Goal: Information Seeking & Learning: Check status

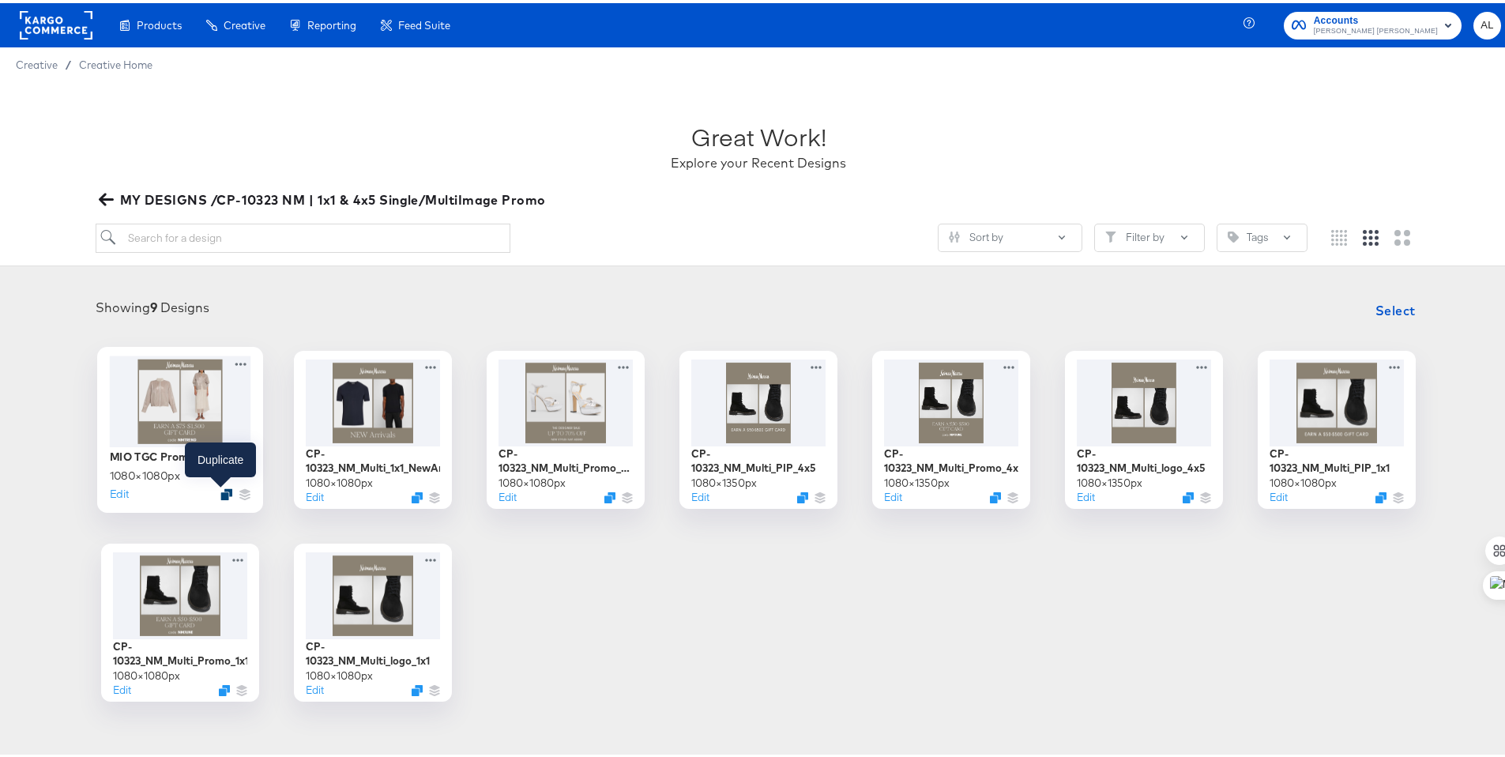
click at [220, 494] on icon "Duplicate" at bounding box center [226, 491] width 12 height 12
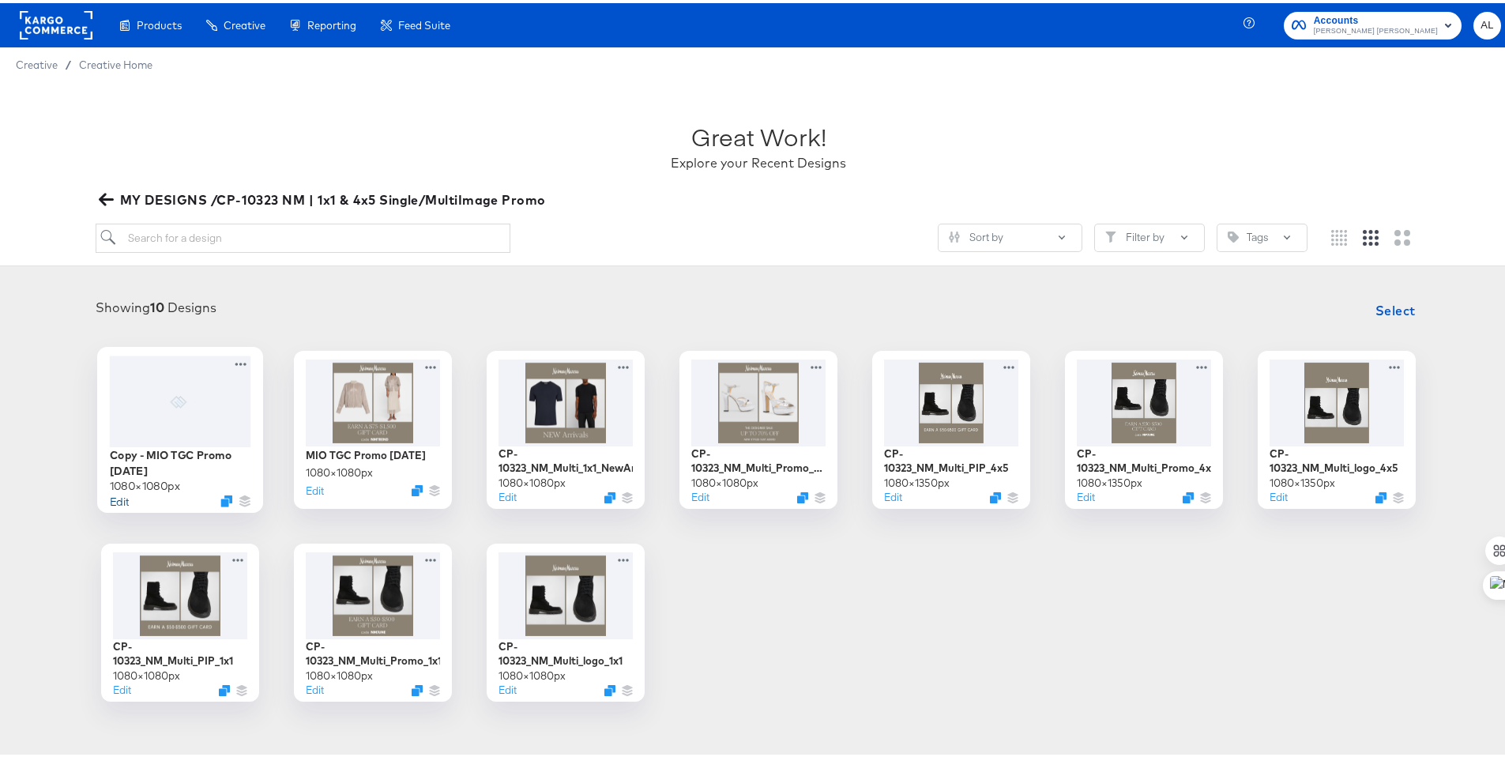
click at [110, 496] on button "Edit" at bounding box center [119, 497] width 19 height 15
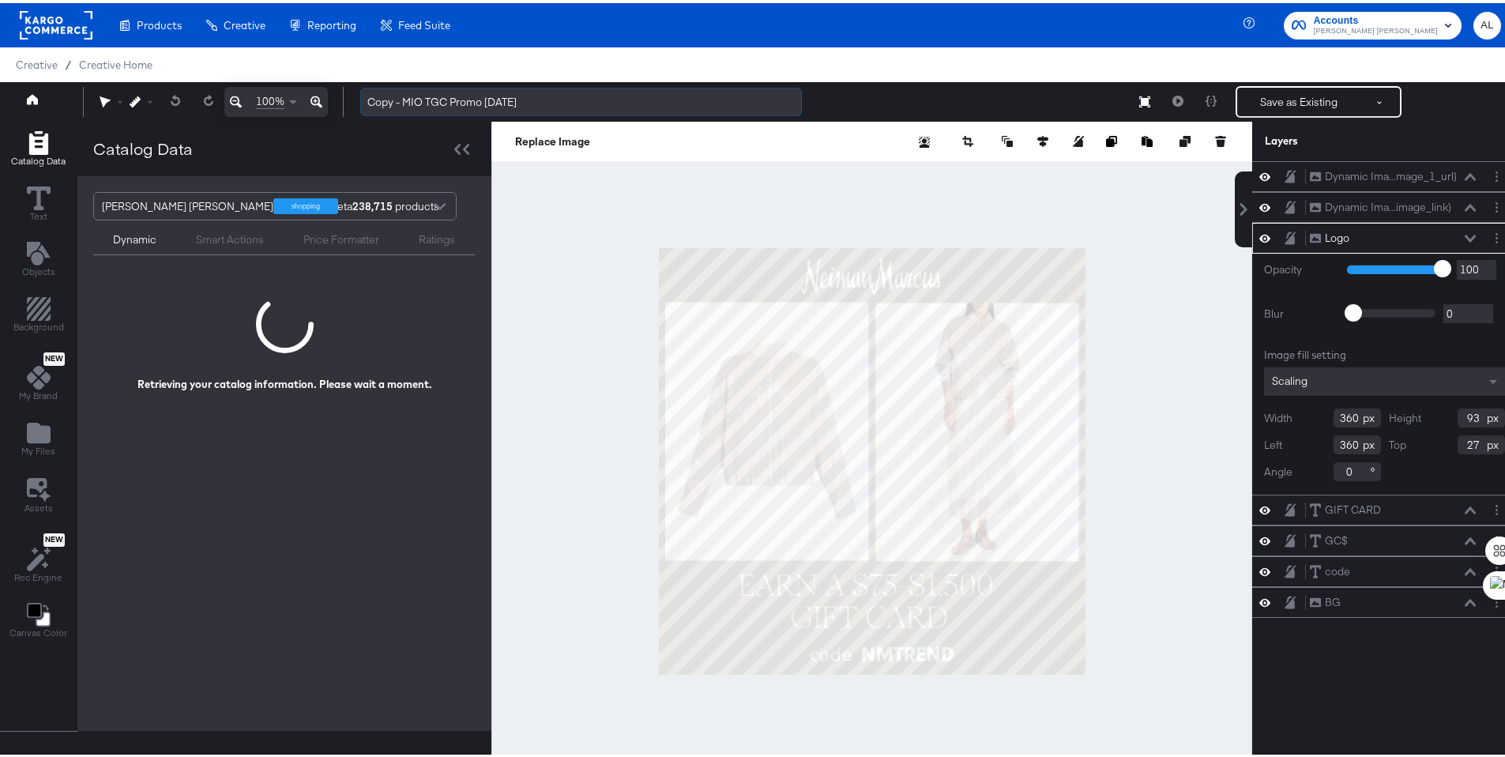
click at [416, 107] on input "Copy - MIO TGC Promo 8.20.25" at bounding box center [581, 99] width 442 height 29
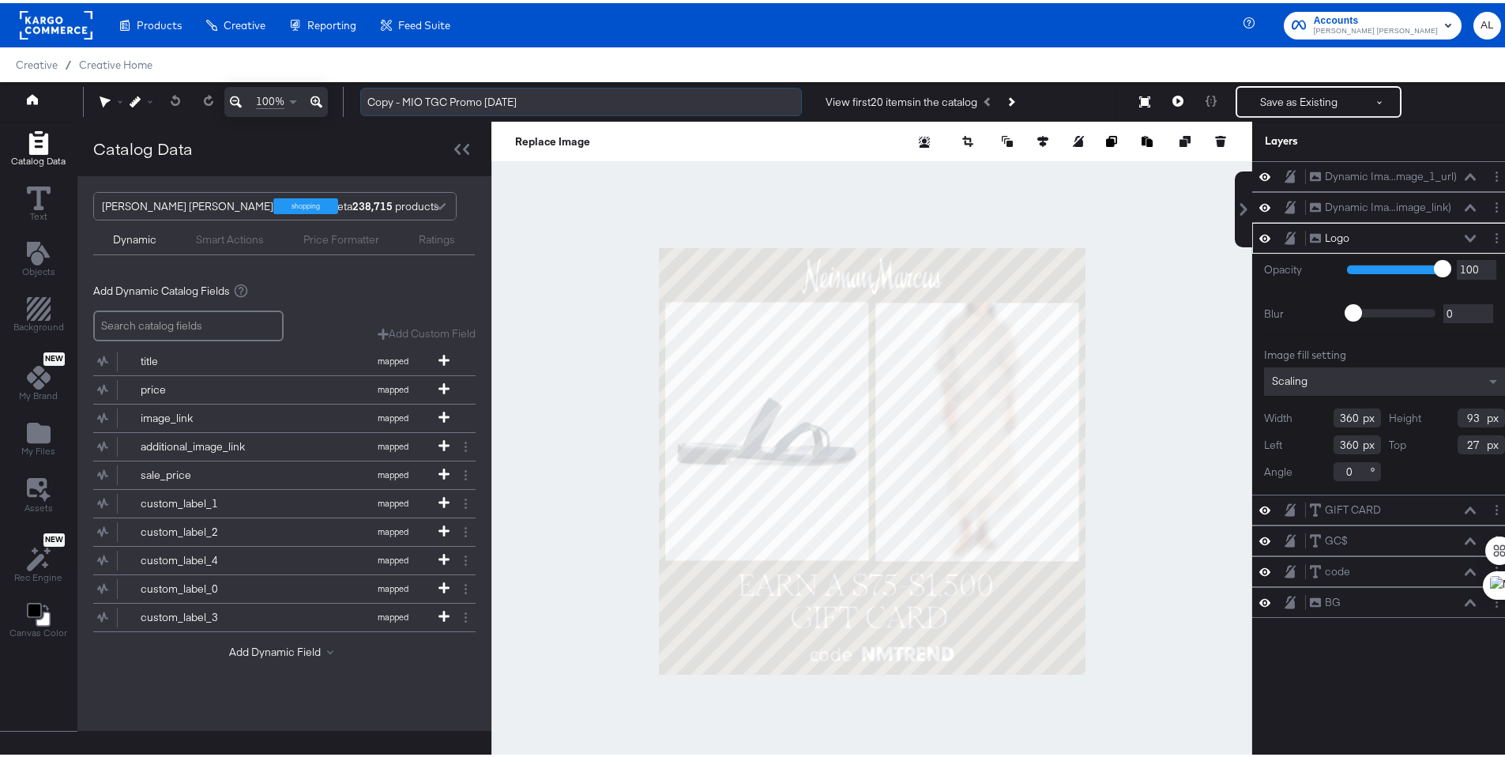
drag, startPoint x: 405, startPoint y: 100, endPoint x: 361, endPoint y: 102, distance: 44.3
click at [361, 102] on input "Copy - MIO TGC Promo 8.20.25" at bounding box center [581, 99] width 442 height 29
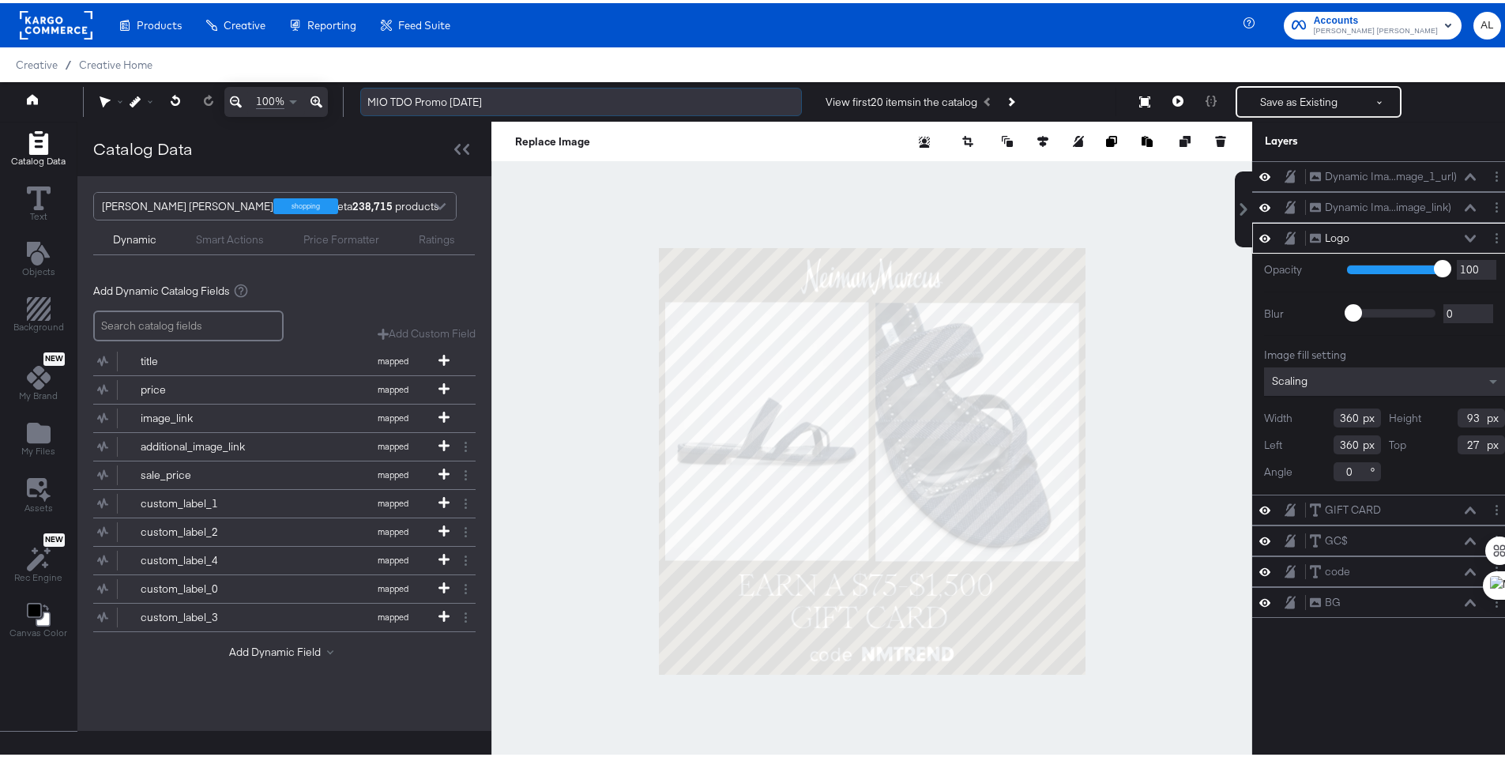
click at [472, 98] on input "MIO TDO Promo 8.20.25" at bounding box center [581, 99] width 442 height 29
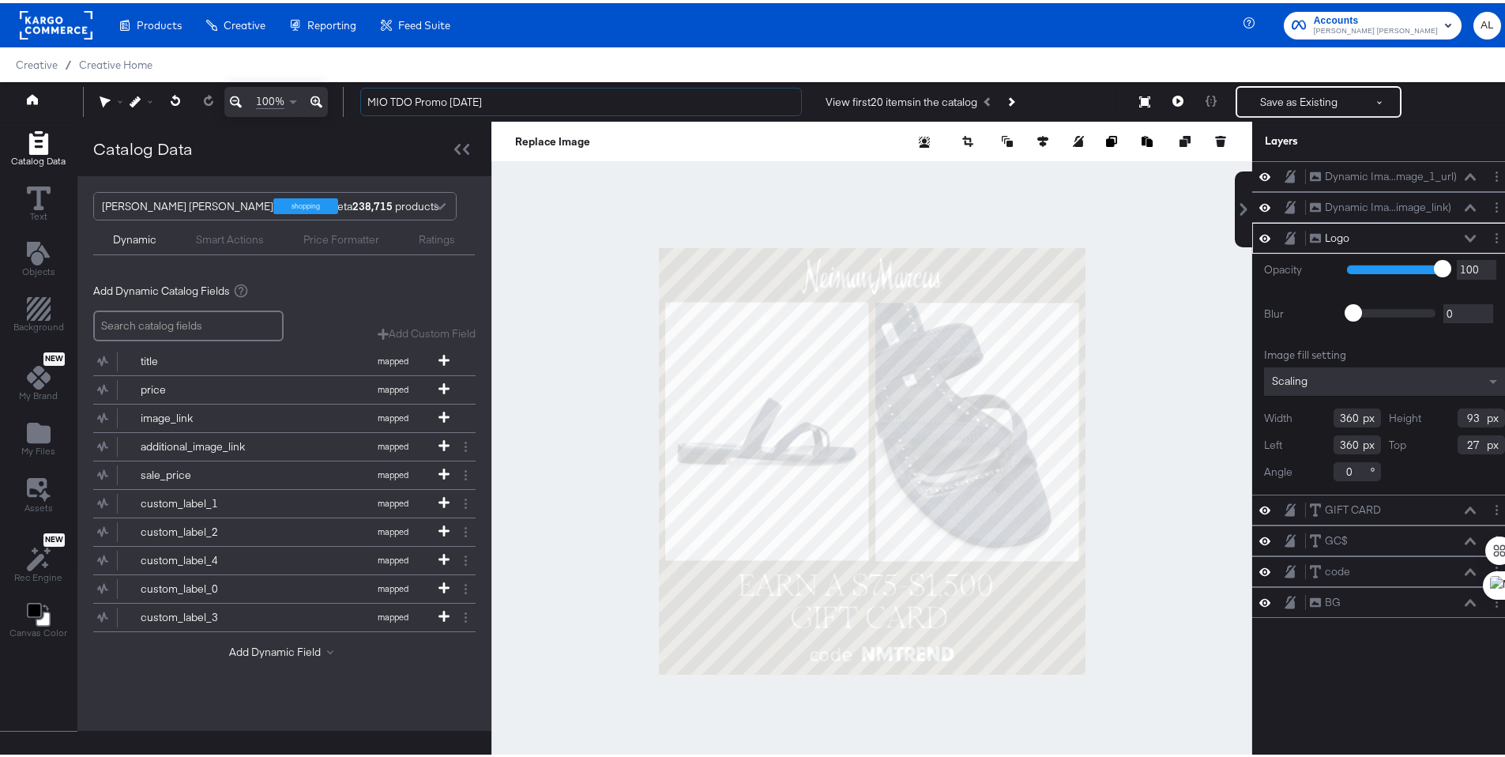
type input "MIO TDO Promo 8.27.25"
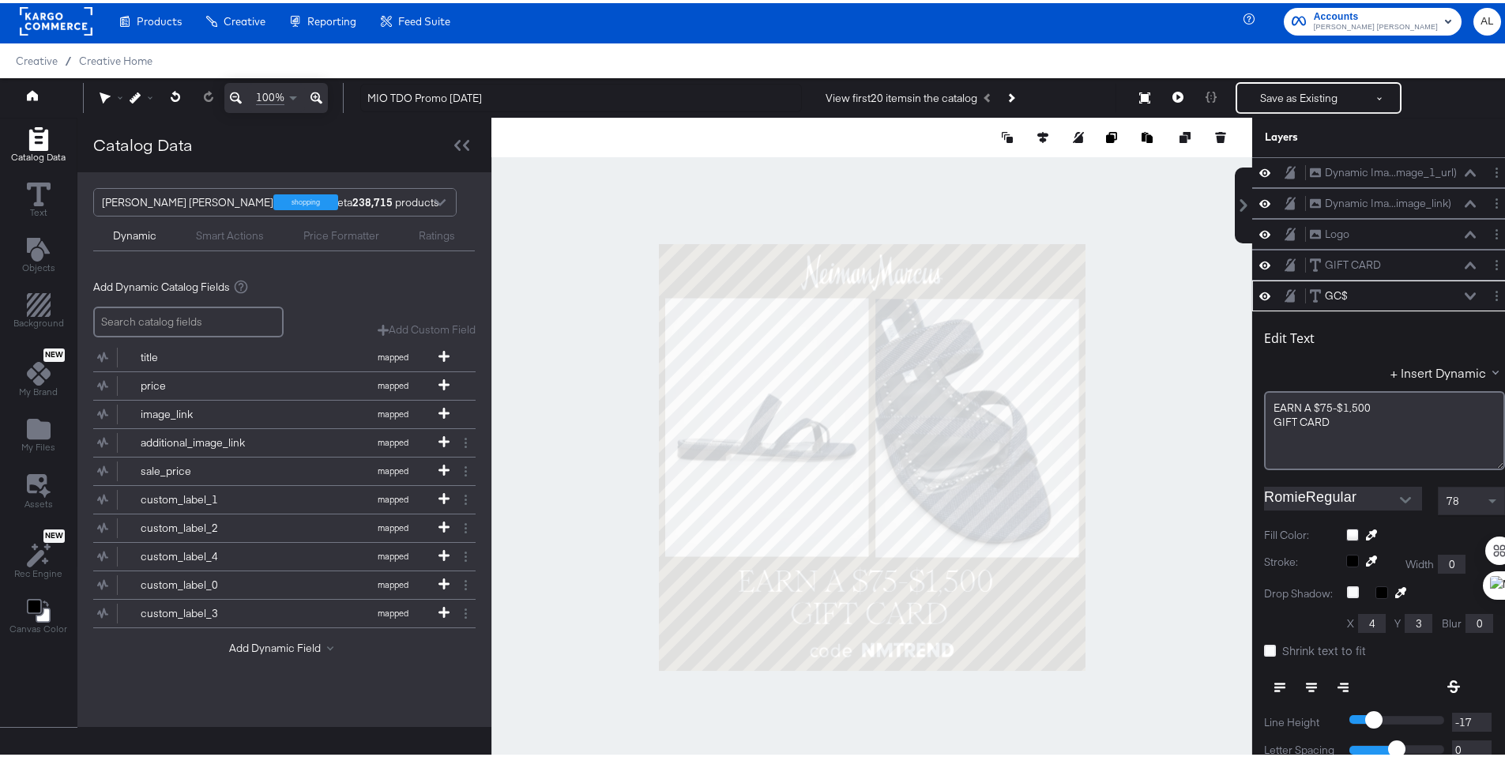
scroll to position [123, 0]
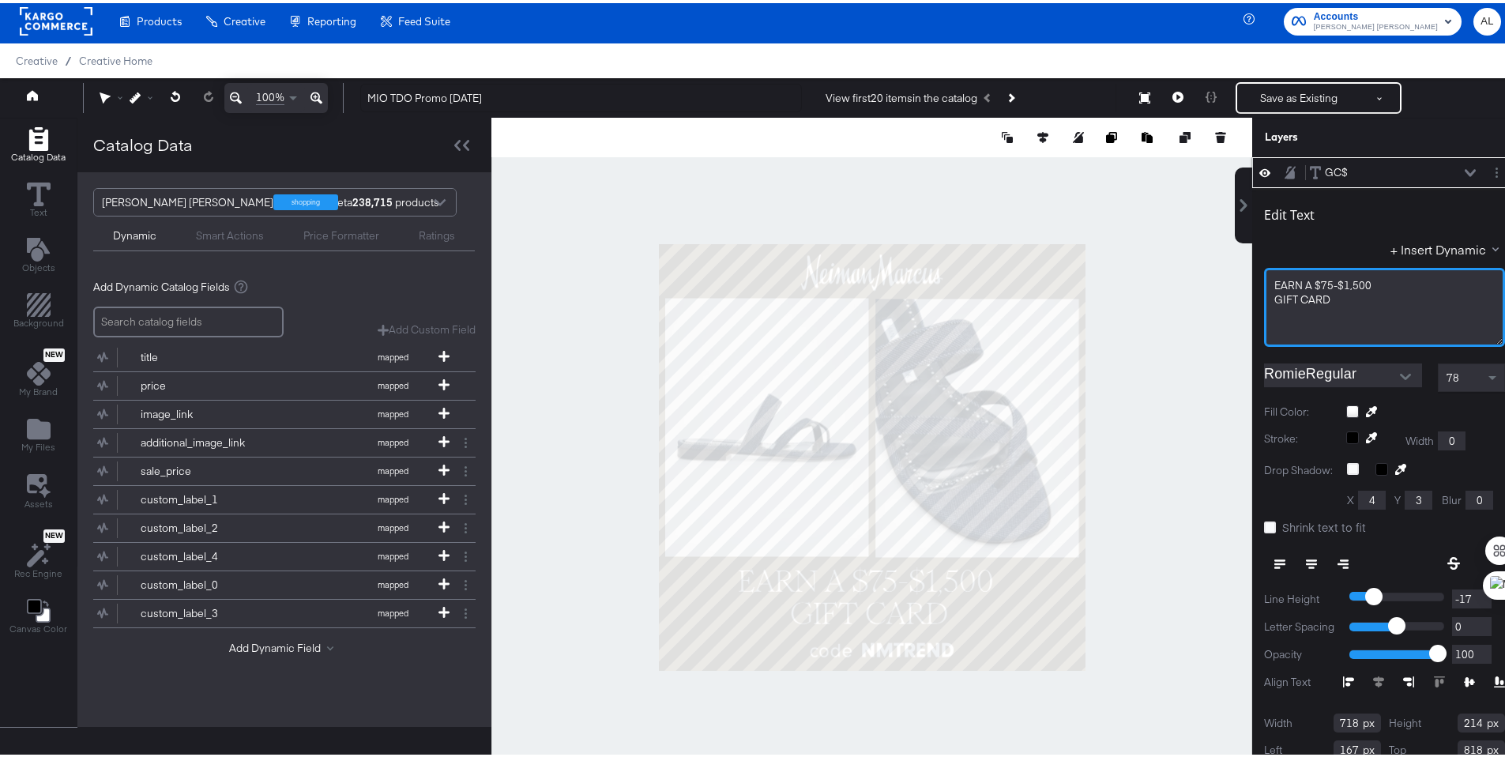
click at [1294, 276] on span "EARN ﻿A $75-$1,500" at bounding box center [1322, 282] width 97 height 14
click at [1307, 284] on span "EARN ﻿UP tO $250 OFF" at bounding box center [1329, 282] width 111 height 14
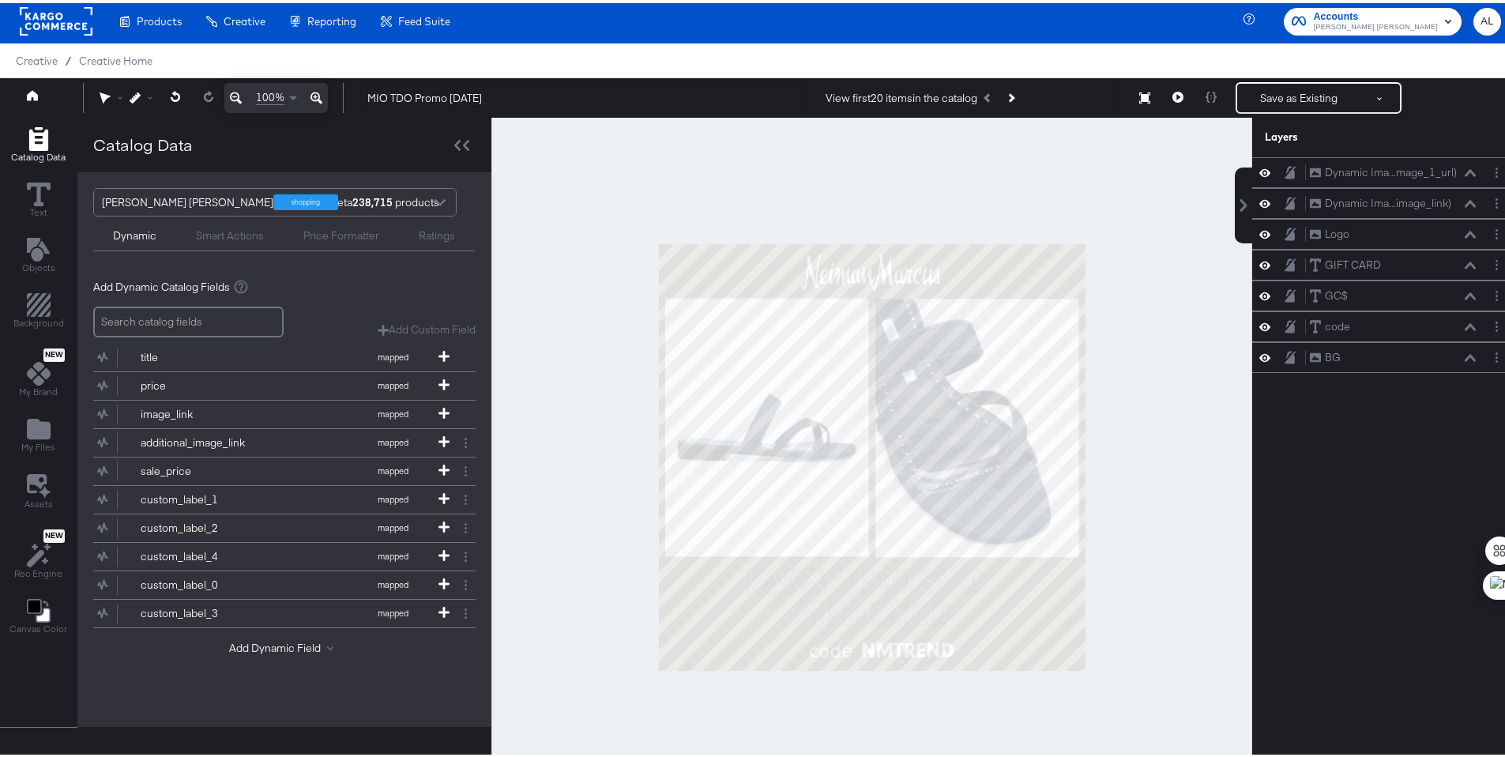
click at [1094, 472] on div at bounding box center [871, 454] width 761 height 679
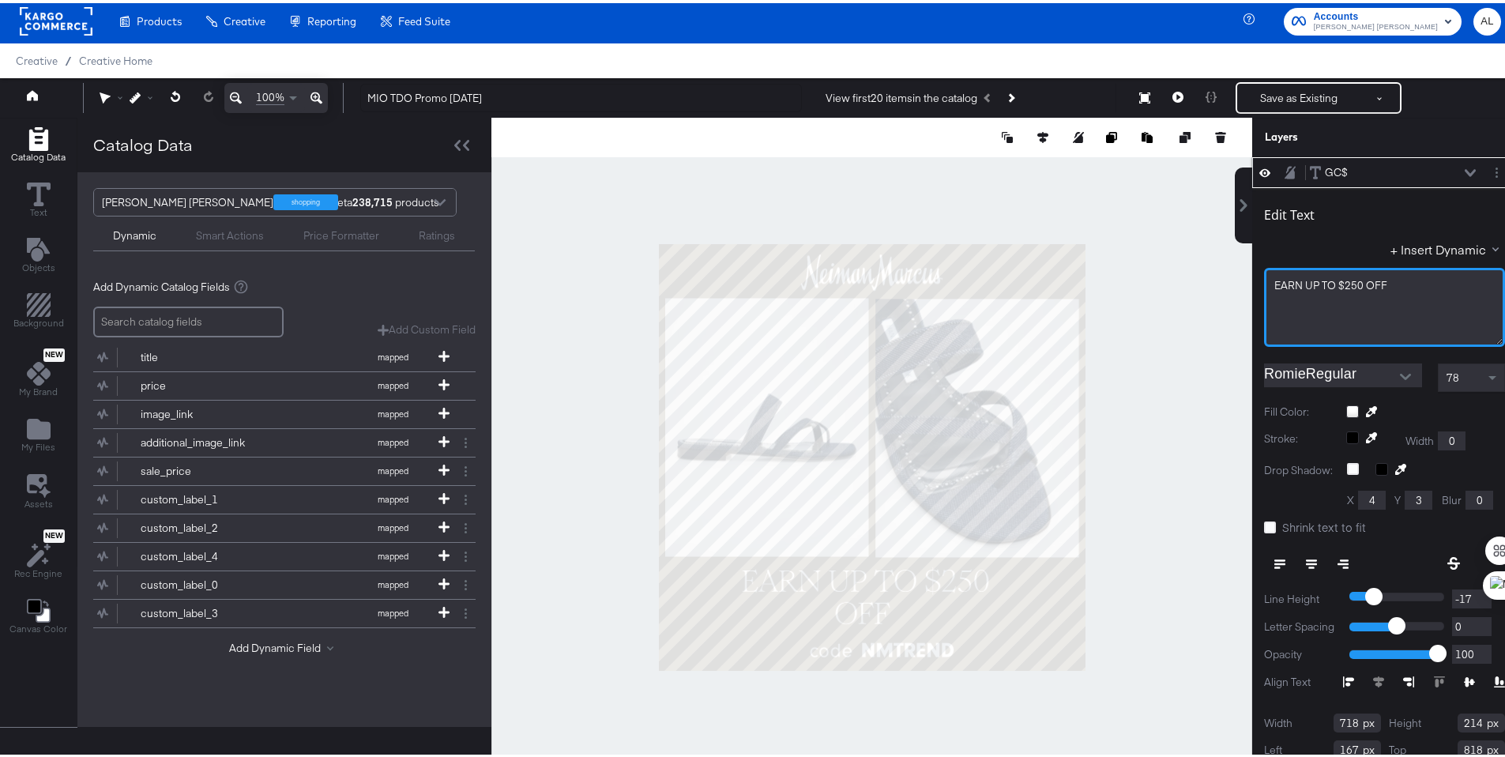
click at [1295, 284] on span "EARN ﻿UP TO $250 OFF" at bounding box center [1330, 282] width 113 height 14
click at [1176, 408] on div at bounding box center [871, 454] width 761 height 679
click at [1291, 337] on div "UP TO $250 OFF" at bounding box center [1384, 304] width 241 height 79
click at [1297, 327] on div "UP TO $250 OFF" at bounding box center [1384, 304] width 241 height 79
type input "83"
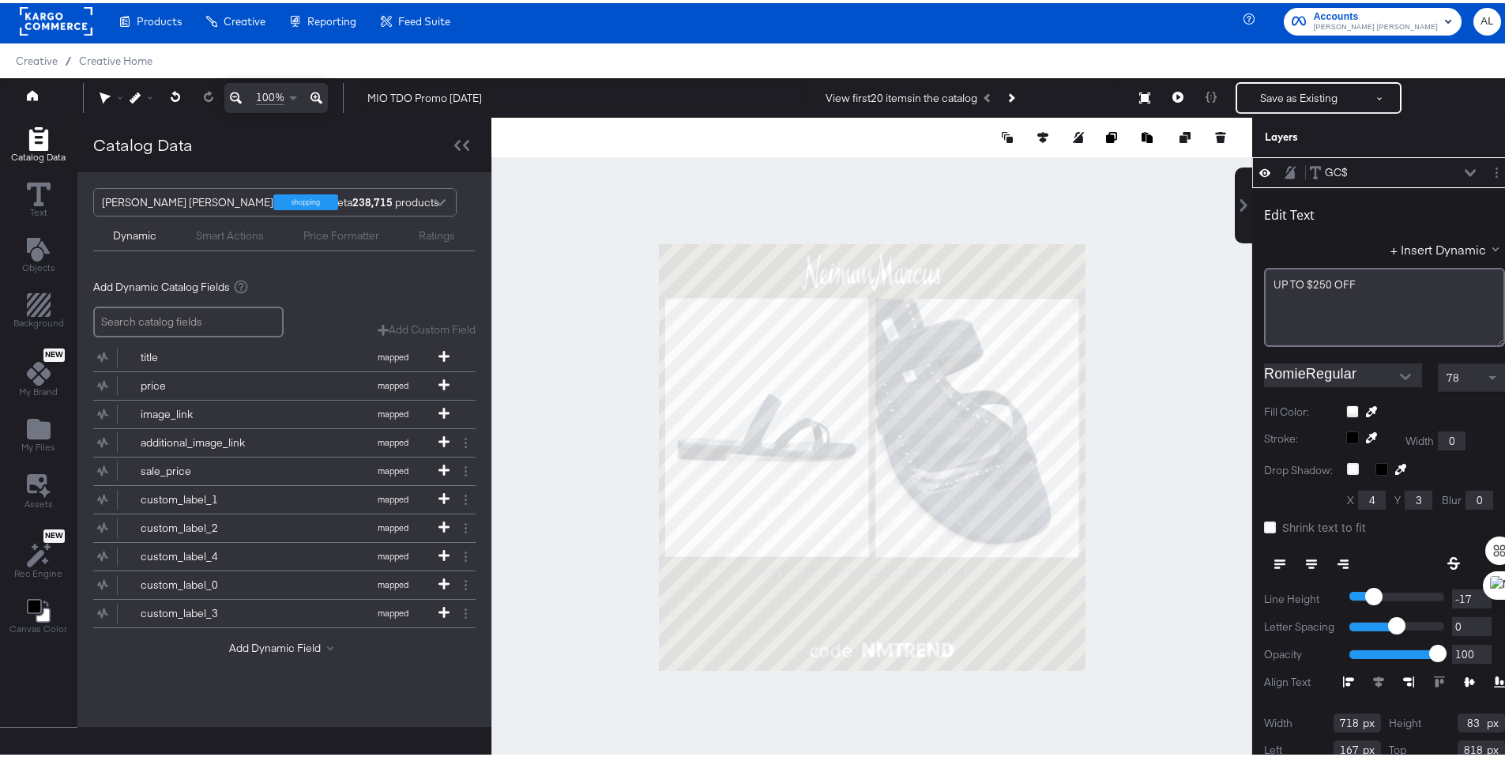
click at [1171, 578] on div at bounding box center [871, 454] width 761 height 679
type input "181"
type input "860"
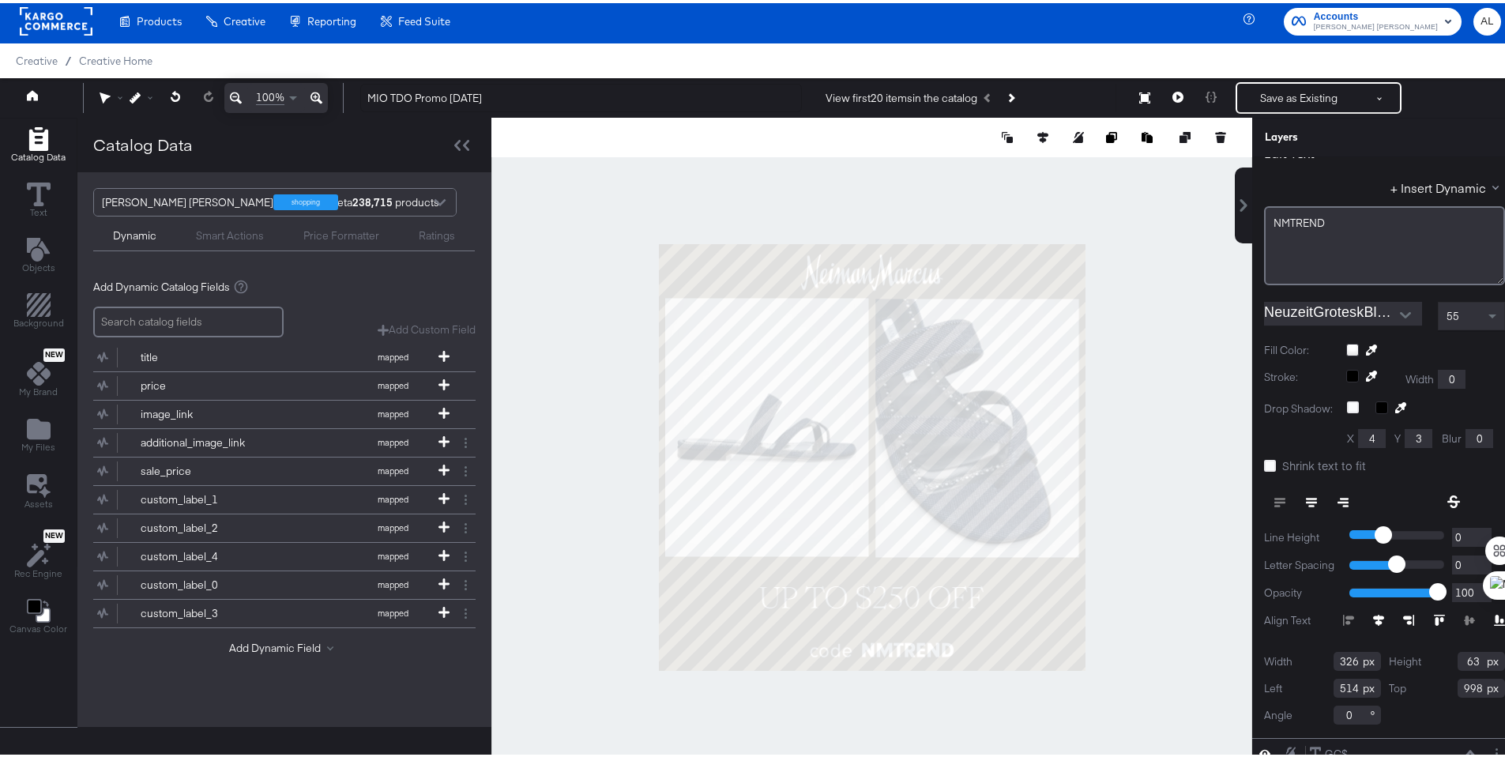
scroll to position [132, 0]
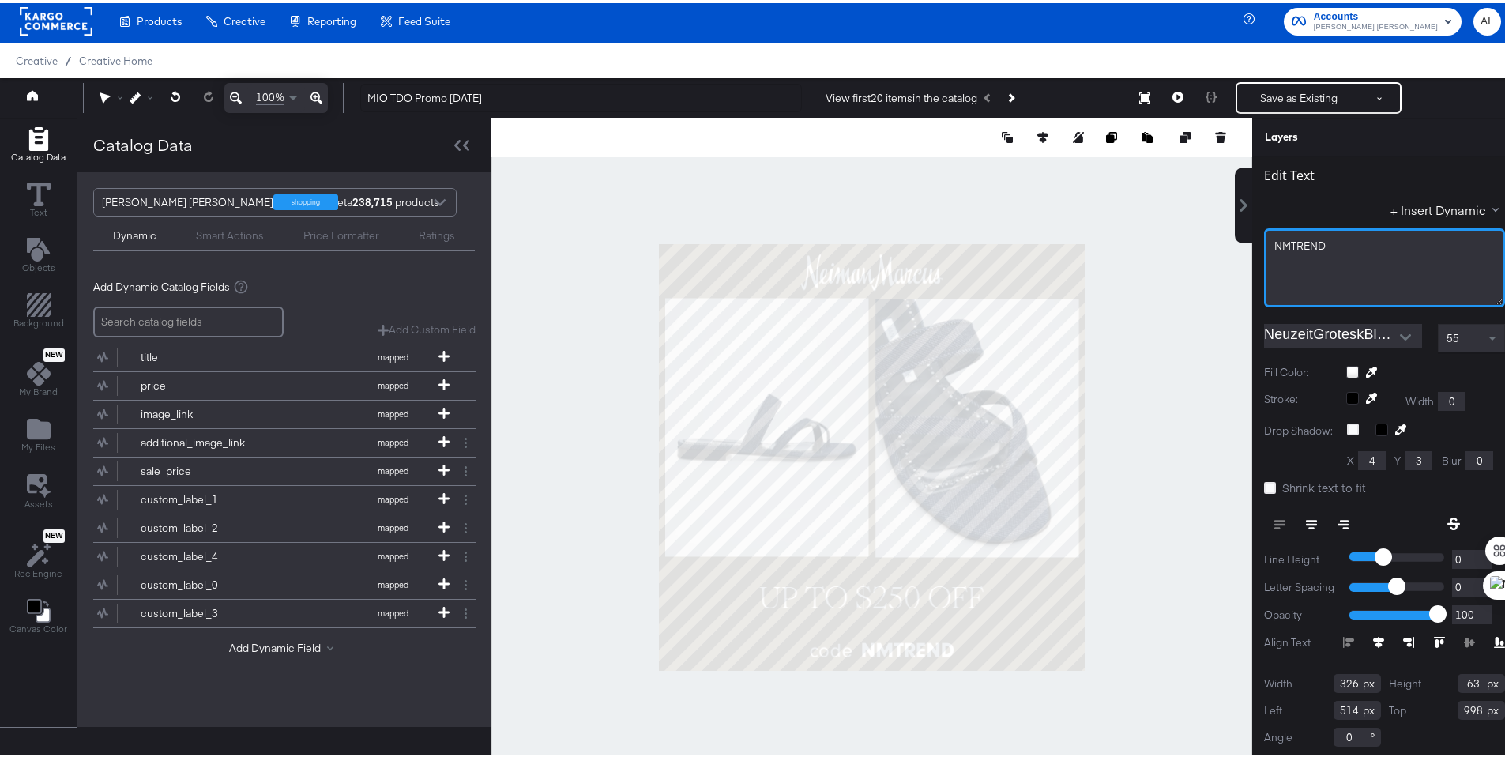
click at [1286, 243] on span "NMTREND" at bounding box center [1299, 242] width 51 height 14
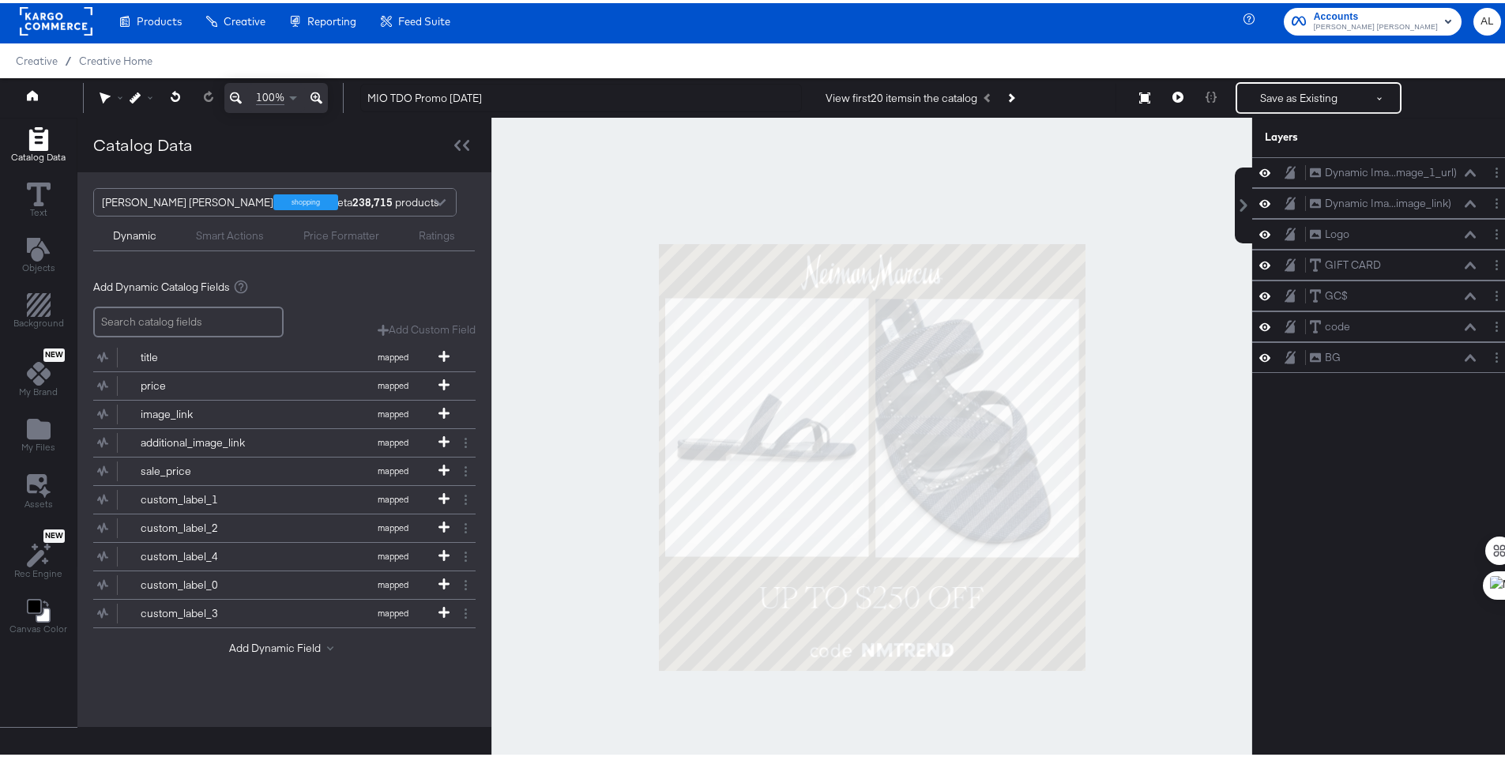
click at [1156, 466] on div at bounding box center [871, 454] width 761 height 679
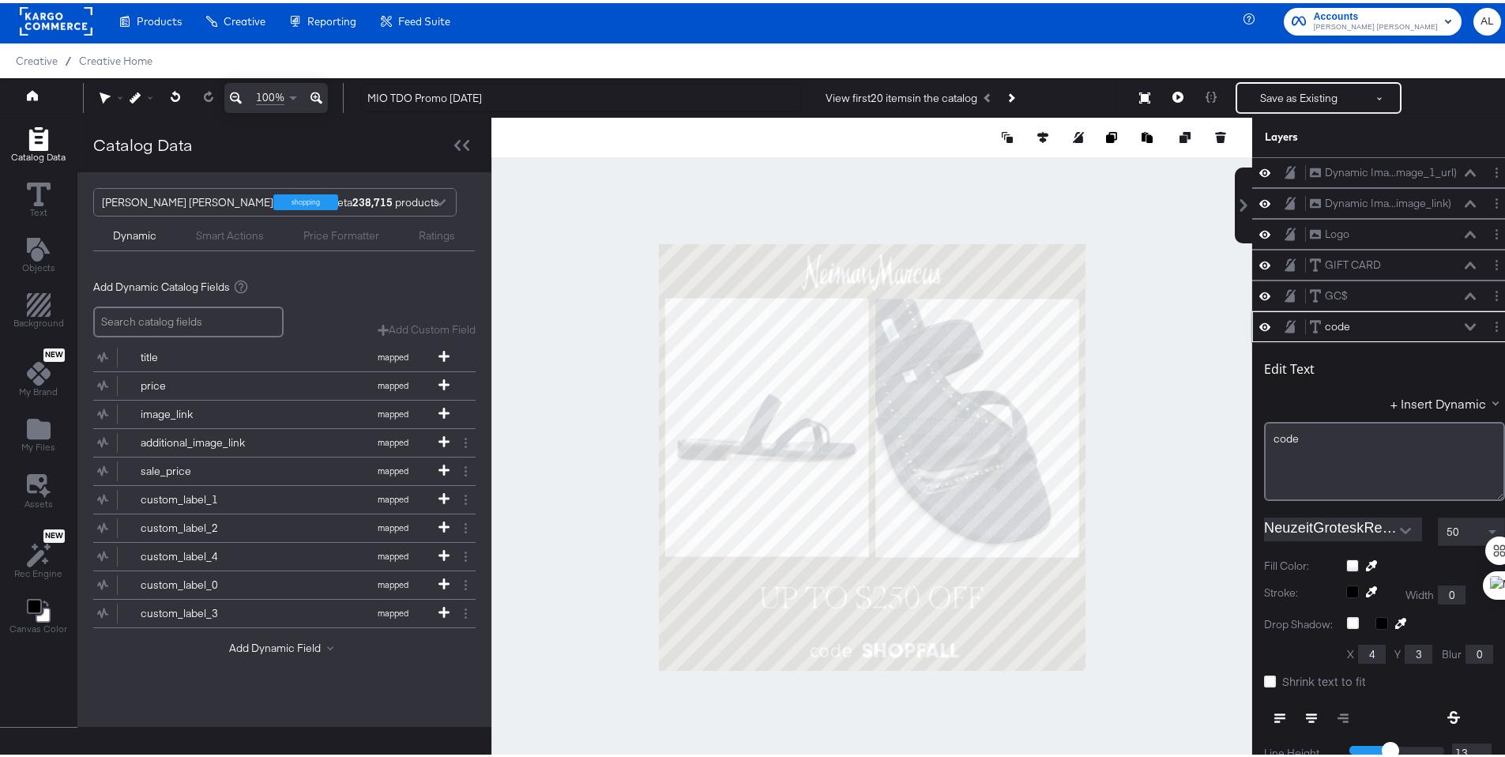
scroll to position [154, 0]
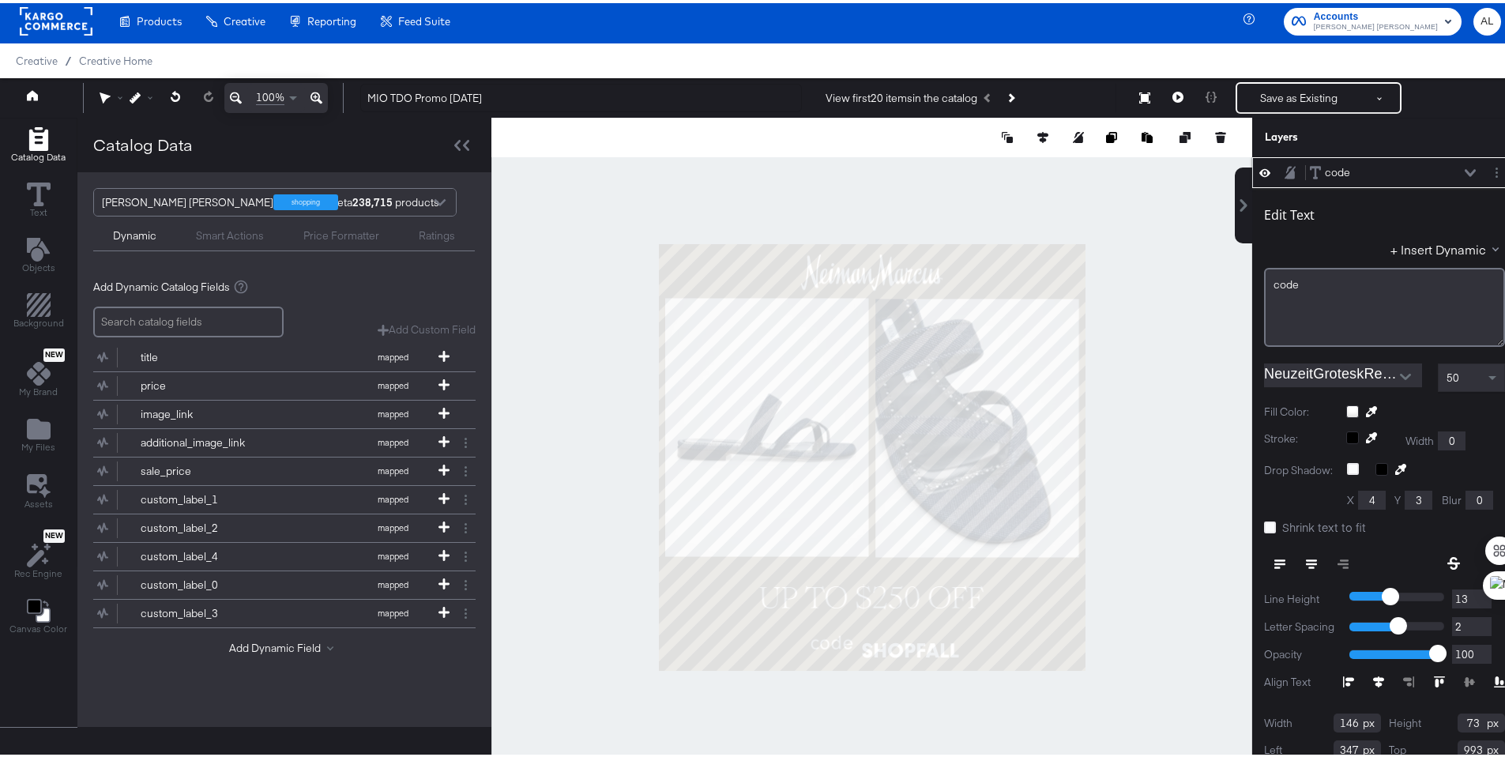
type input "349"
type input "969"
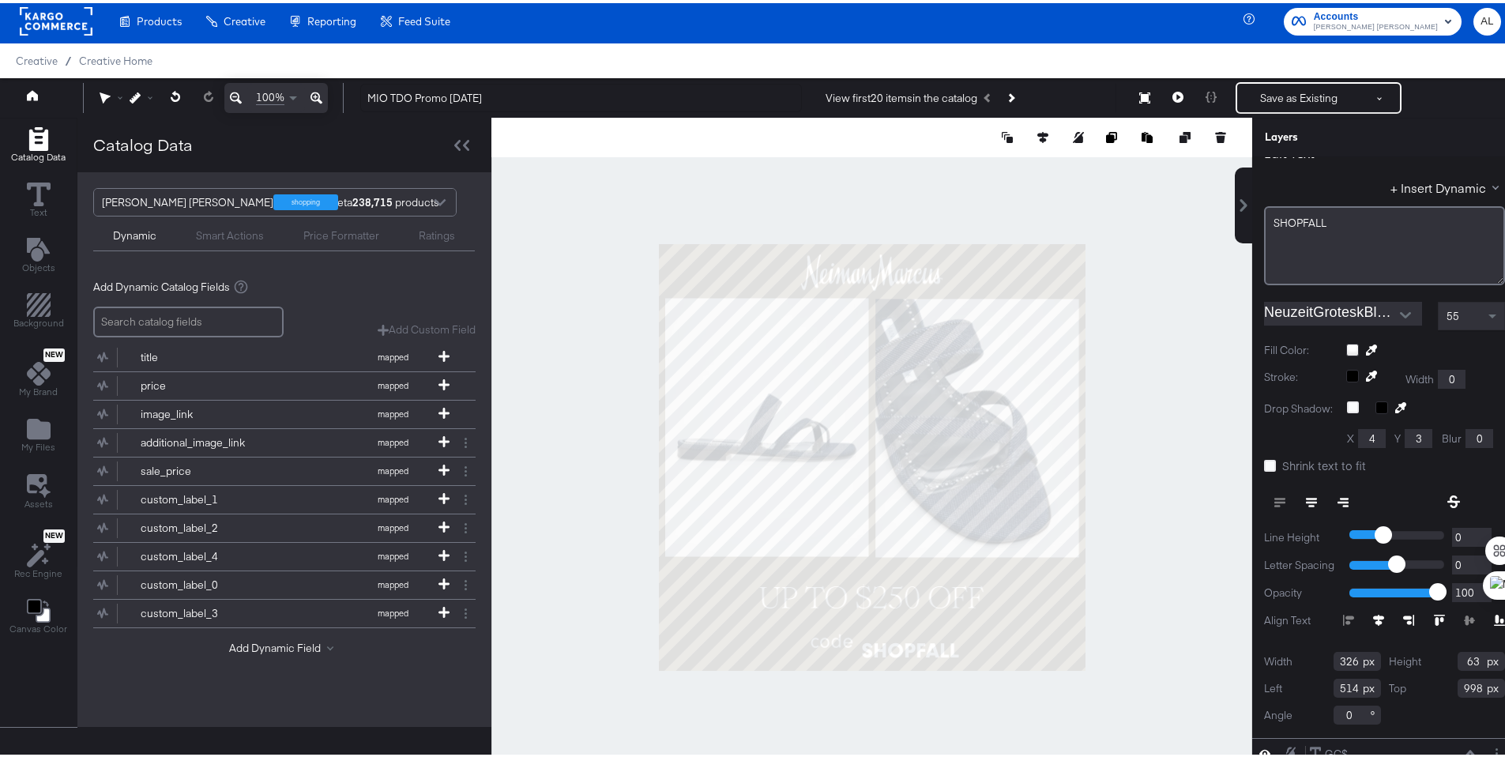
scroll to position [132, 0]
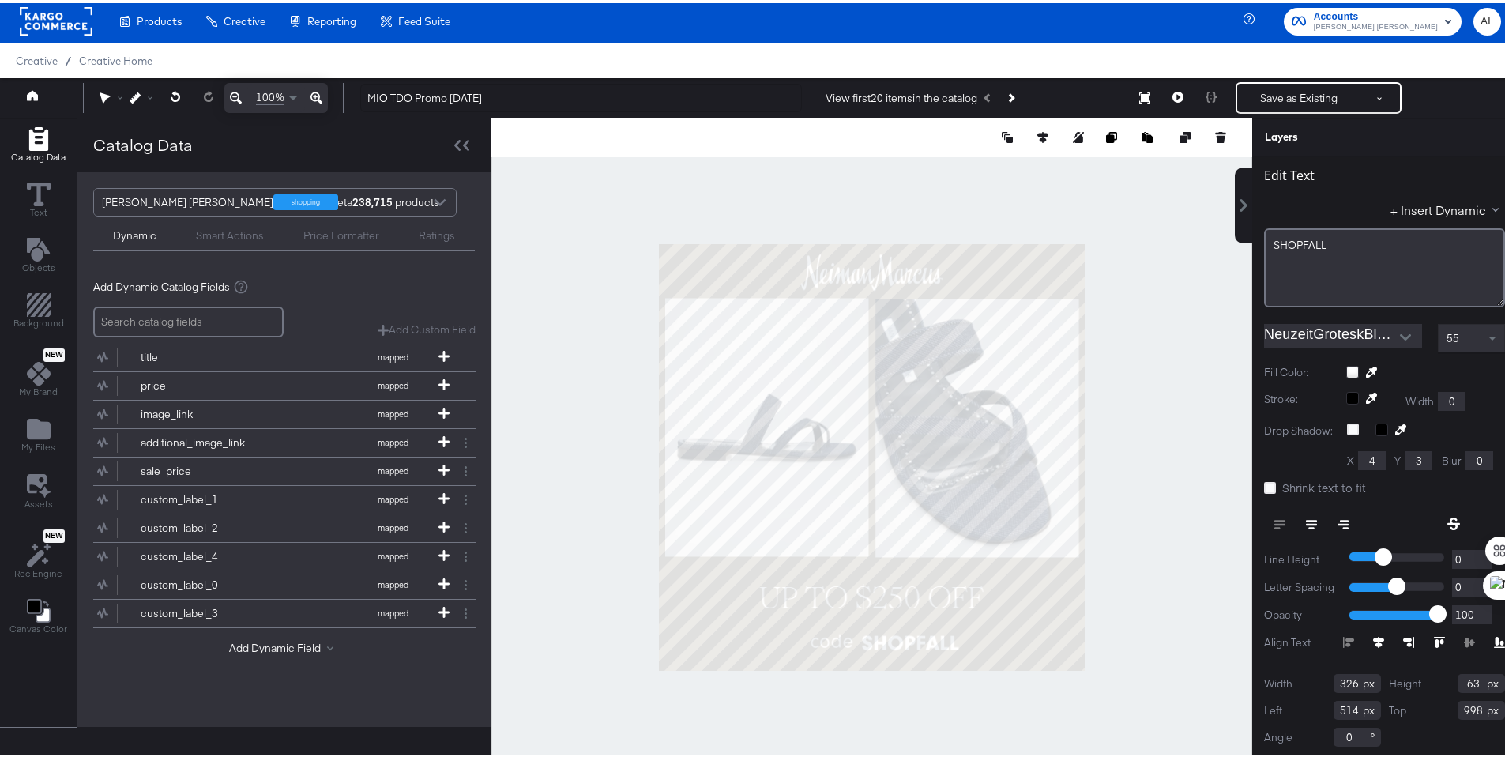
type input "979"
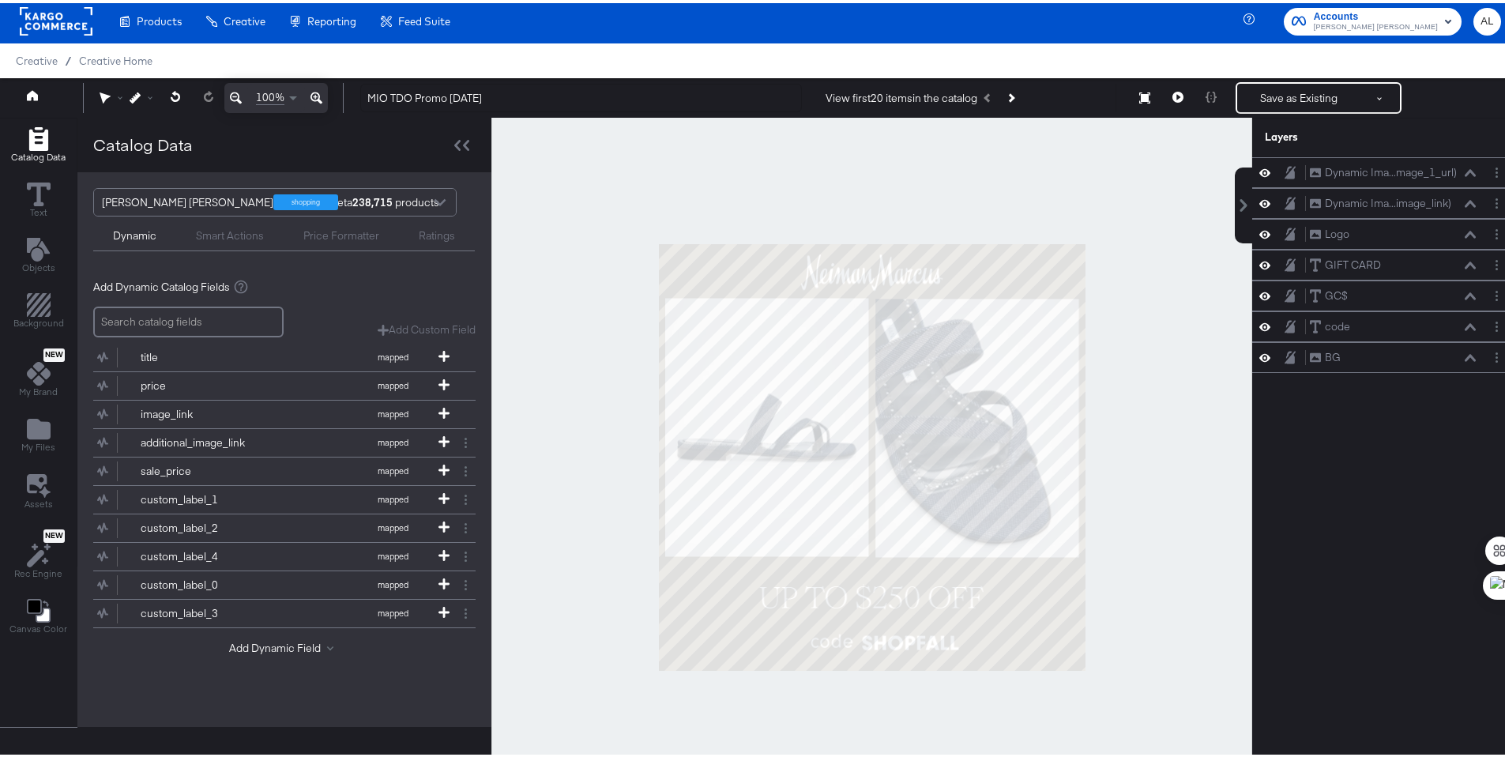
click at [1087, 603] on div at bounding box center [871, 454] width 761 height 679
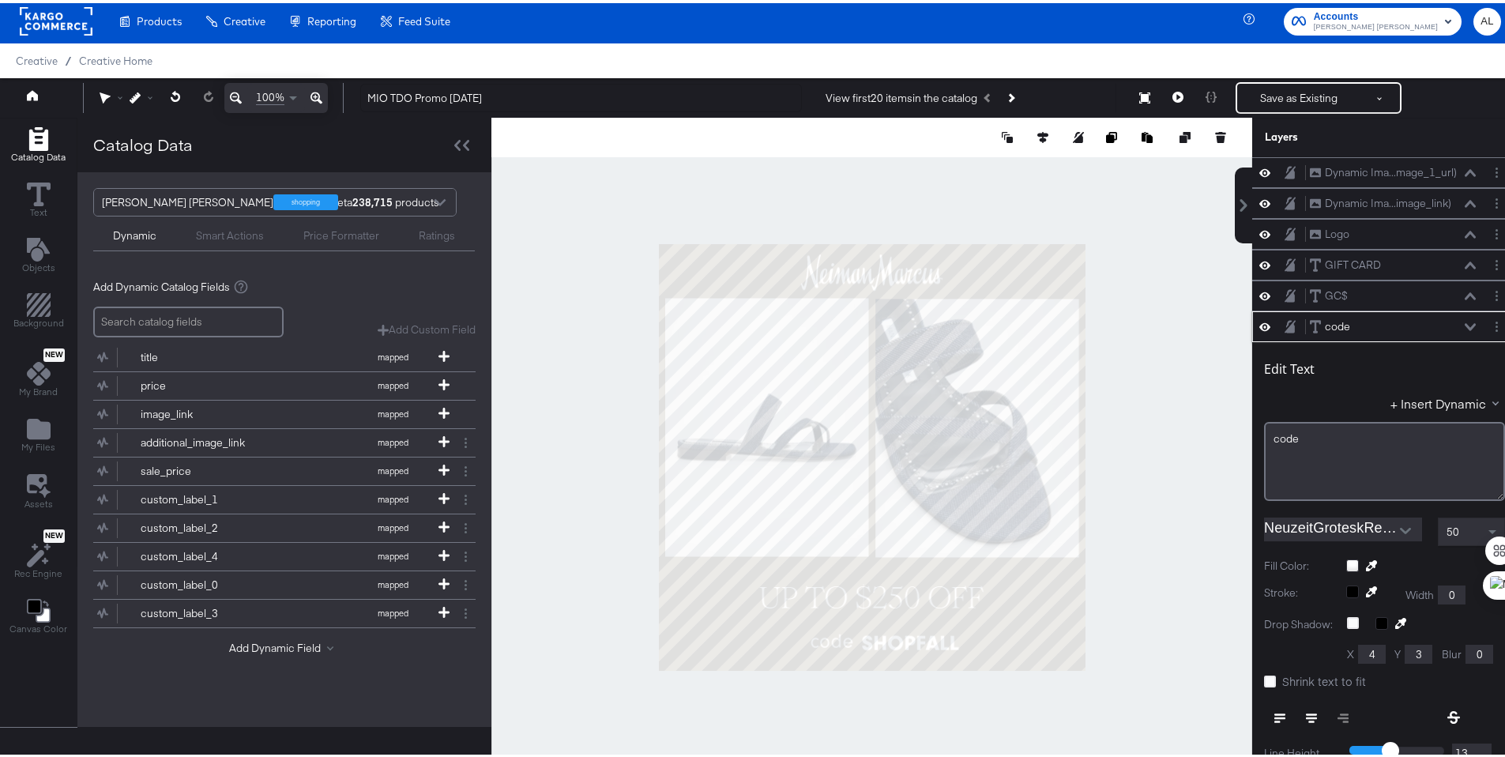
scroll to position [154, 0]
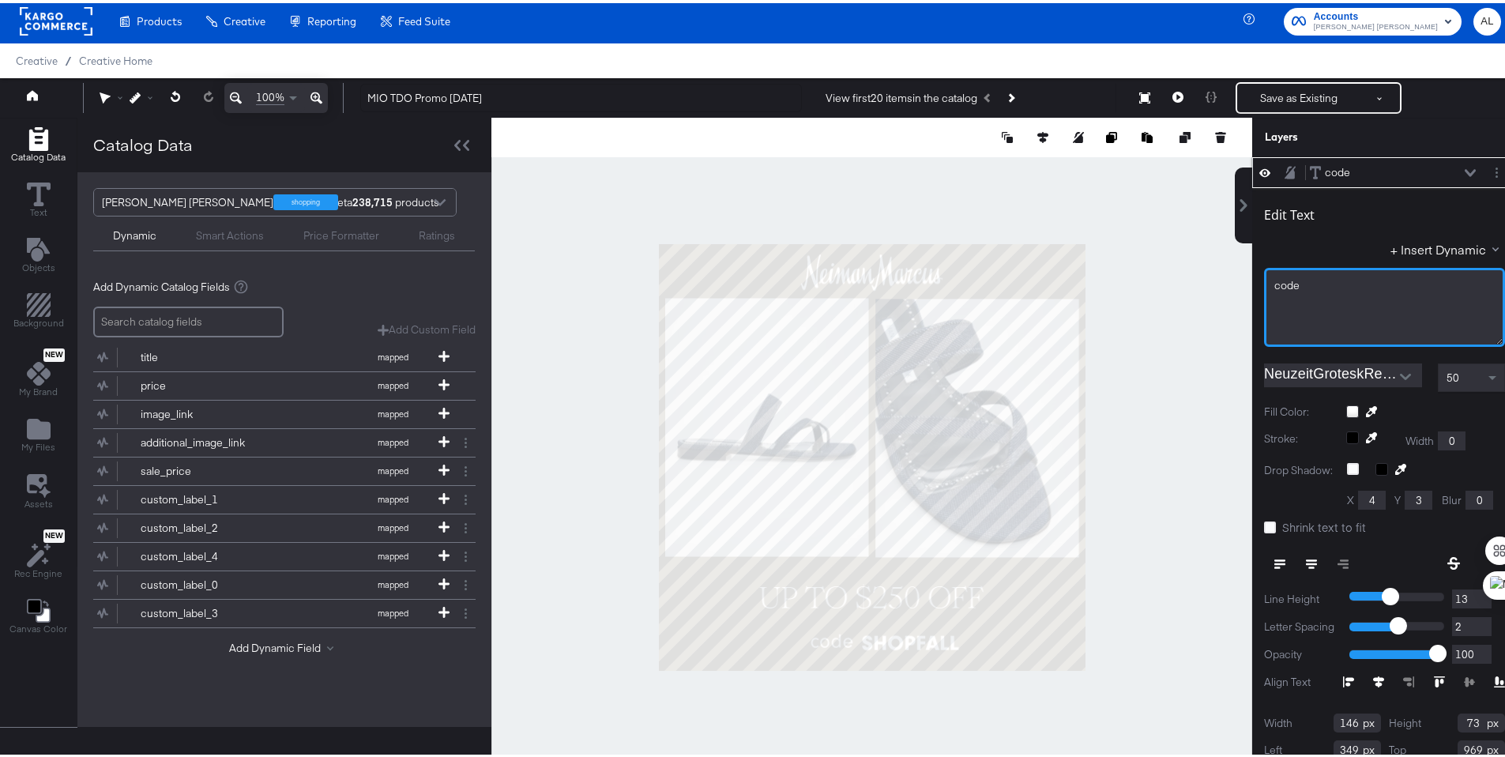
click at [1296, 288] on div "code﻿" at bounding box center [1384, 282] width 220 height 15
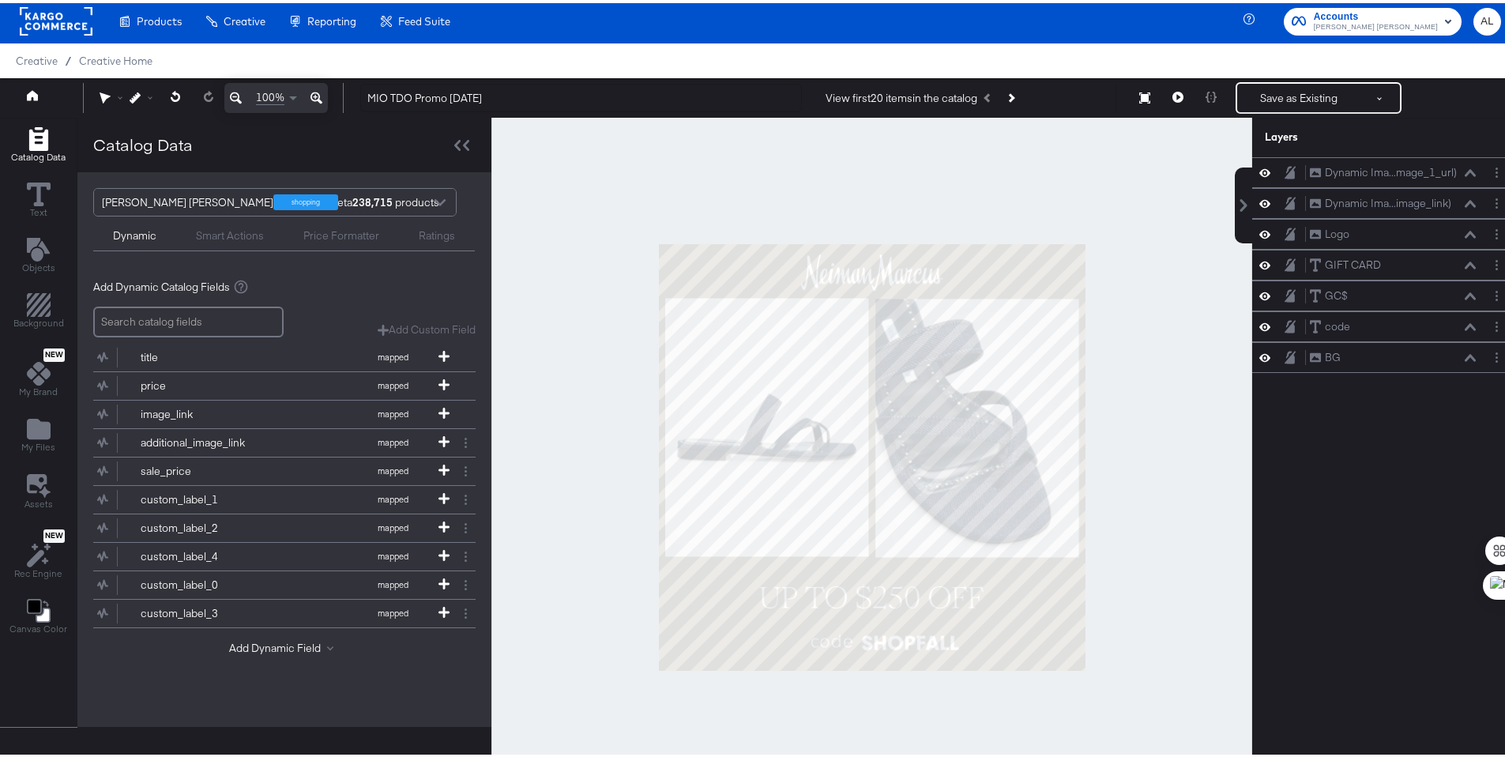
click at [1189, 359] on div at bounding box center [871, 454] width 761 height 679
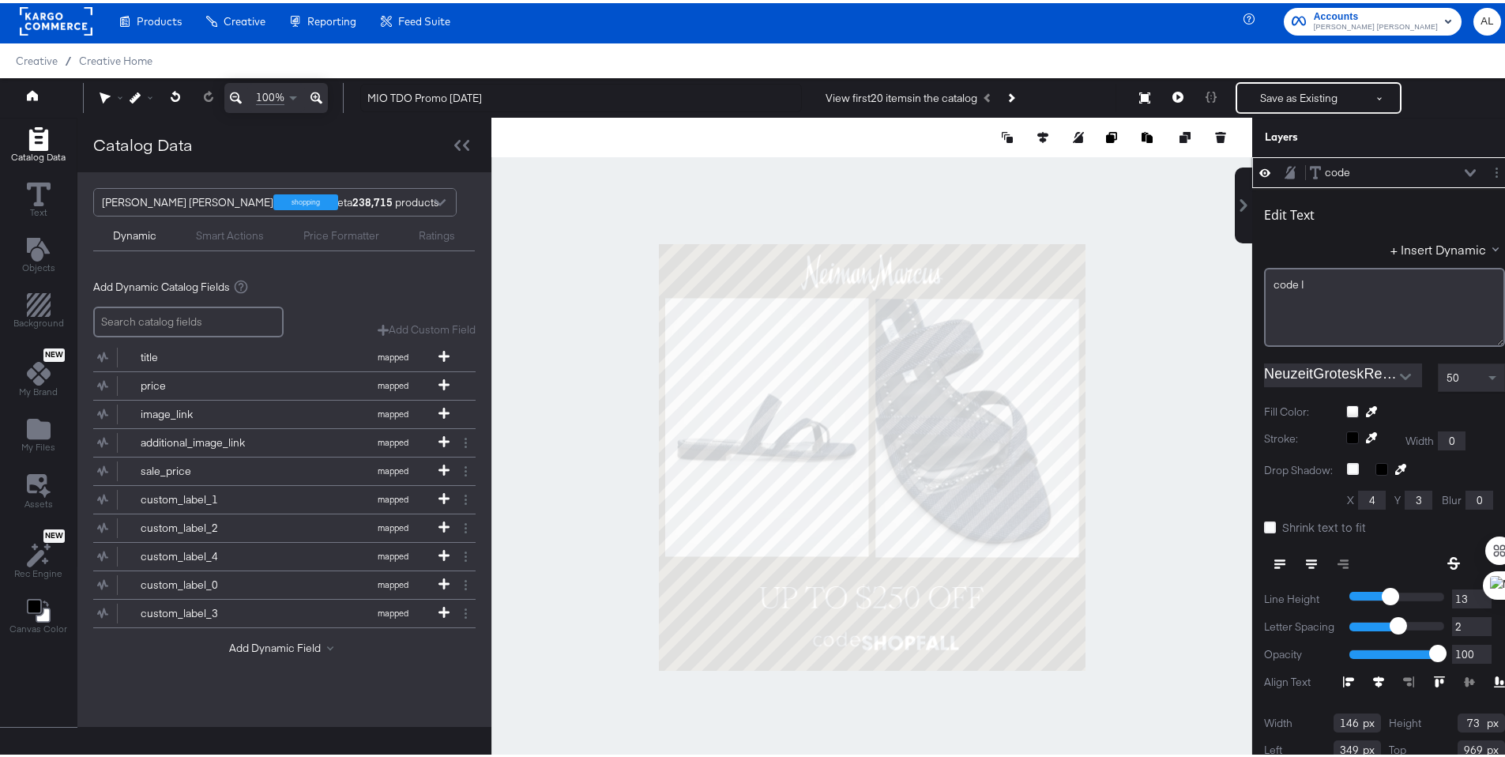
type input "166"
type input "82"
type input "960"
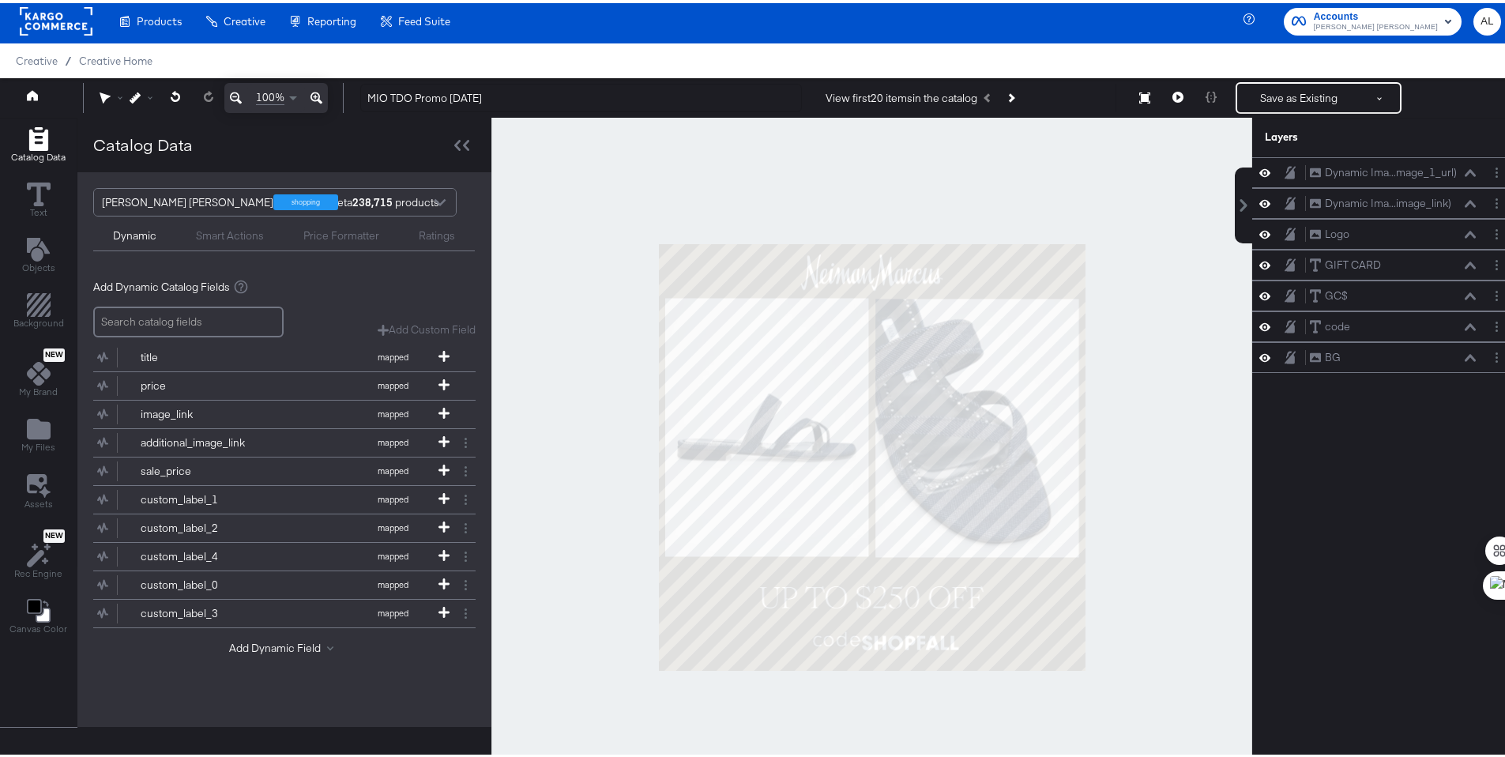
click at [1138, 576] on div at bounding box center [871, 454] width 761 height 679
click at [167, 96] on button at bounding box center [176, 94] width 32 height 28
click at [1152, 519] on div at bounding box center [871, 454] width 761 height 679
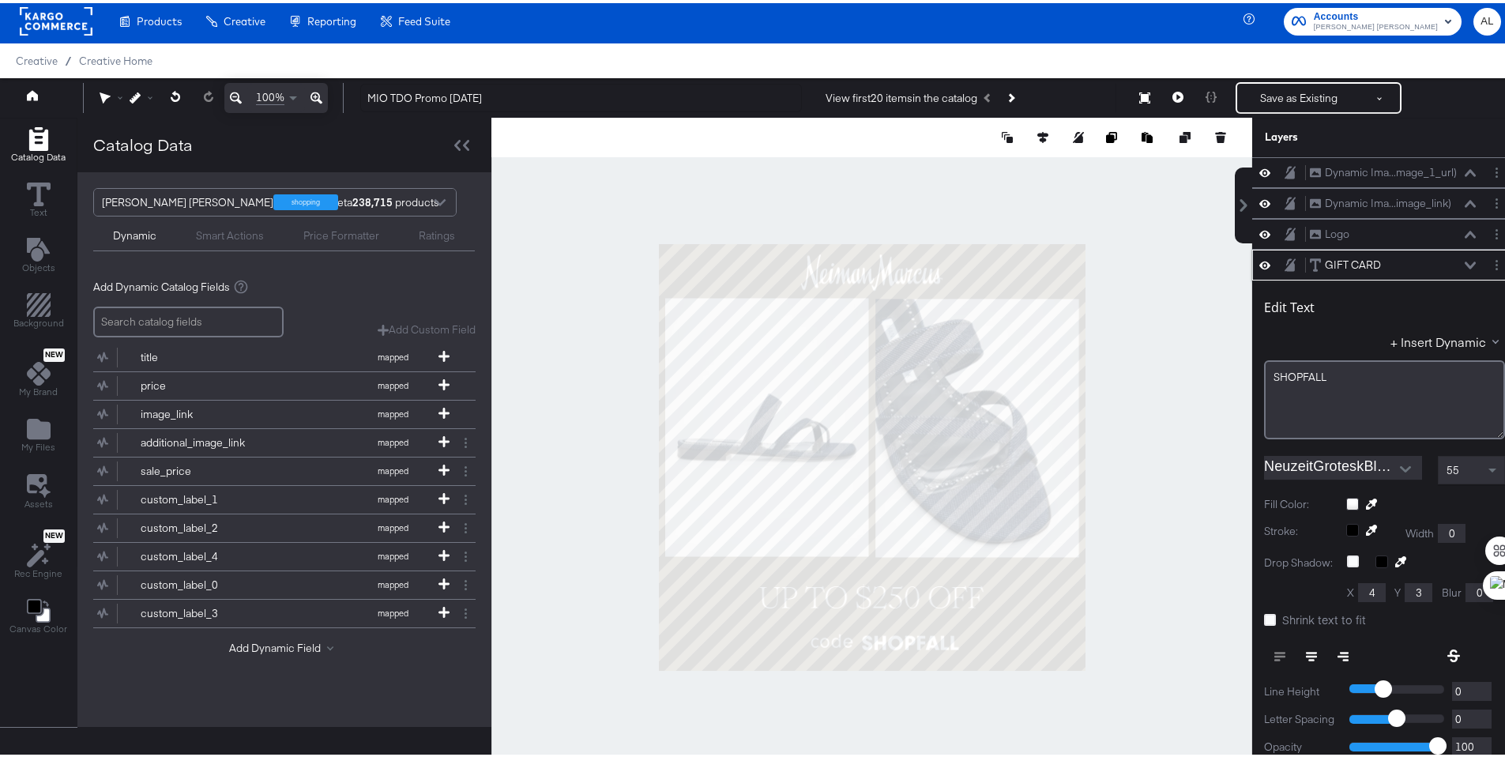
scroll to position [92, 0]
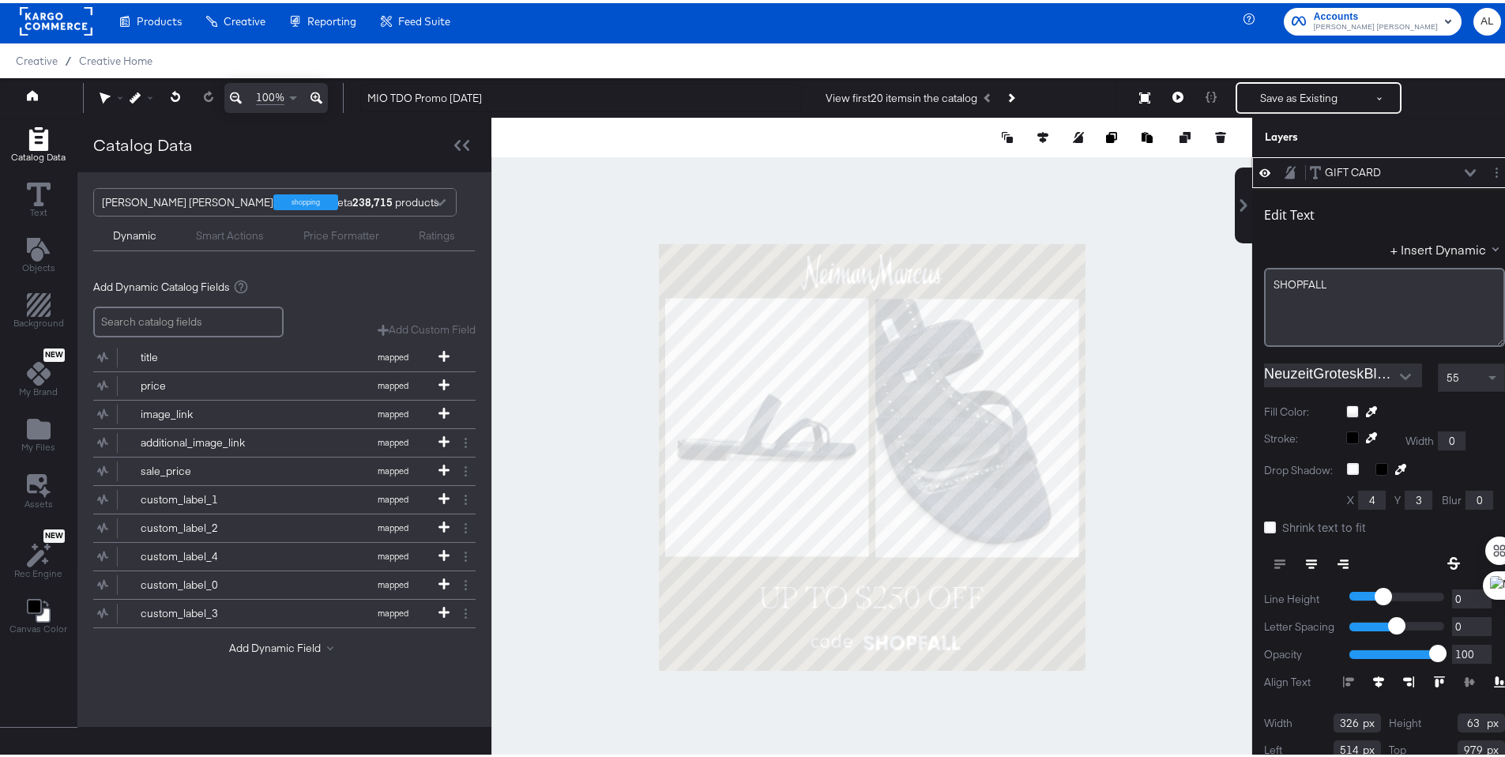
type input "518"
click at [1131, 585] on div at bounding box center [871, 454] width 761 height 679
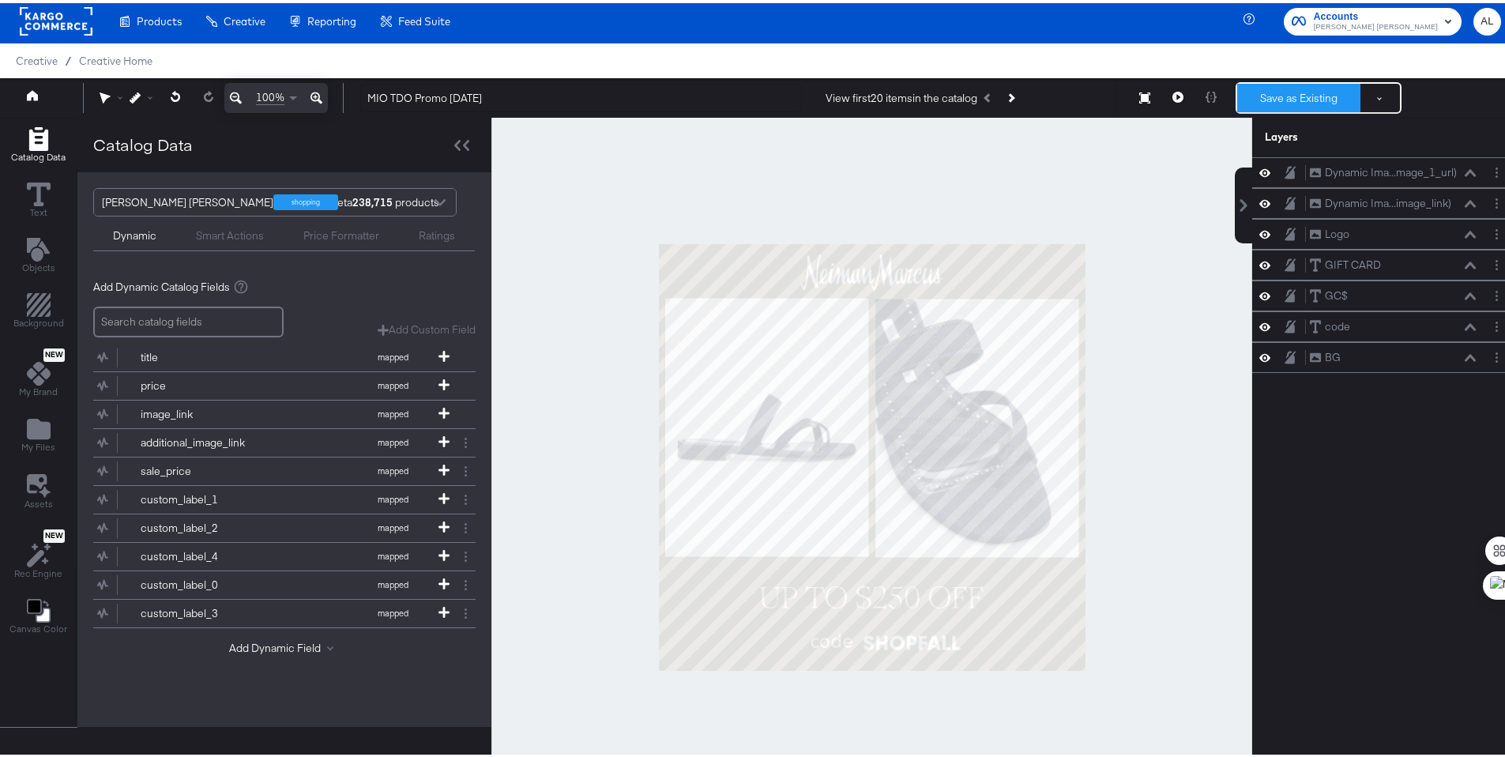
click at [1287, 97] on button "Save as Existing" at bounding box center [1298, 95] width 123 height 28
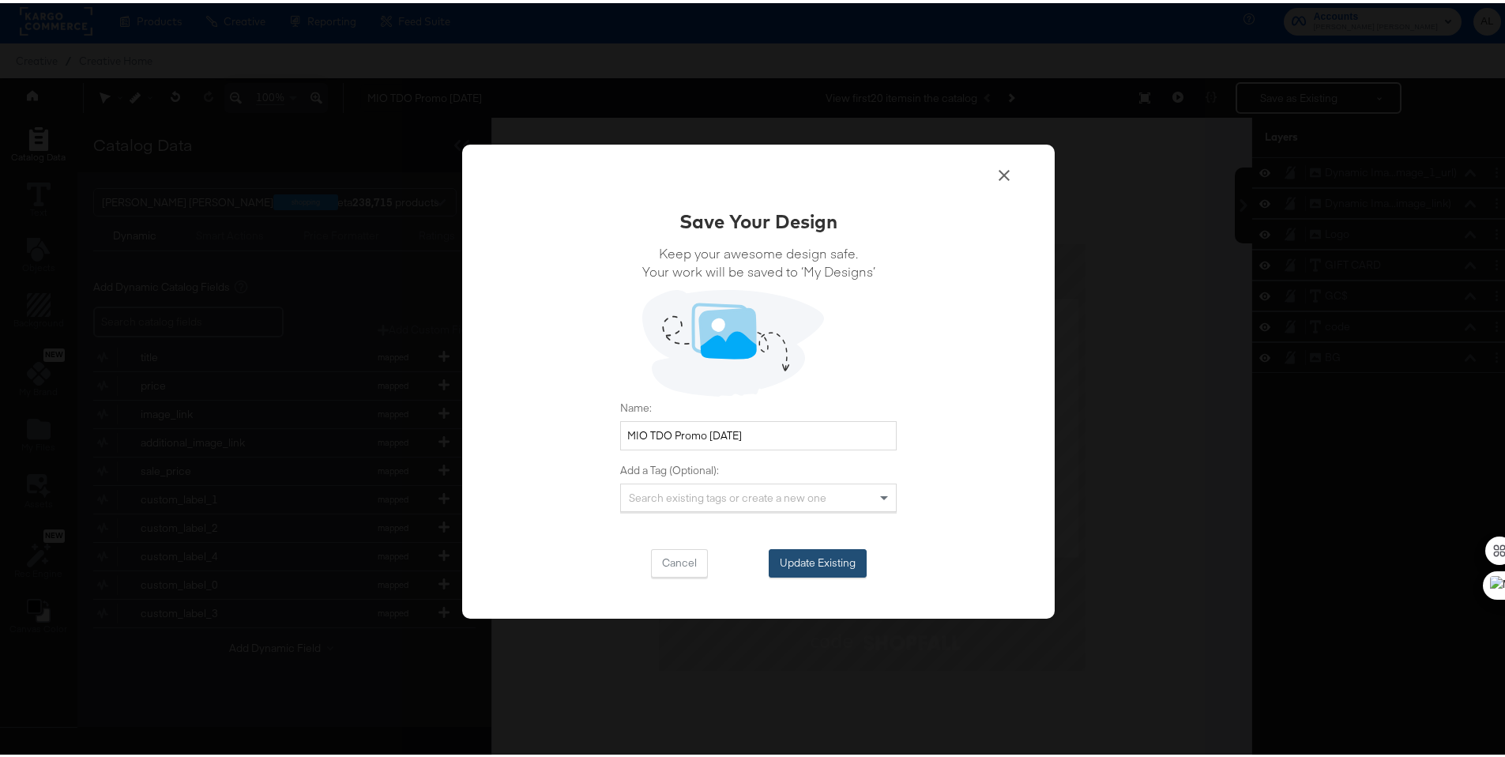
click at [810, 565] on button "Update Existing" at bounding box center [818, 560] width 98 height 28
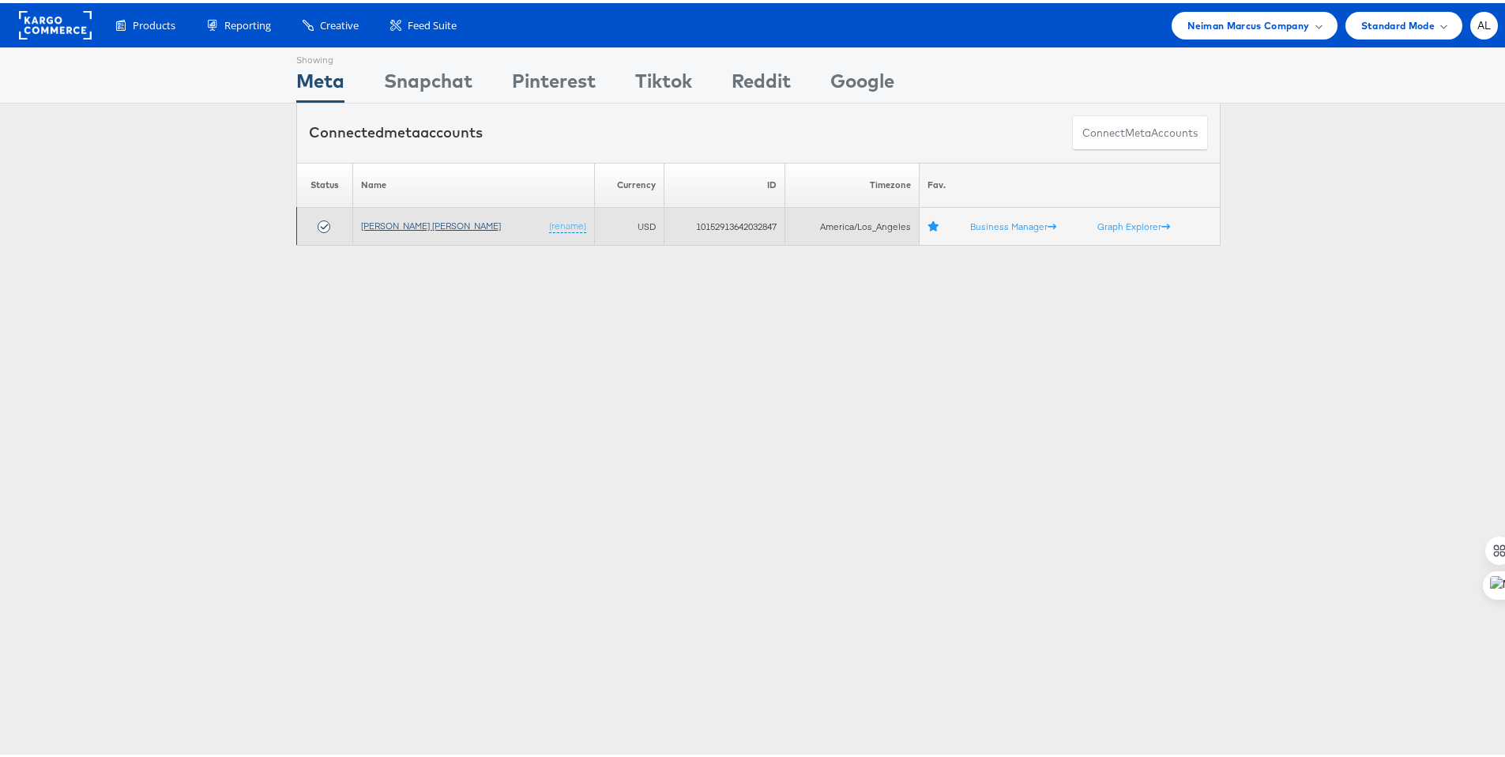
click at [412, 225] on link "[PERSON_NAME] [PERSON_NAME]" at bounding box center [431, 222] width 140 height 12
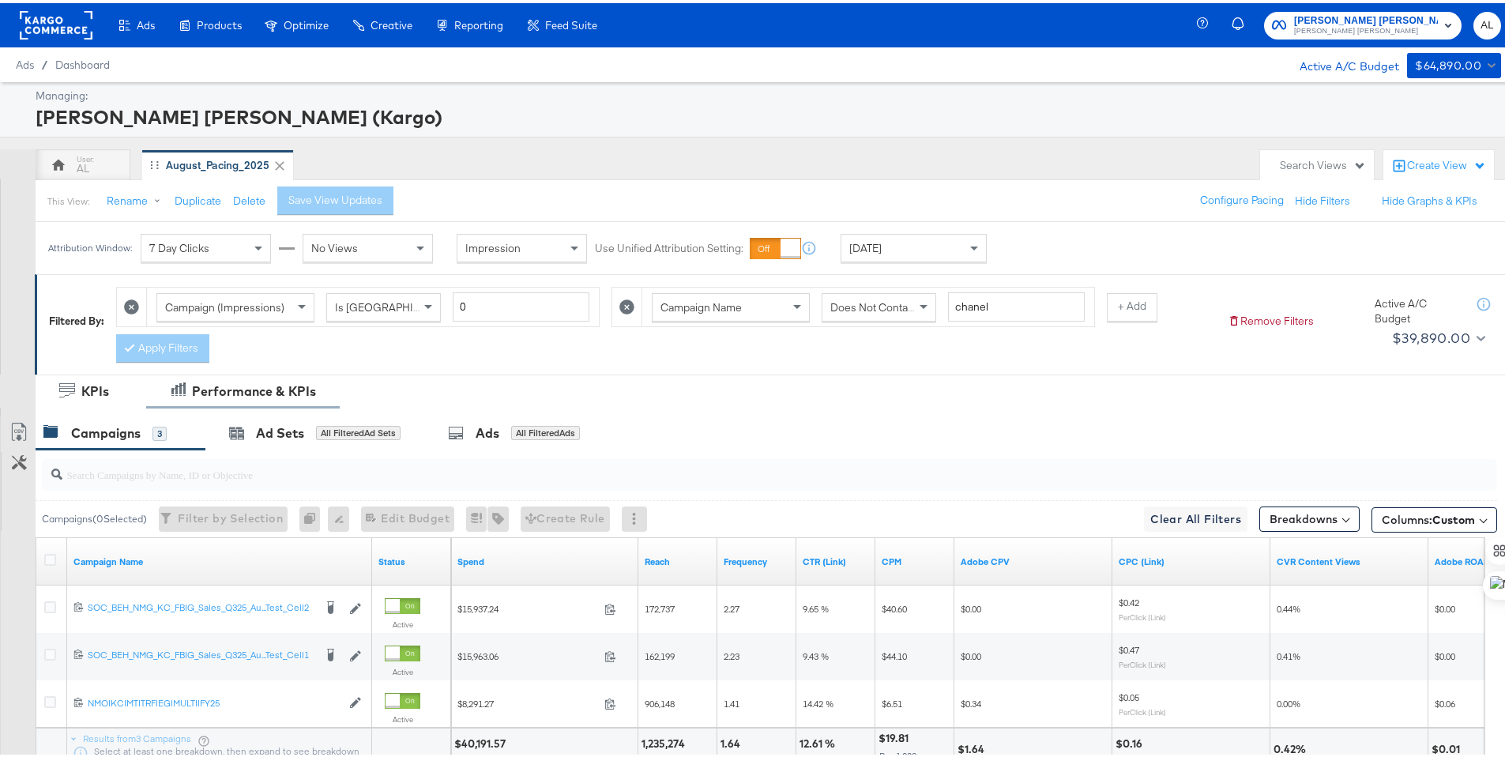
click at [261, 389] on div "Performance & KPIs" at bounding box center [254, 388] width 124 height 18
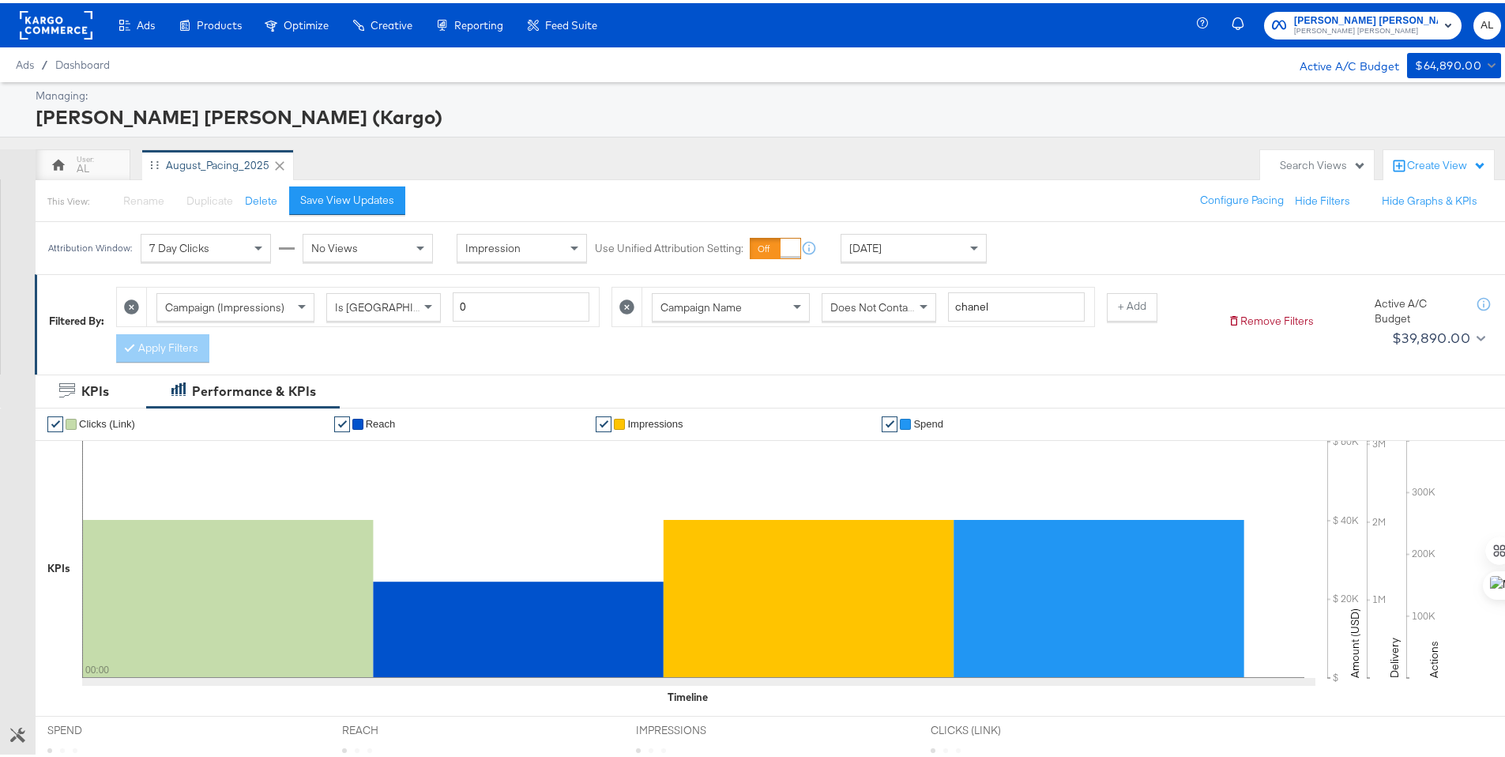
click at [890, 253] on div "Yesterday" at bounding box center [913, 244] width 145 height 27
click at [1056, 257] on strong "to" at bounding box center [1049, 251] width 13 height 12
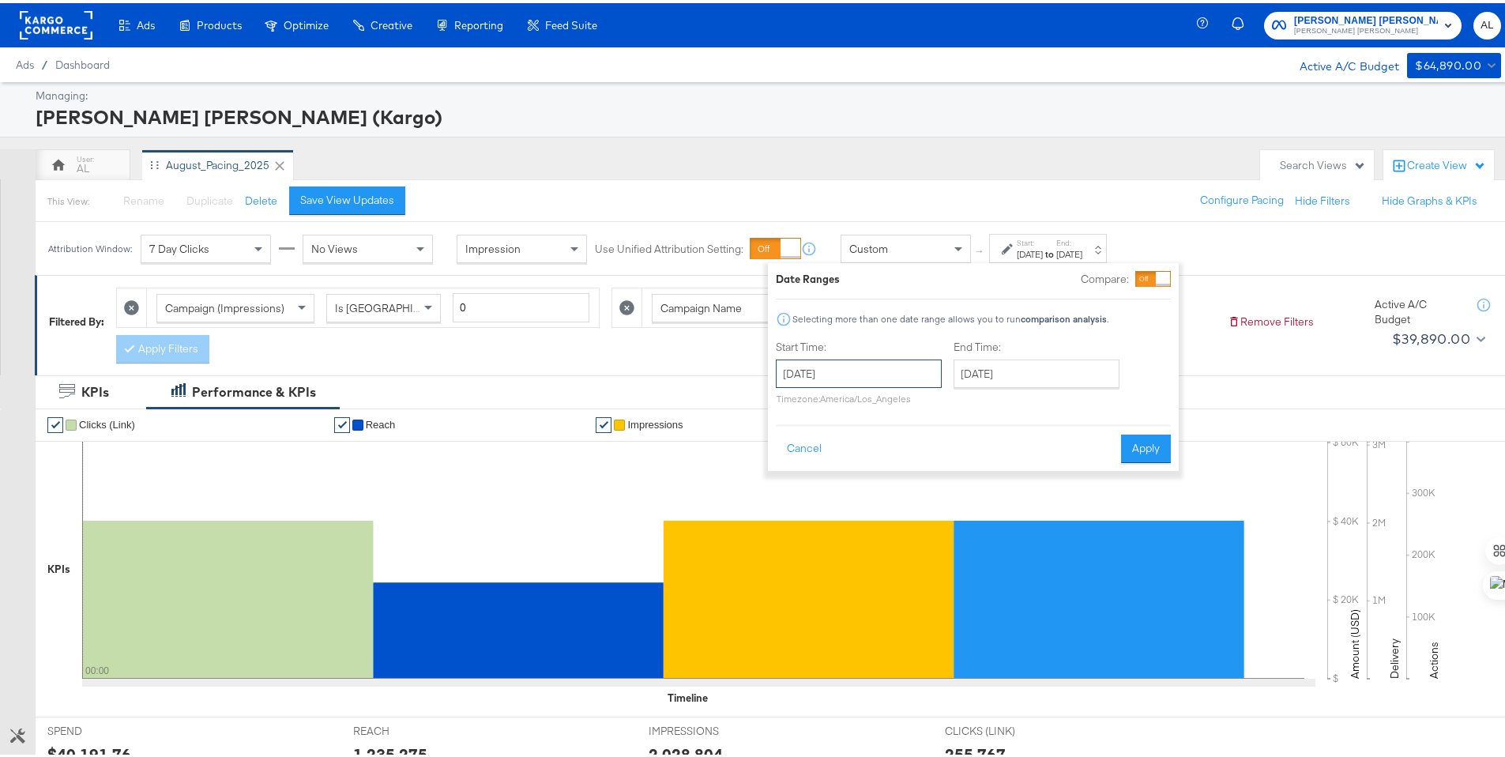
click at [832, 379] on input "[DATE]" at bounding box center [859, 370] width 166 height 28
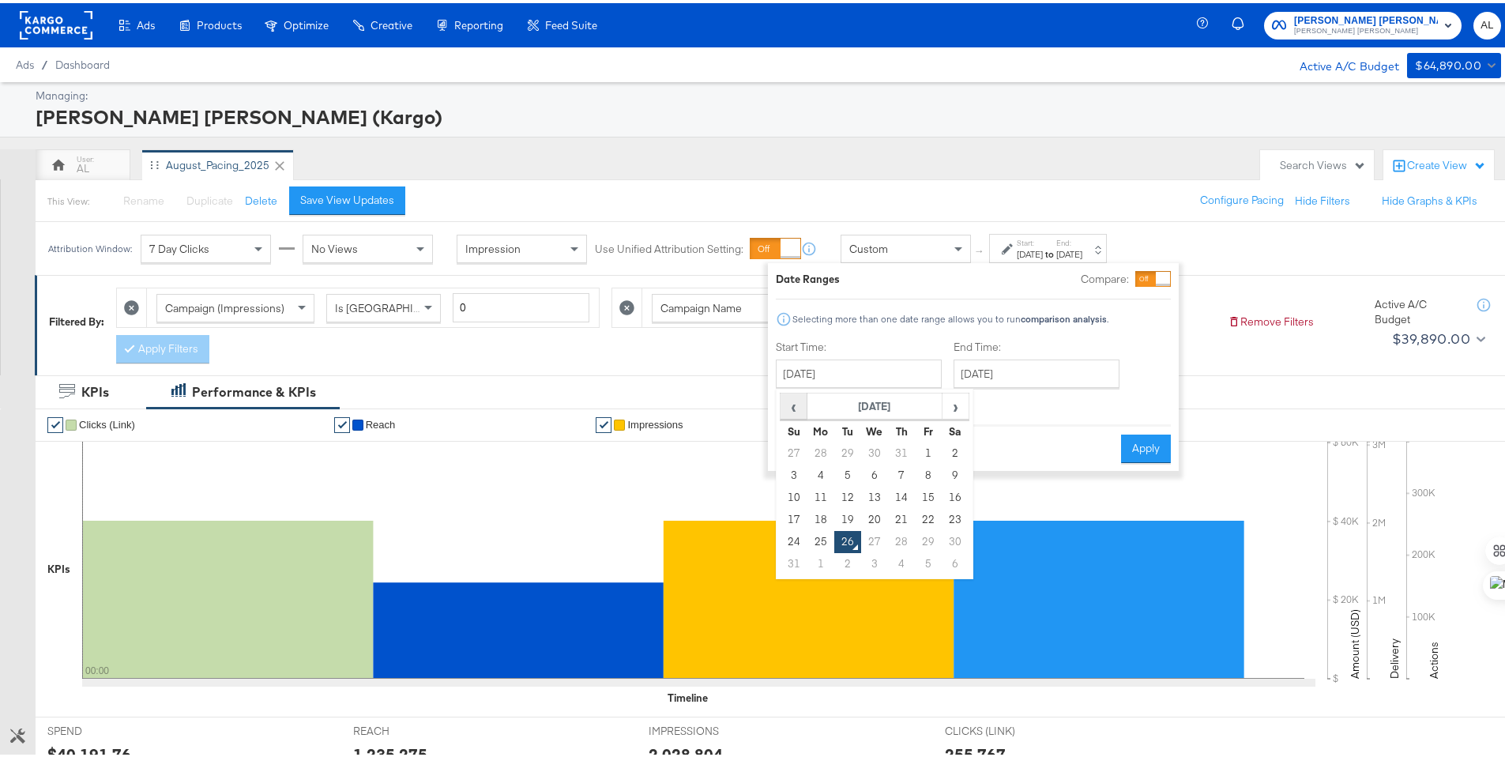
click at [799, 404] on span "‹" at bounding box center [793, 403] width 24 height 24
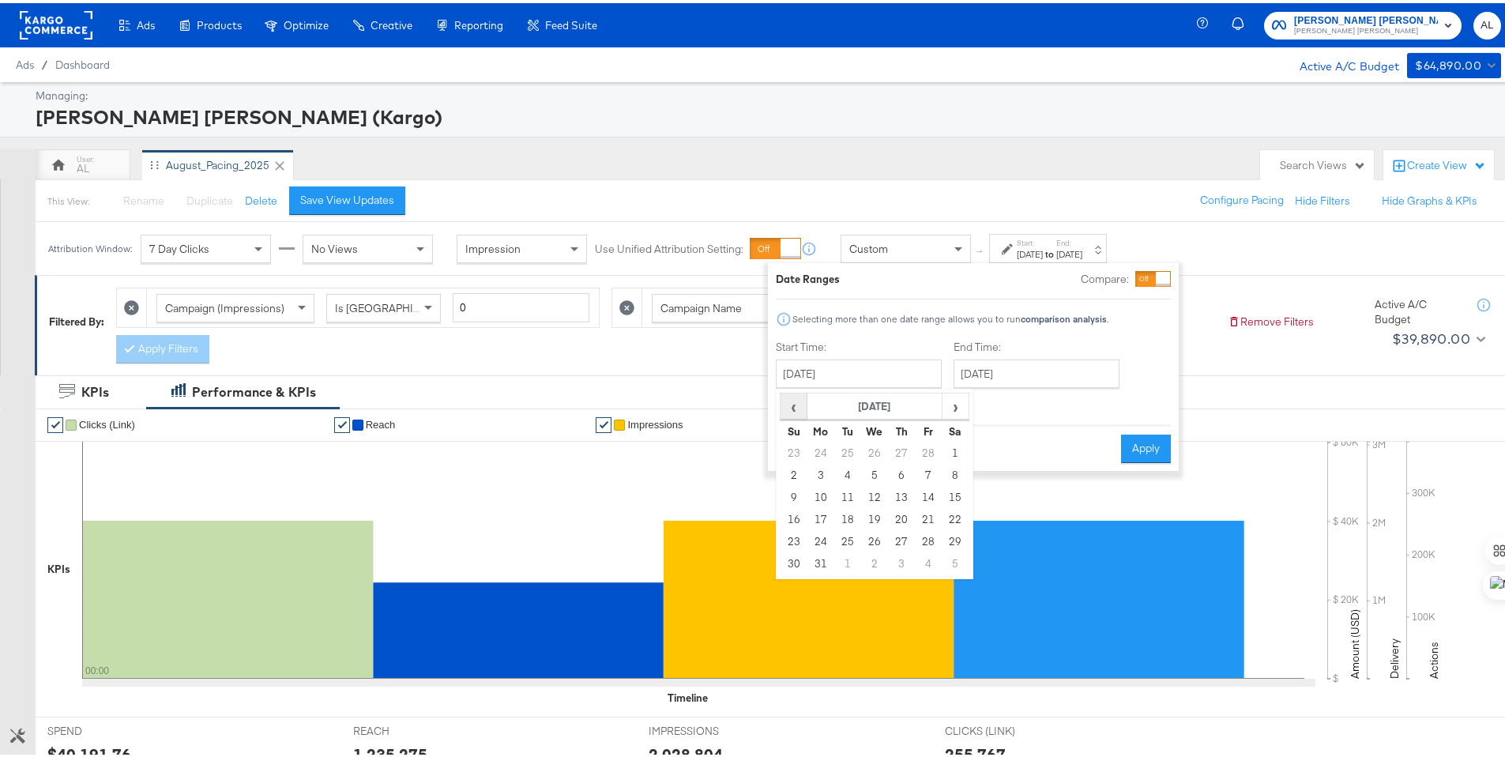
click at [799, 404] on span "‹" at bounding box center [793, 403] width 24 height 24
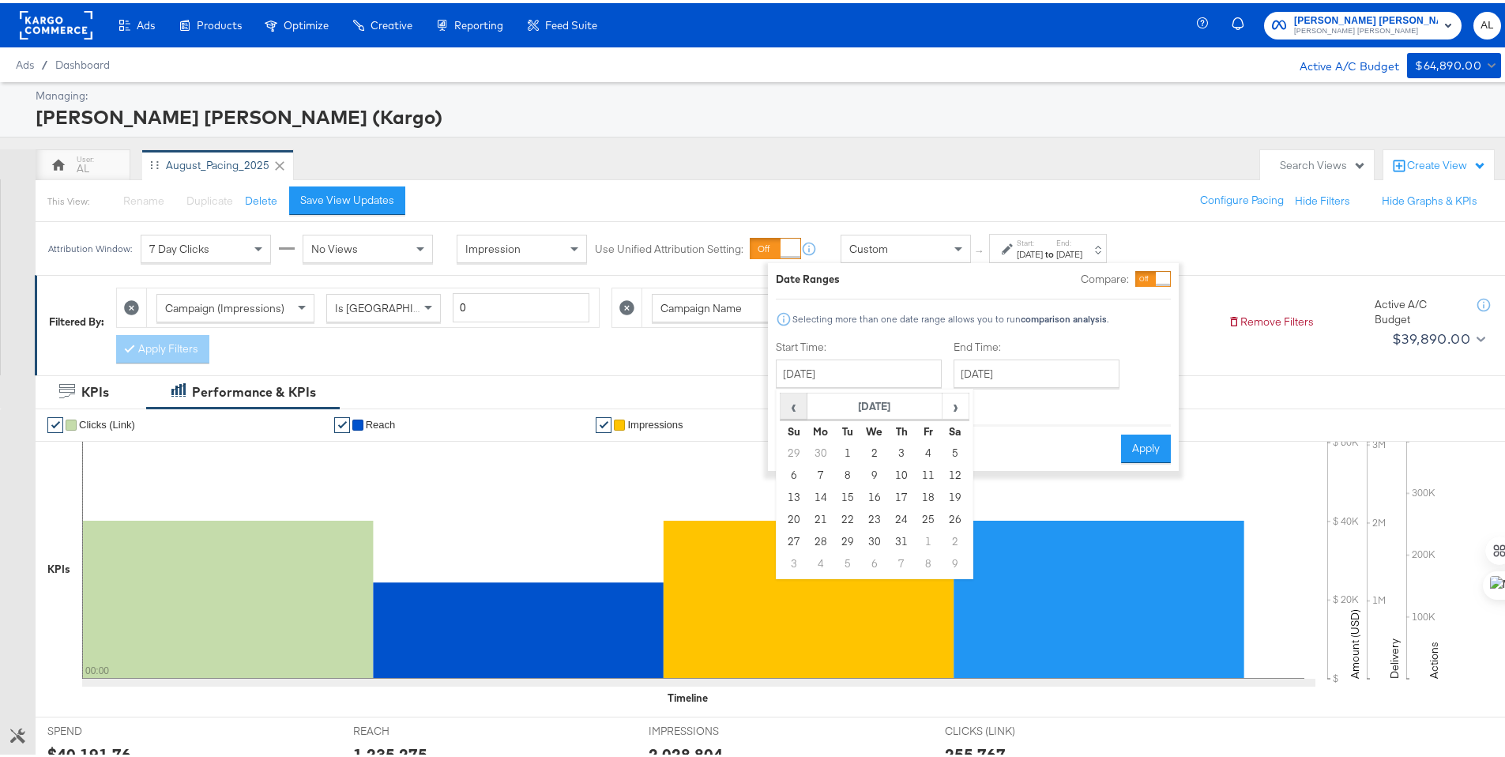
click at [799, 404] on span "‹" at bounding box center [793, 403] width 24 height 24
click at [907, 530] on td "1" at bounding box center [901, 539] width 27 height 22
type input "[DATE]"
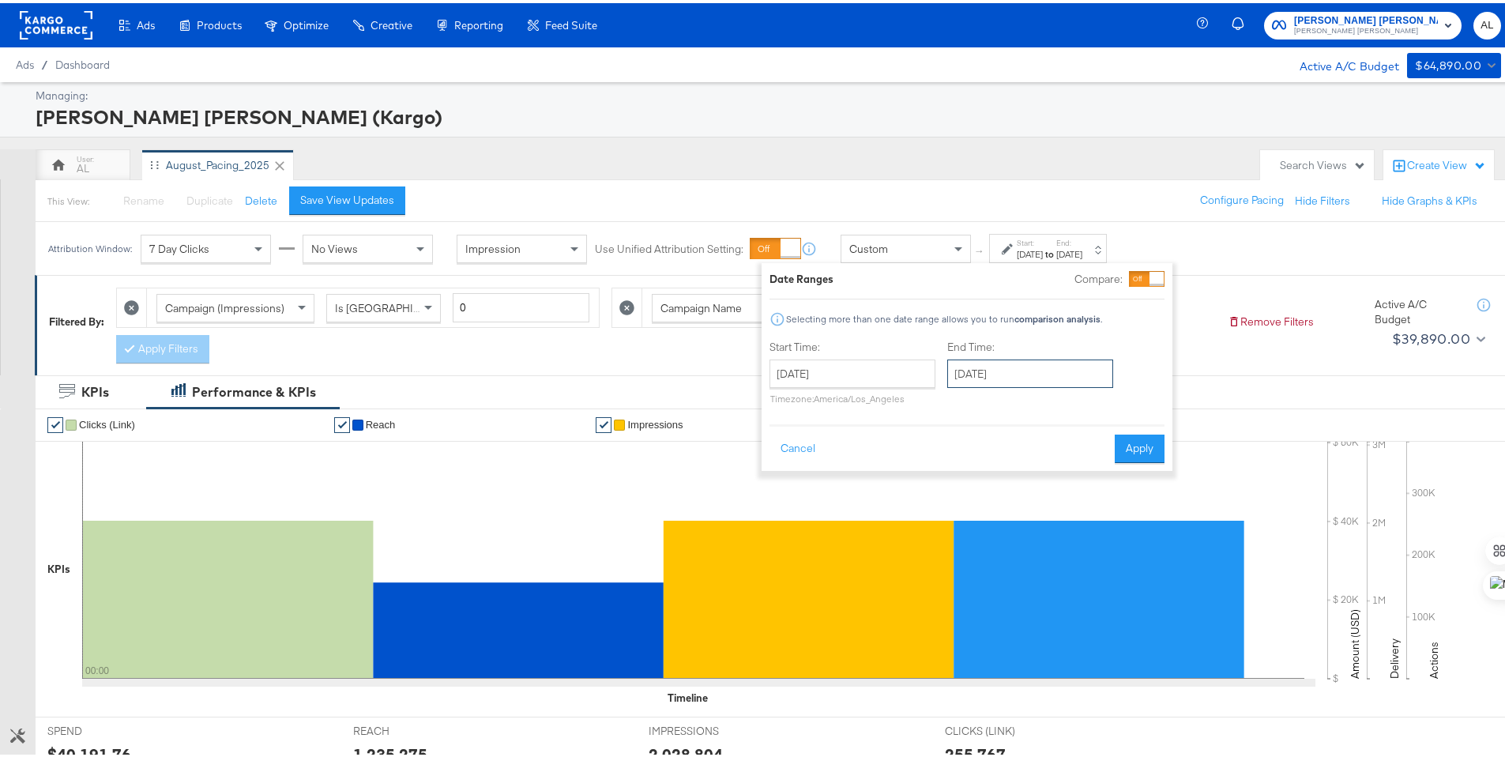
click at [988, 378] on input "[DATE]" at bounding box center [1030, 370] width 166 height 28
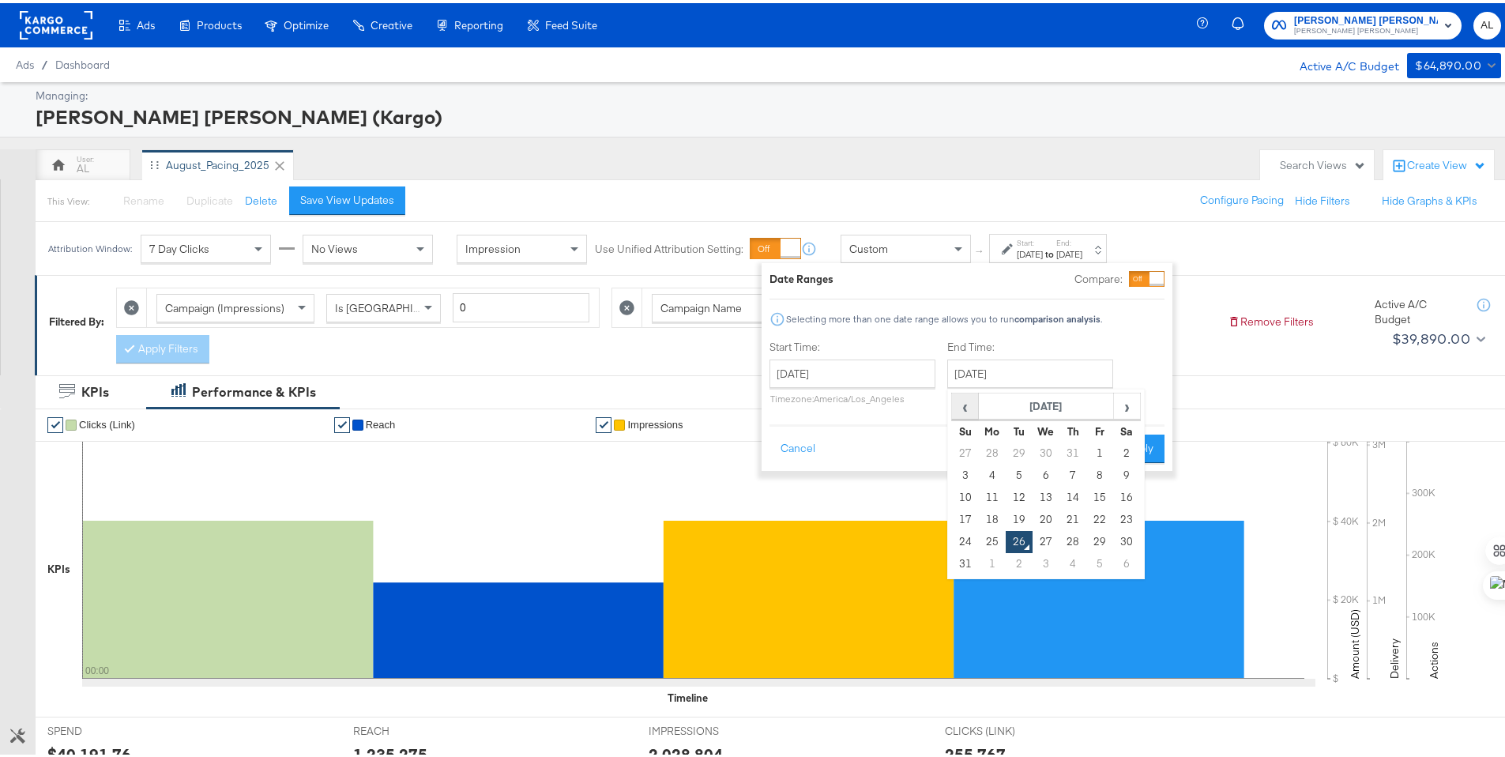
click at [965, 413] on span "‹" at bounding box center [965, 403] width 24 height 24
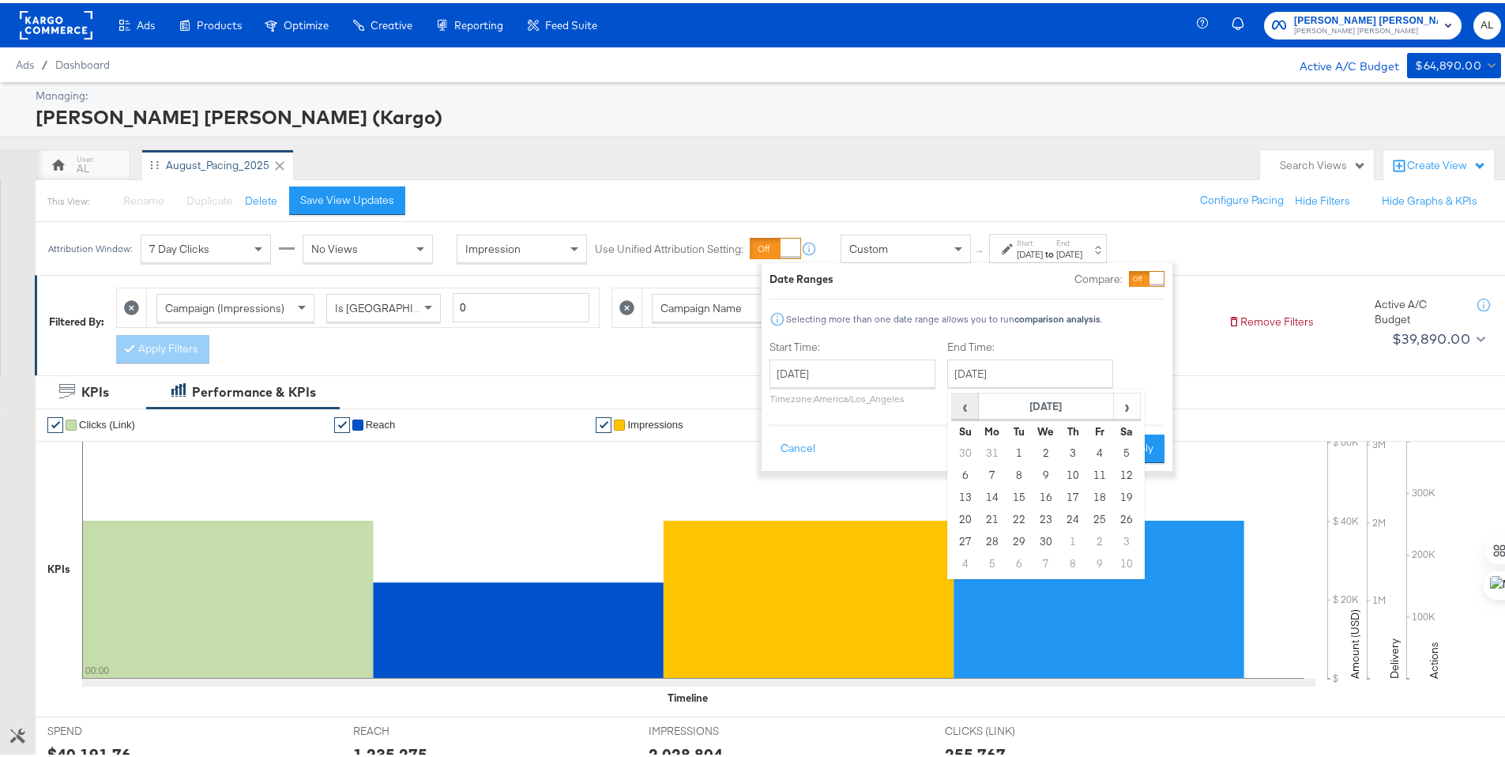
click at [965, 413] on span "‹" at bounding box center [965, 403] width 24 height 24
click at [1017, 446] on td "31" at bounding box center [1019, 450] width 27 height 22
type input "[DATE]"
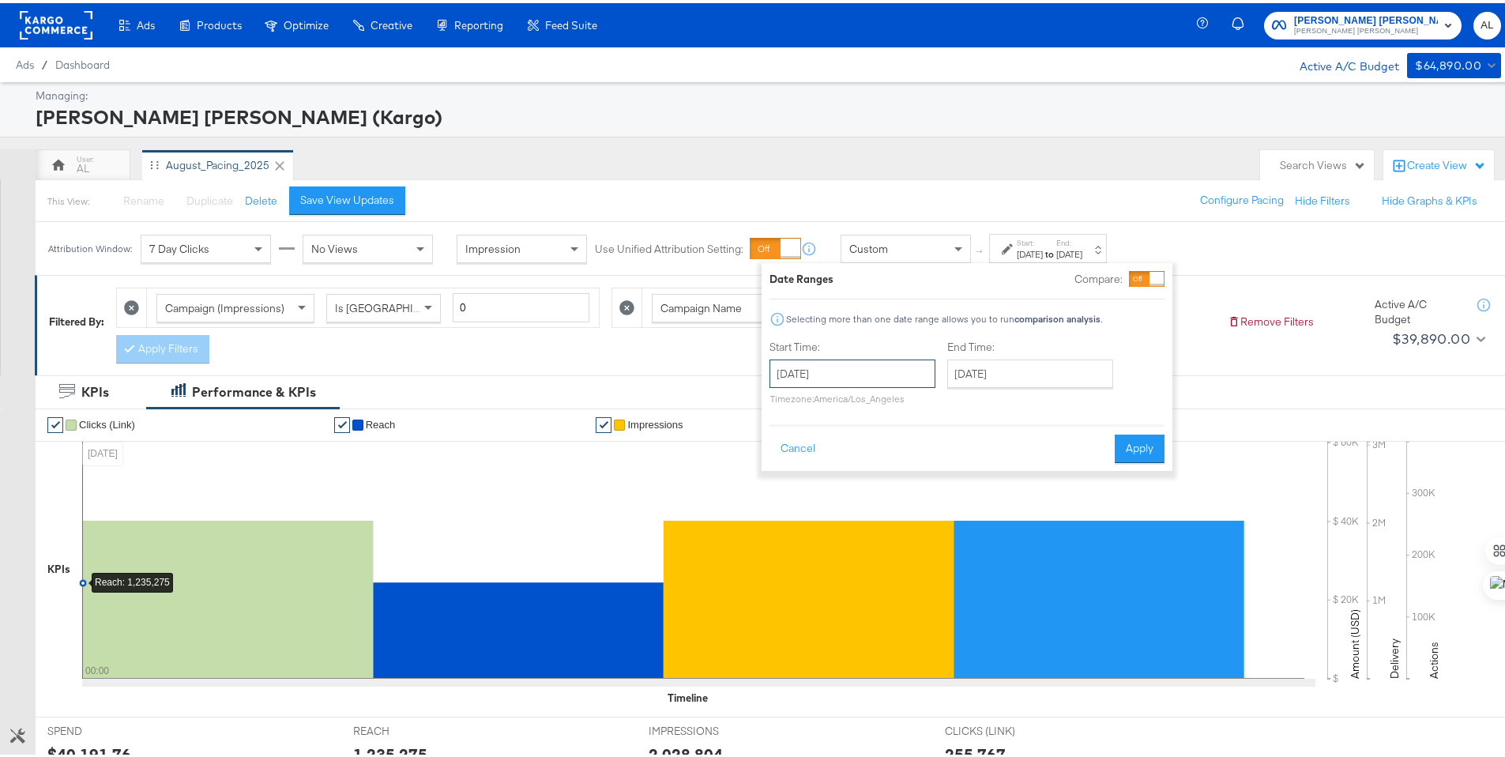
click at [890, 377] on input "[DATE]" at bounding box center [852, 370] width 166 height 28
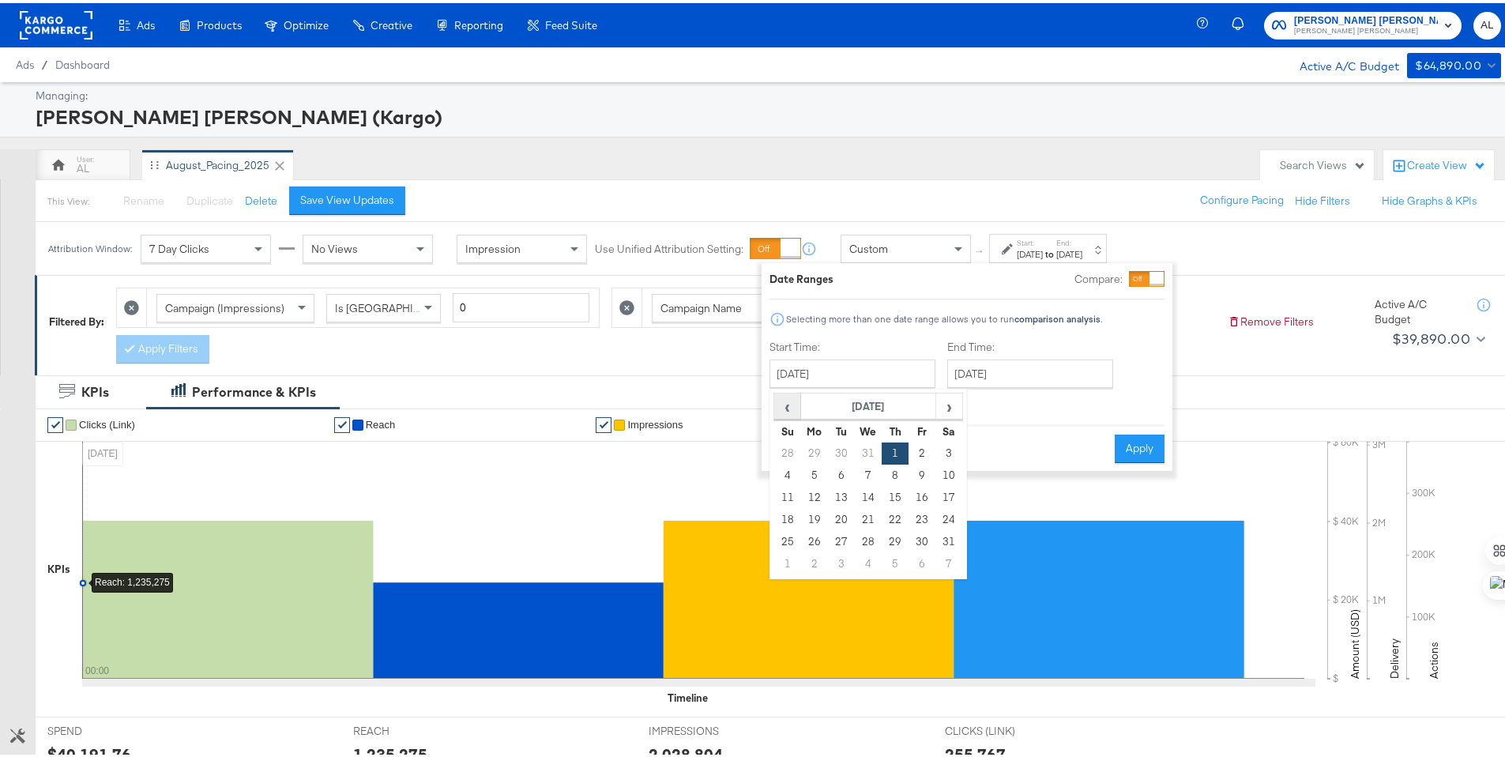
click at [792, 411] on span "‹" at bounding box center [787, 403] width 24 height 24
click at [814, 452] on td "1" at bounding box center [814, 450] width 27 height 22
type input "[DATE]"
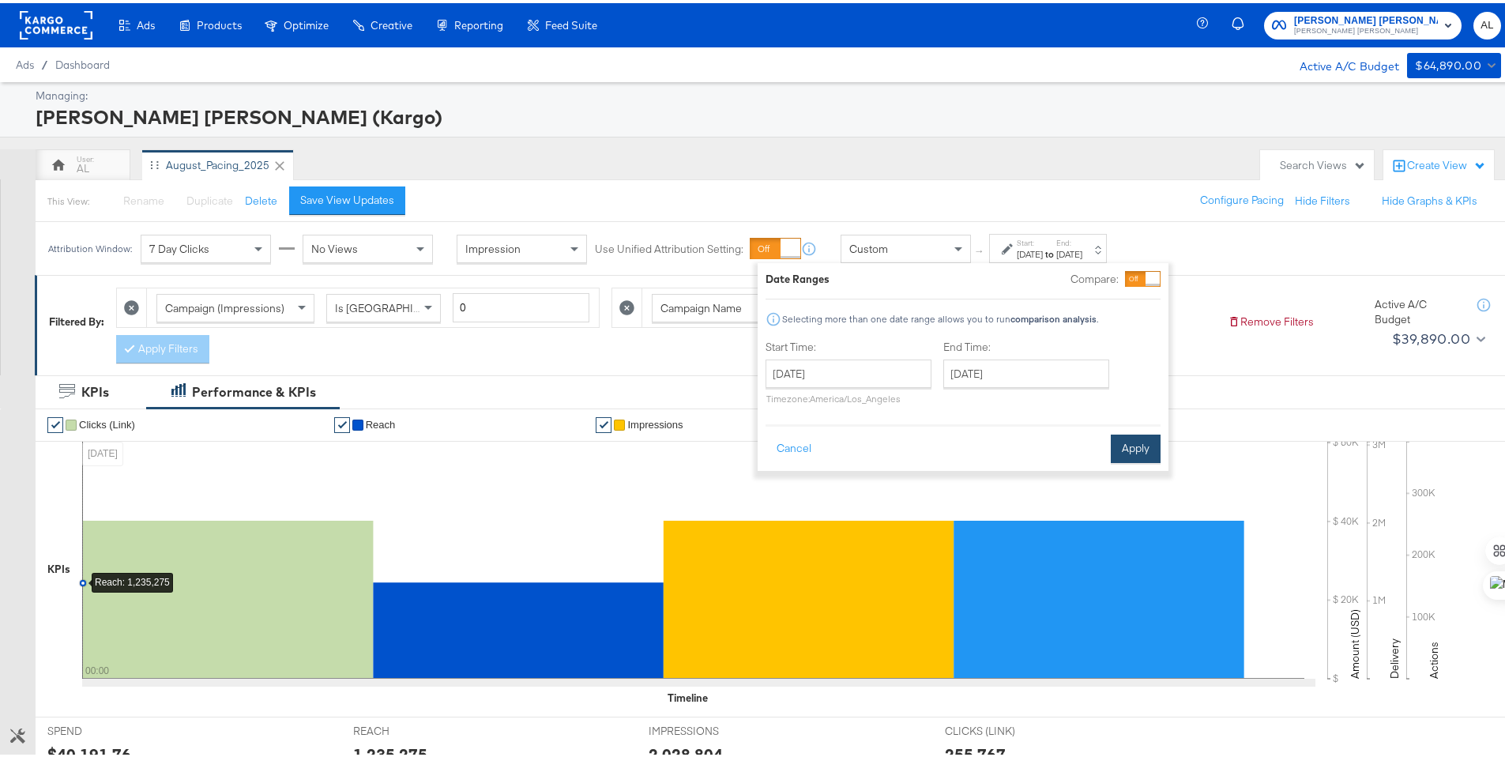
click at [1145, 443] on button "Apply" at bounding box center [1136, 445] width 50 height 28
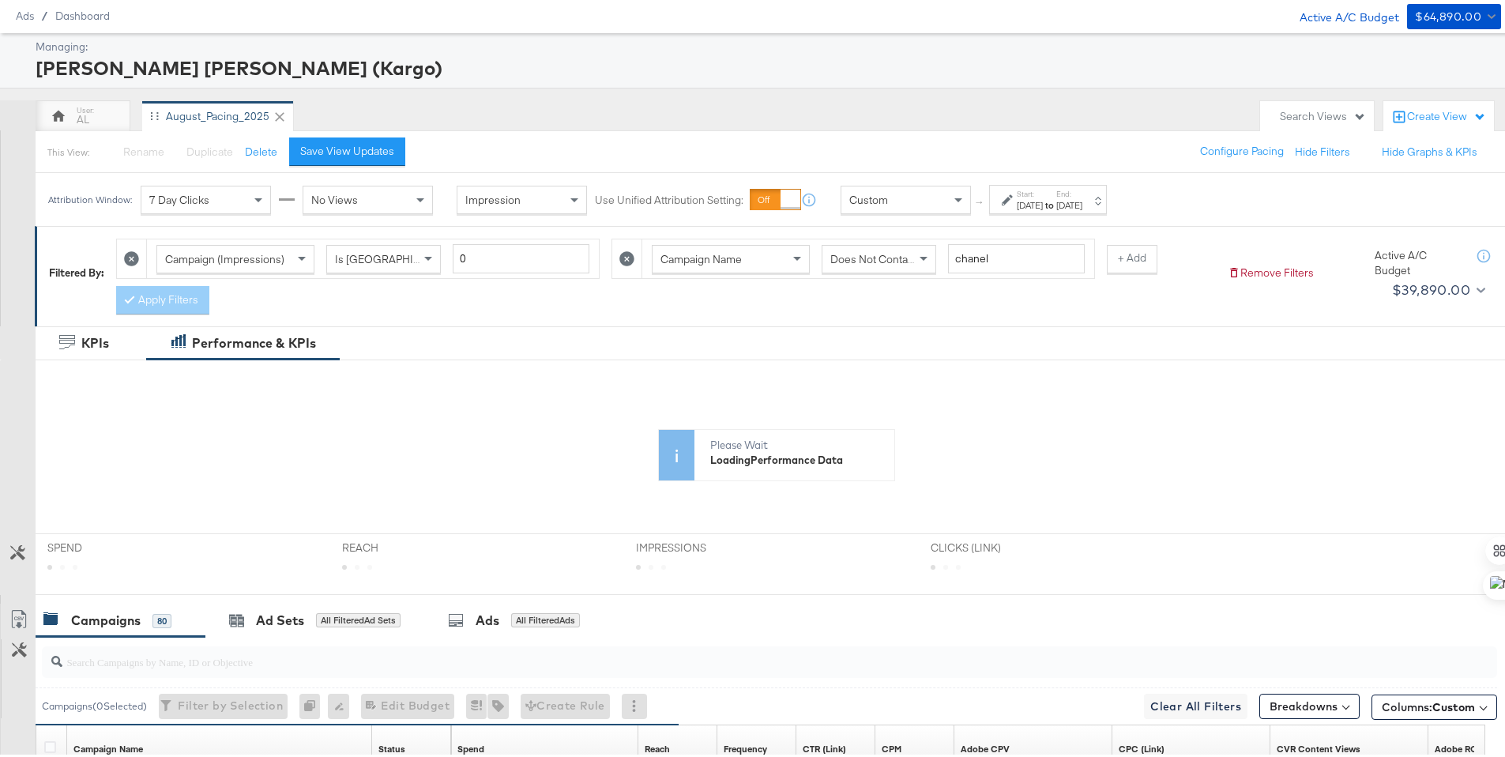
scroll to position [70, 0]
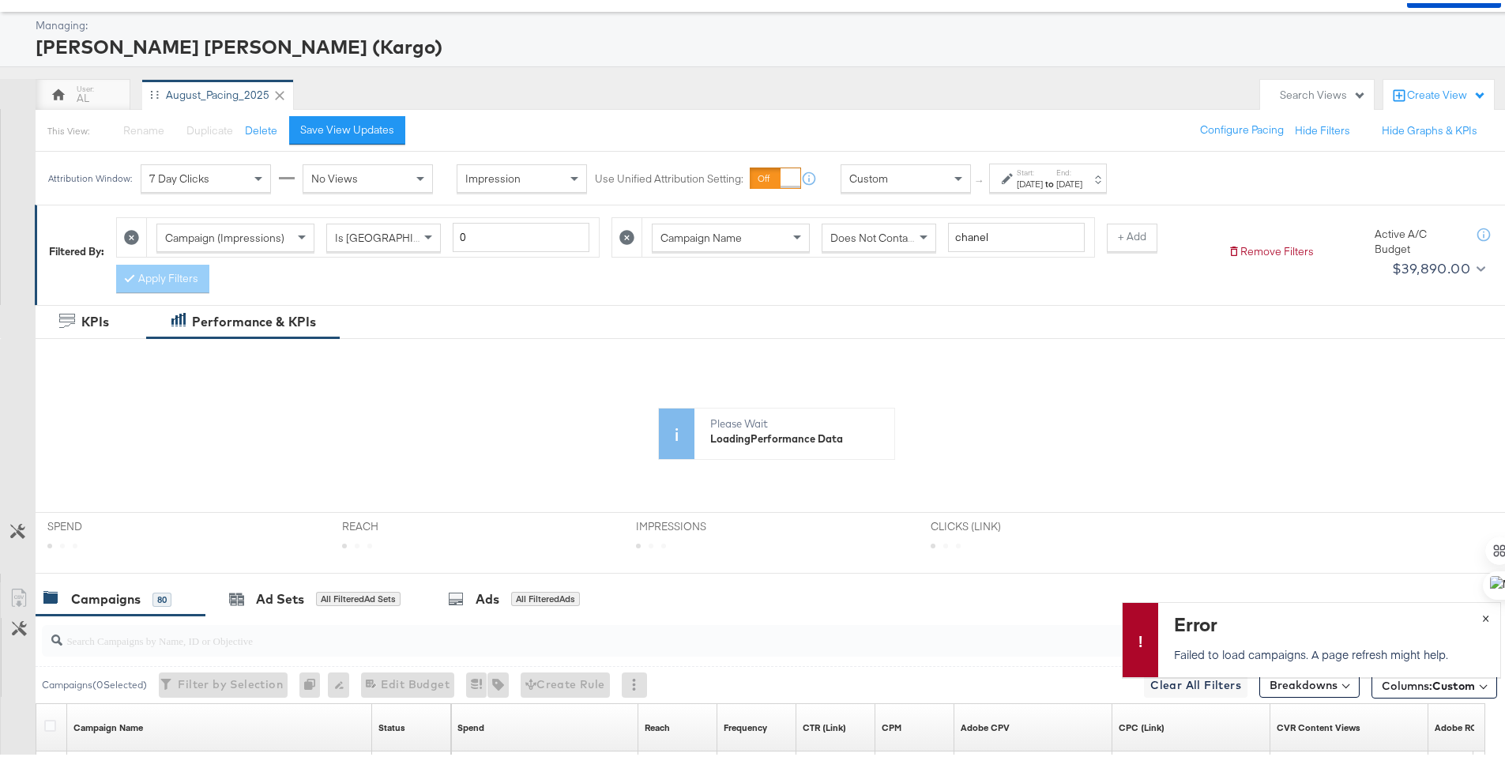
click at [1482, 615] on span "×" at bounding box center [1485, 613] width 7 height 18
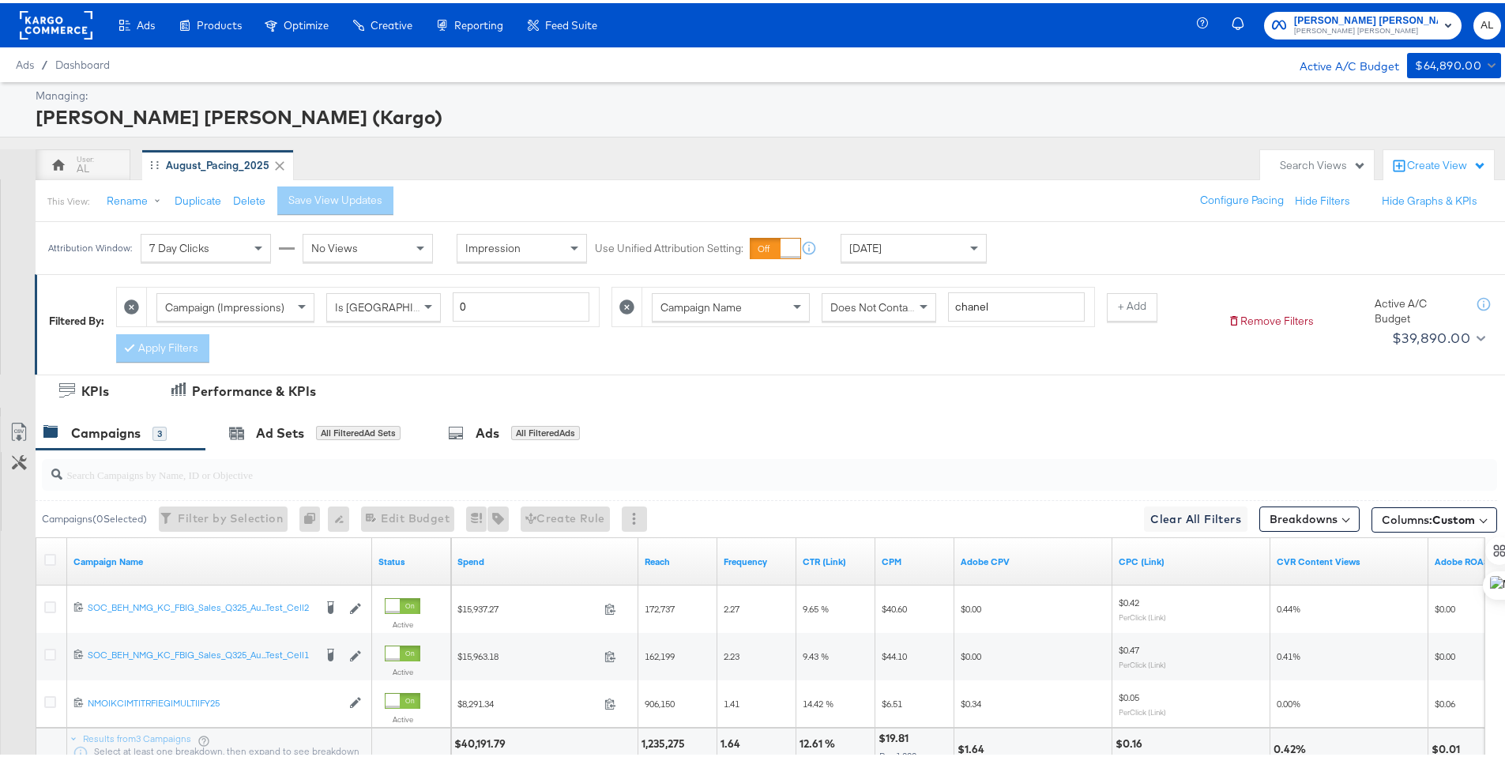
click at [947, 245] on div "Yesterday" at bounding box center [913, 244] width 145 height 27
click at [1011, 247] on icon at bounding box center [1007, 245] width 11 height 11
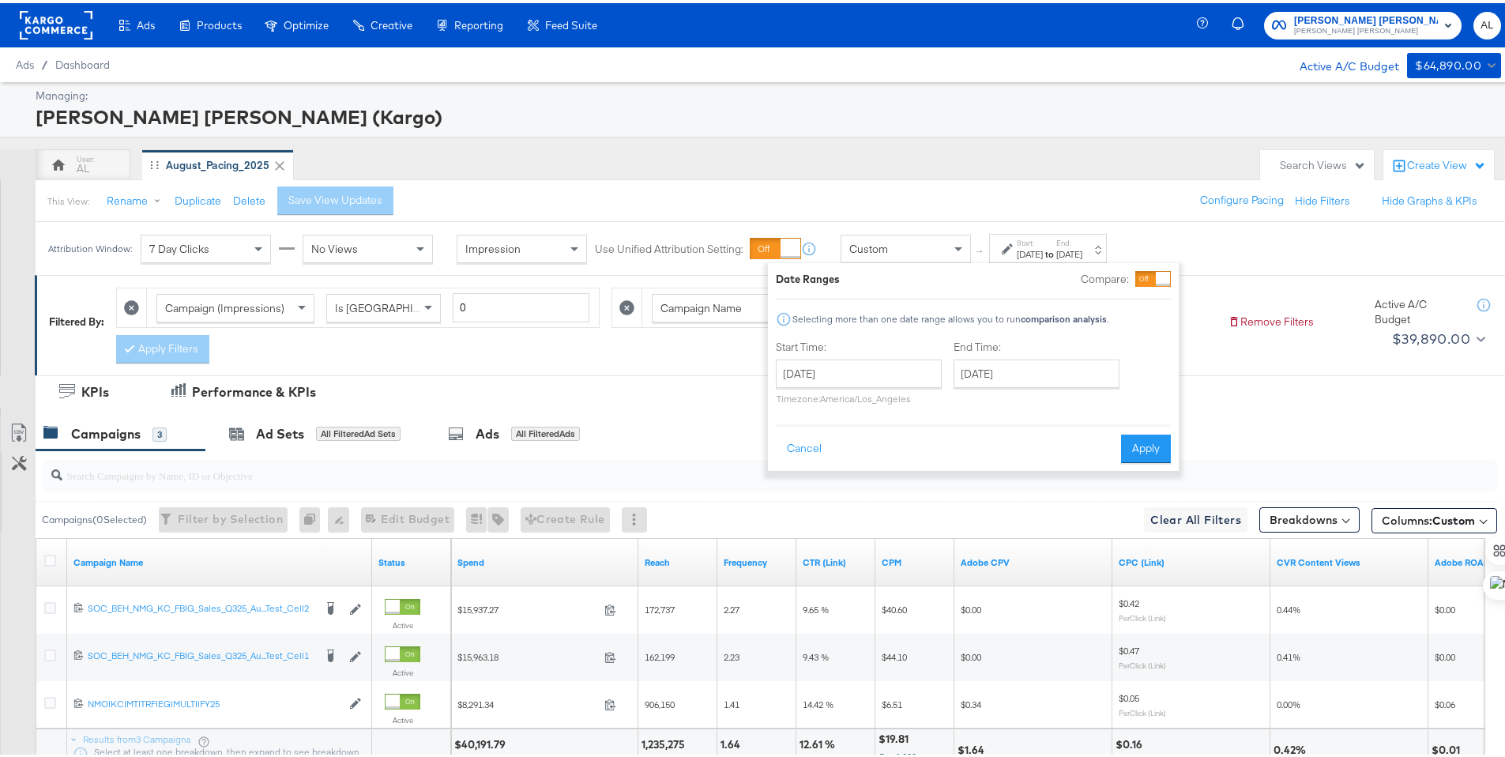
click at [882, 355] on div "Start Time: August 26th 2025 ‹ August 2025 › Su Mo Tu We Th Fr Sa 27 28 29 30 3…" at bounding box center [859, 373] width 166 height 72
drag, startPoint x: 876, startPoint y: 363, endPoint x: 872, endPoint y: 339, distance: 24.0
click at [875, 363] on input "August 26th 2025" at bounding box center [859, 370] width 166 height 28
click at [792, 410] on span "‹" at bounding box center [793, 403] width 24 height 24
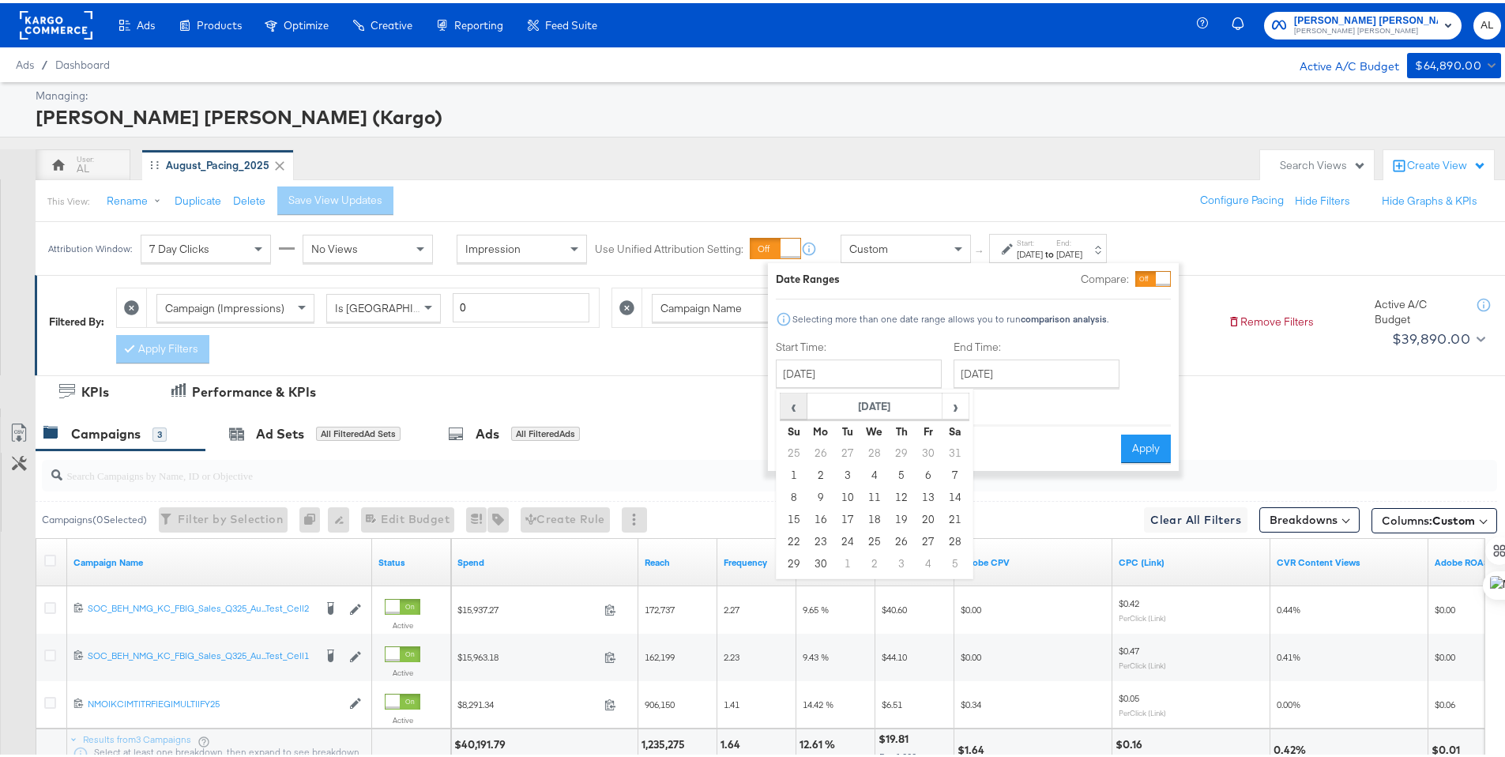
click at [792, 410] on span "‹" at bounding box center [793, 403] width 24 height 24
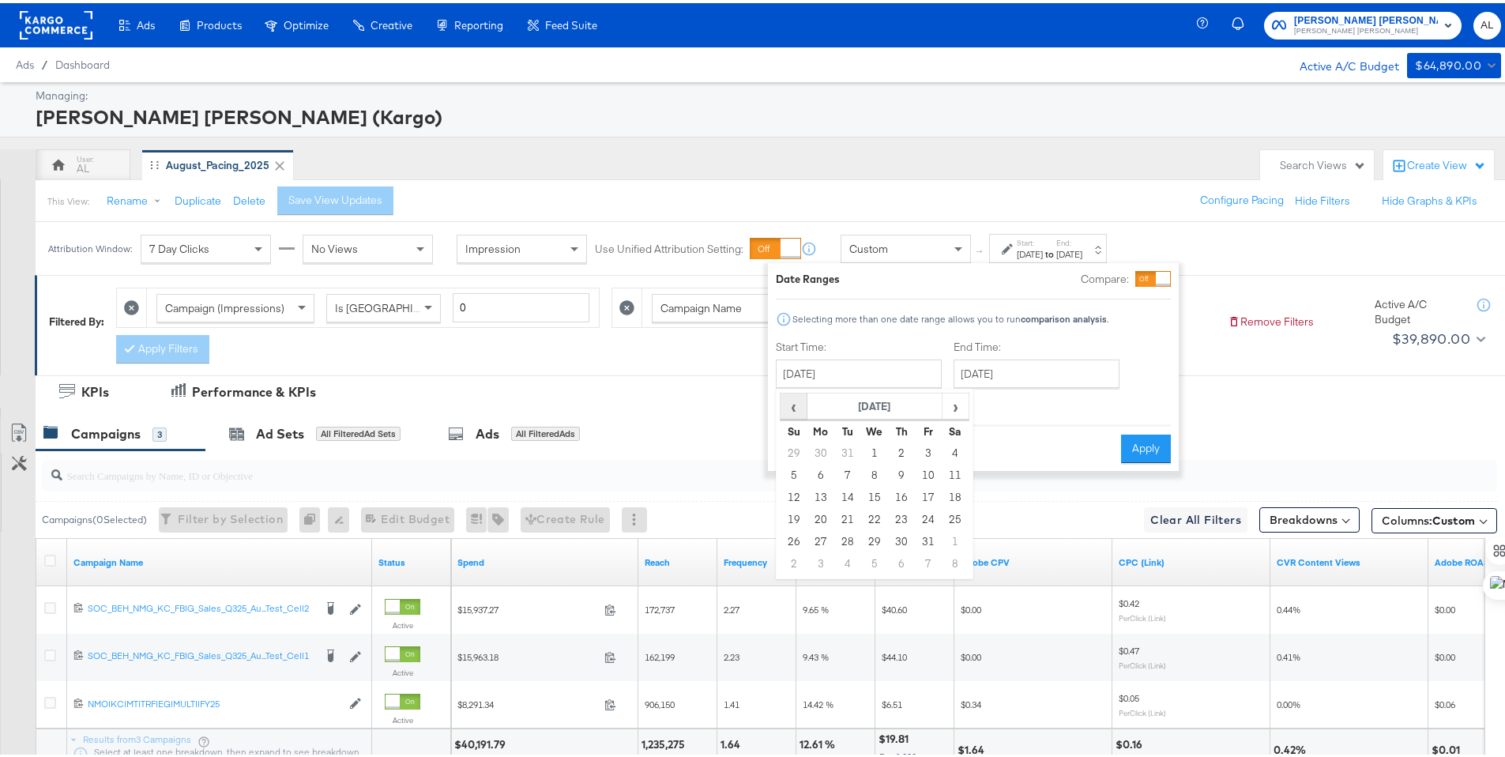
click at [792, 410] on span "‹" at bounding box center [793, 403] width 24 height 24
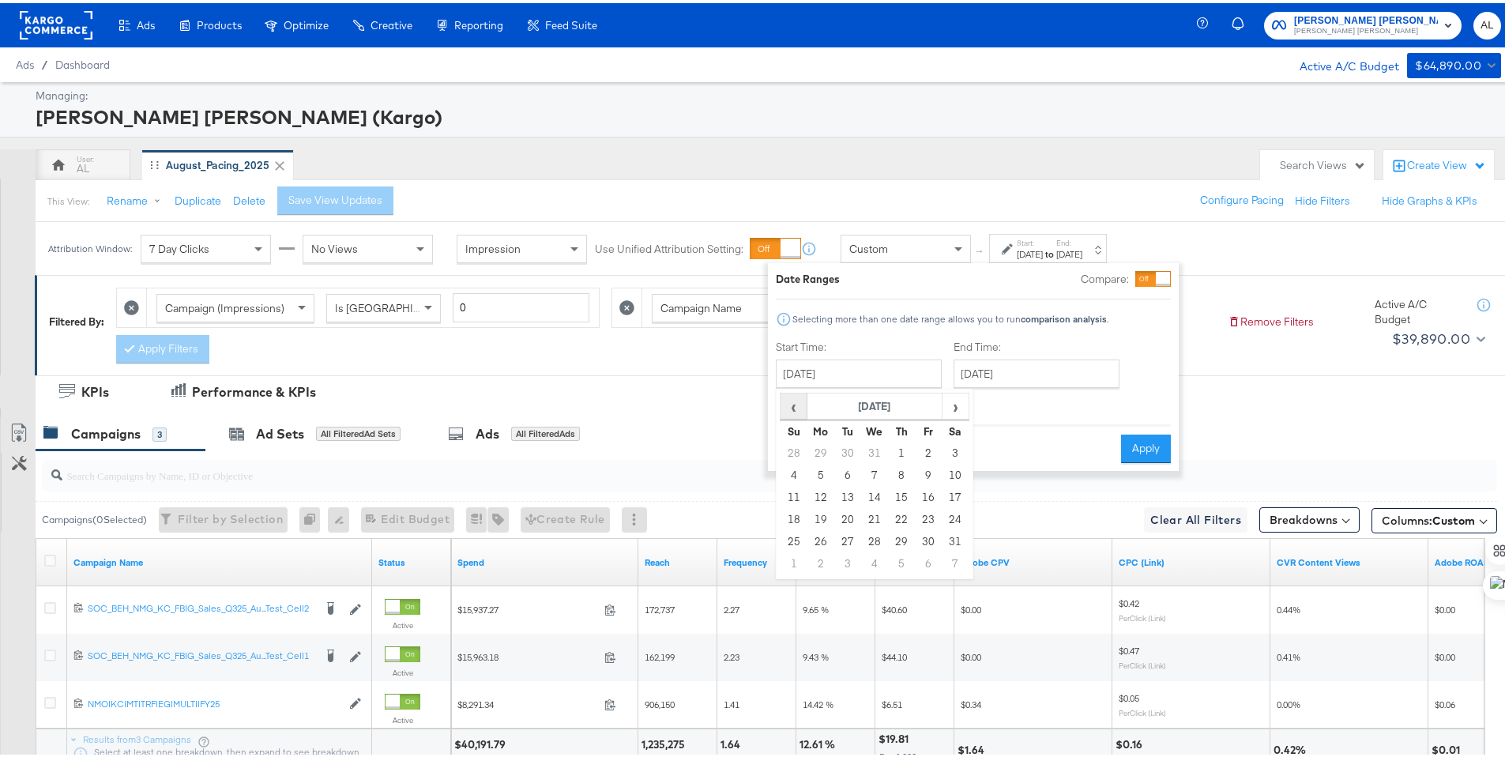
click at [792, 410] on span "‹" at bounding box center [793, 403] width 24 height 24
click at [821, 452] on td "1" at bounding box center [820, 450] width 27 height 22
type input "[DATE]"
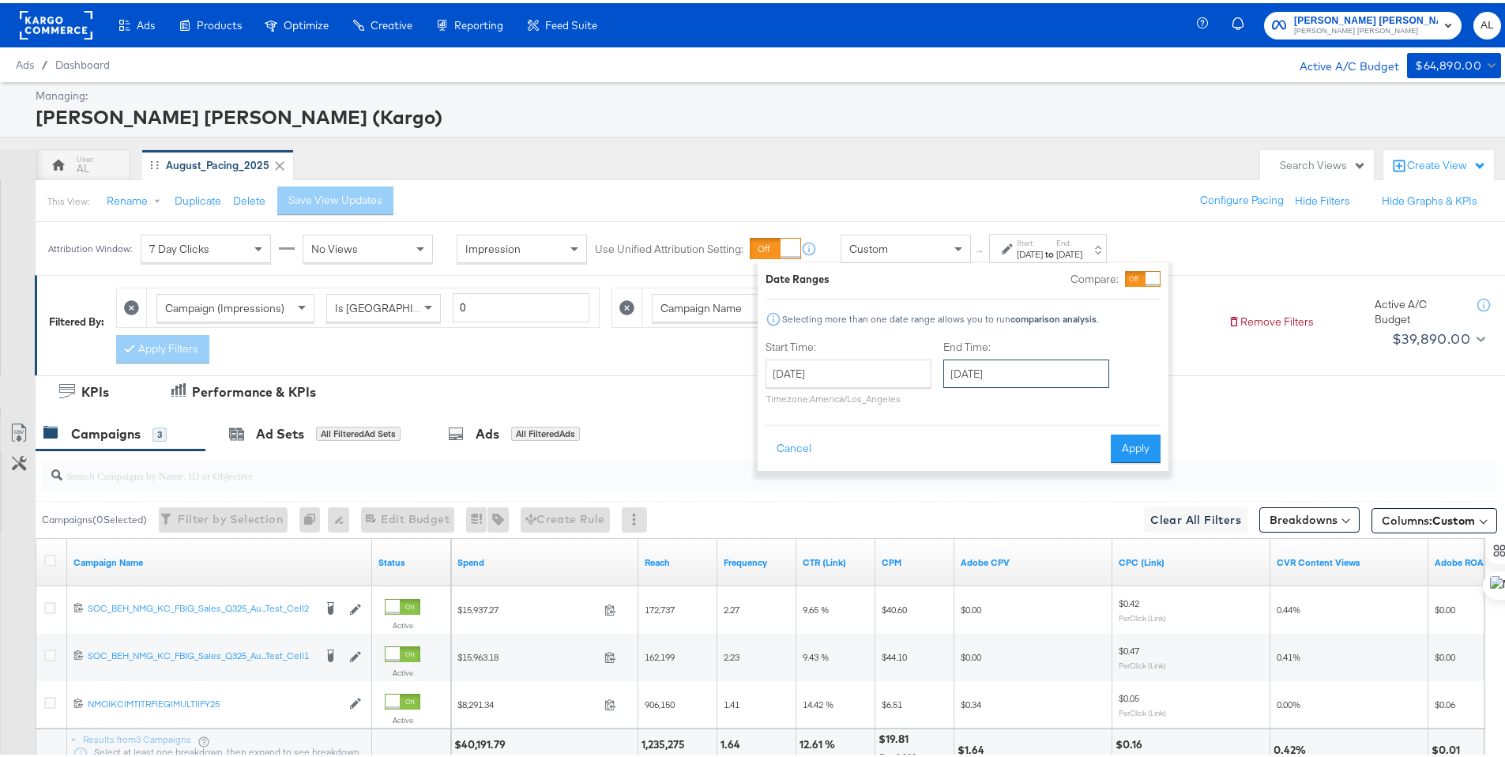
click at [999, 375] on input "[DATE]" at bounding box center [1026, 370] width 166 height 28
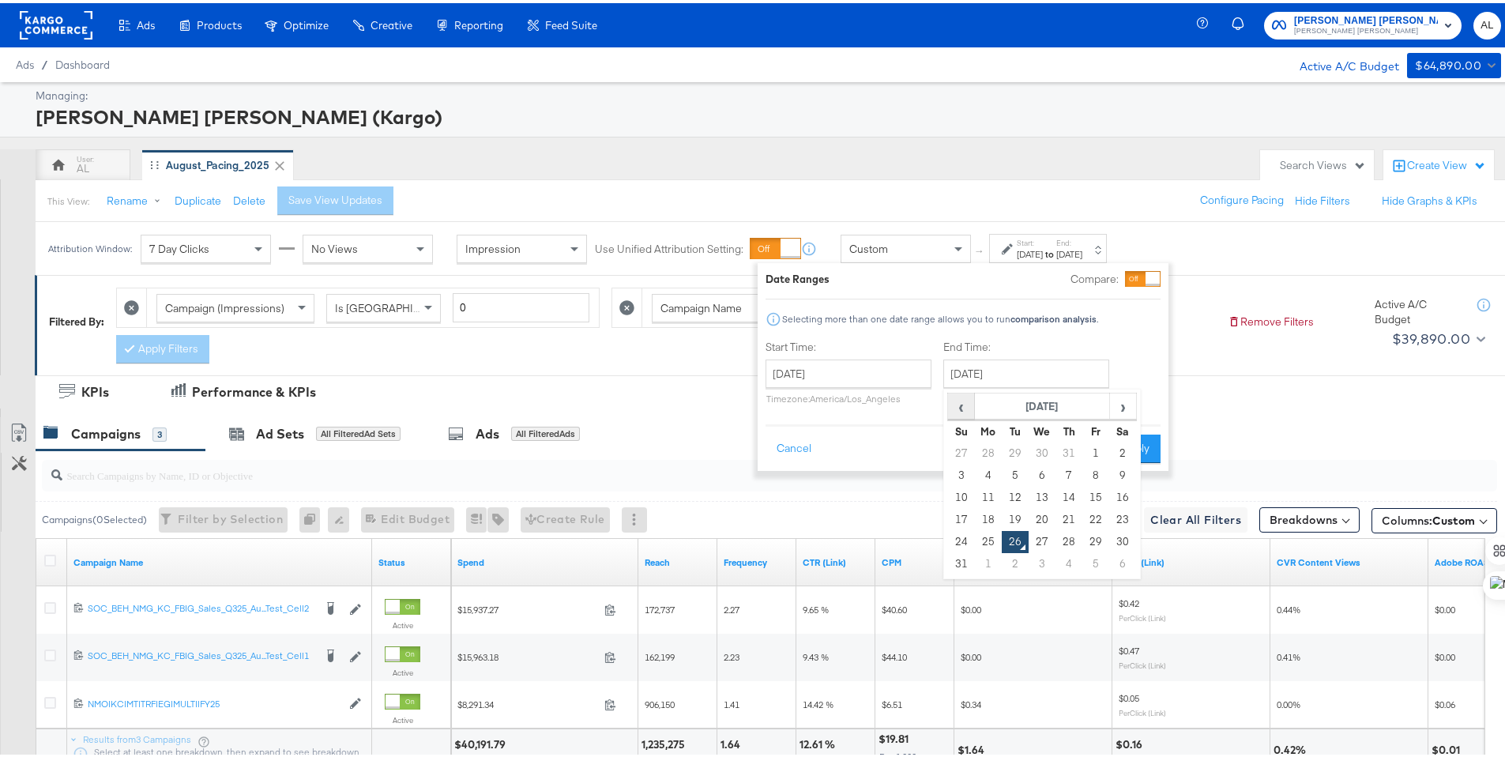
click at [962, 408] on span "‹" at bounding box center [961, 403] width 24 height 24
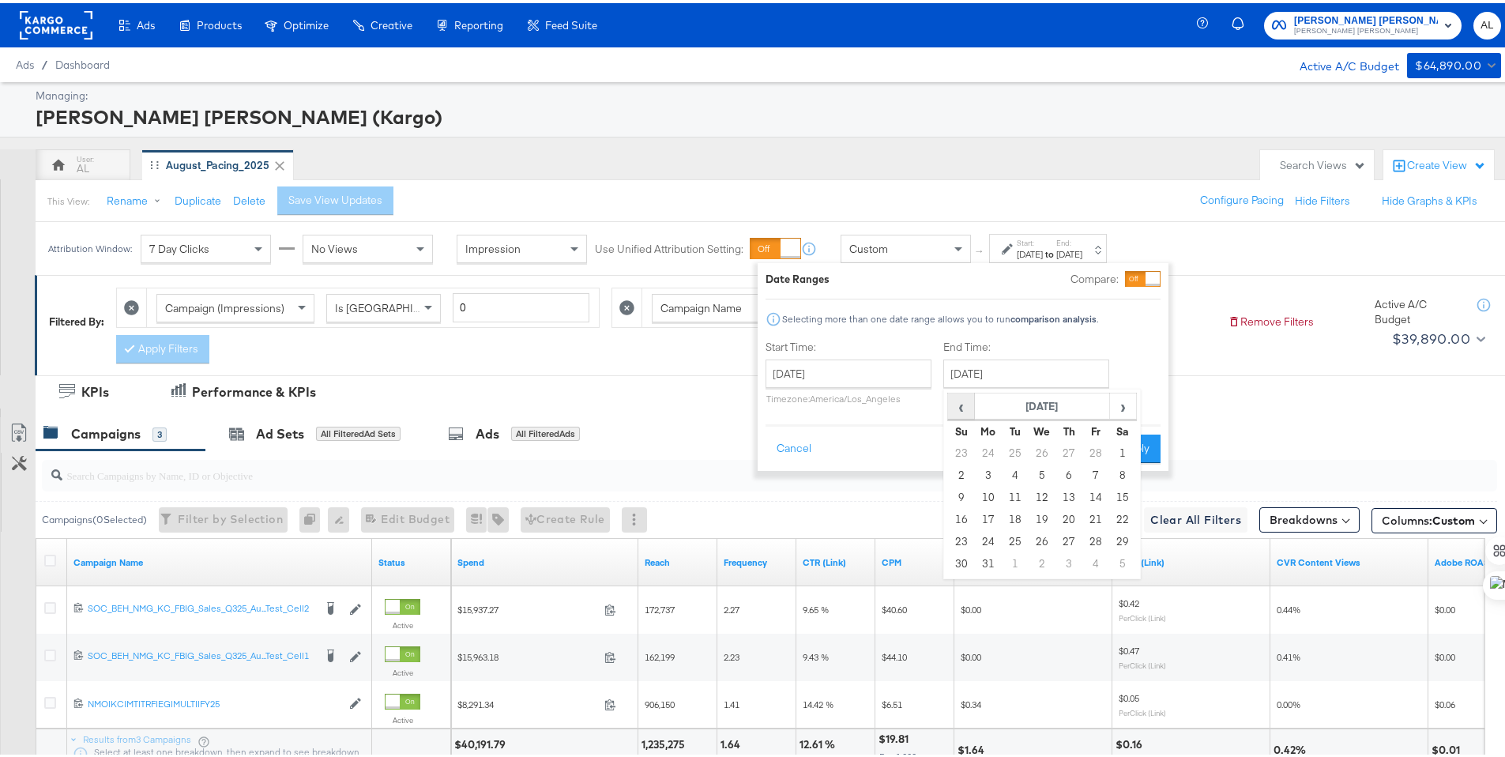
click at [962, 408] on span "‹" at bounding box center [961, 403] width 24 height 24
click at [1017, 558] on td "31" at bounding box center [1015, 561] width 27 height 22
type input "[DATE]"
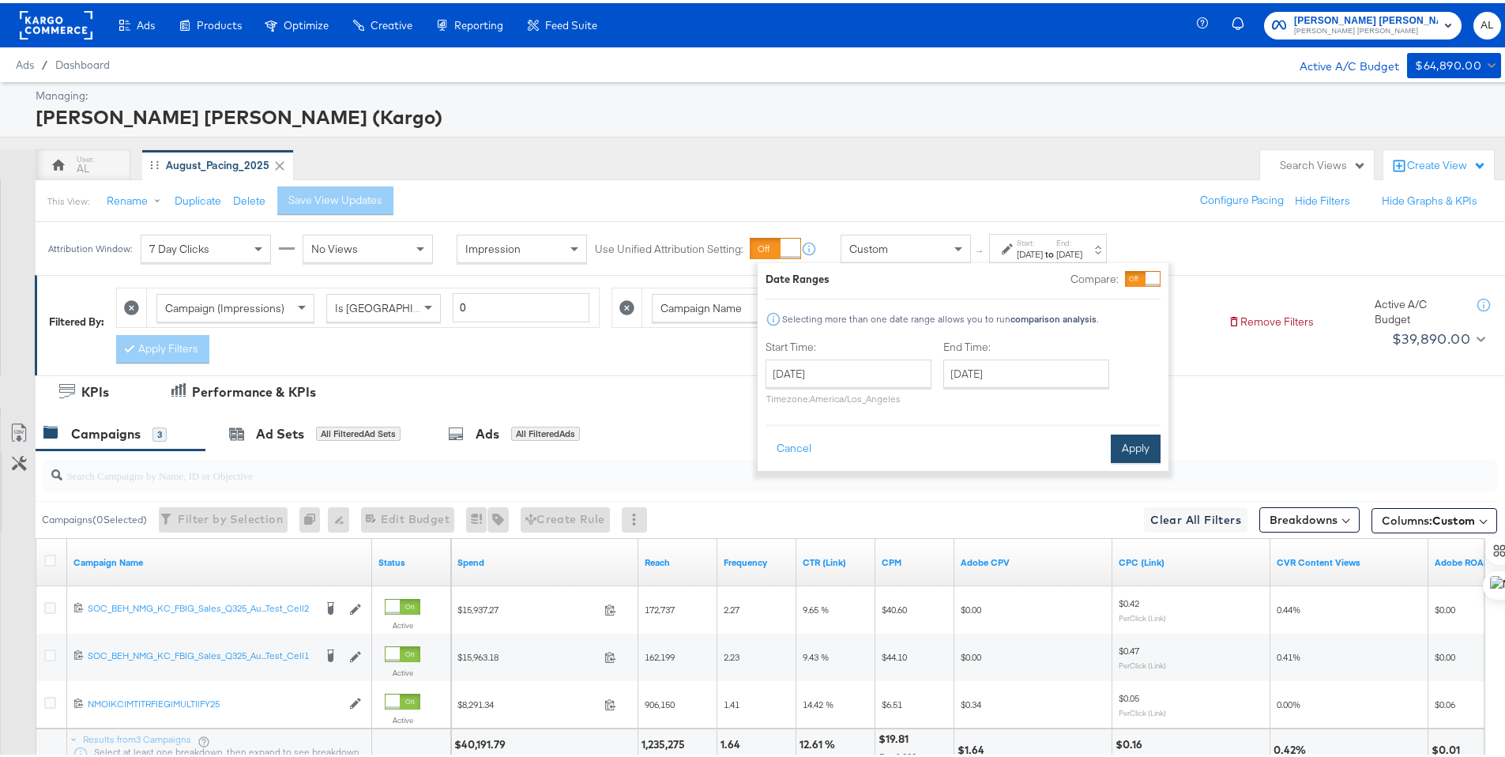
click at [1133, 453] on button "Apply" at bounding box center [1136, 445] width 50 height 28
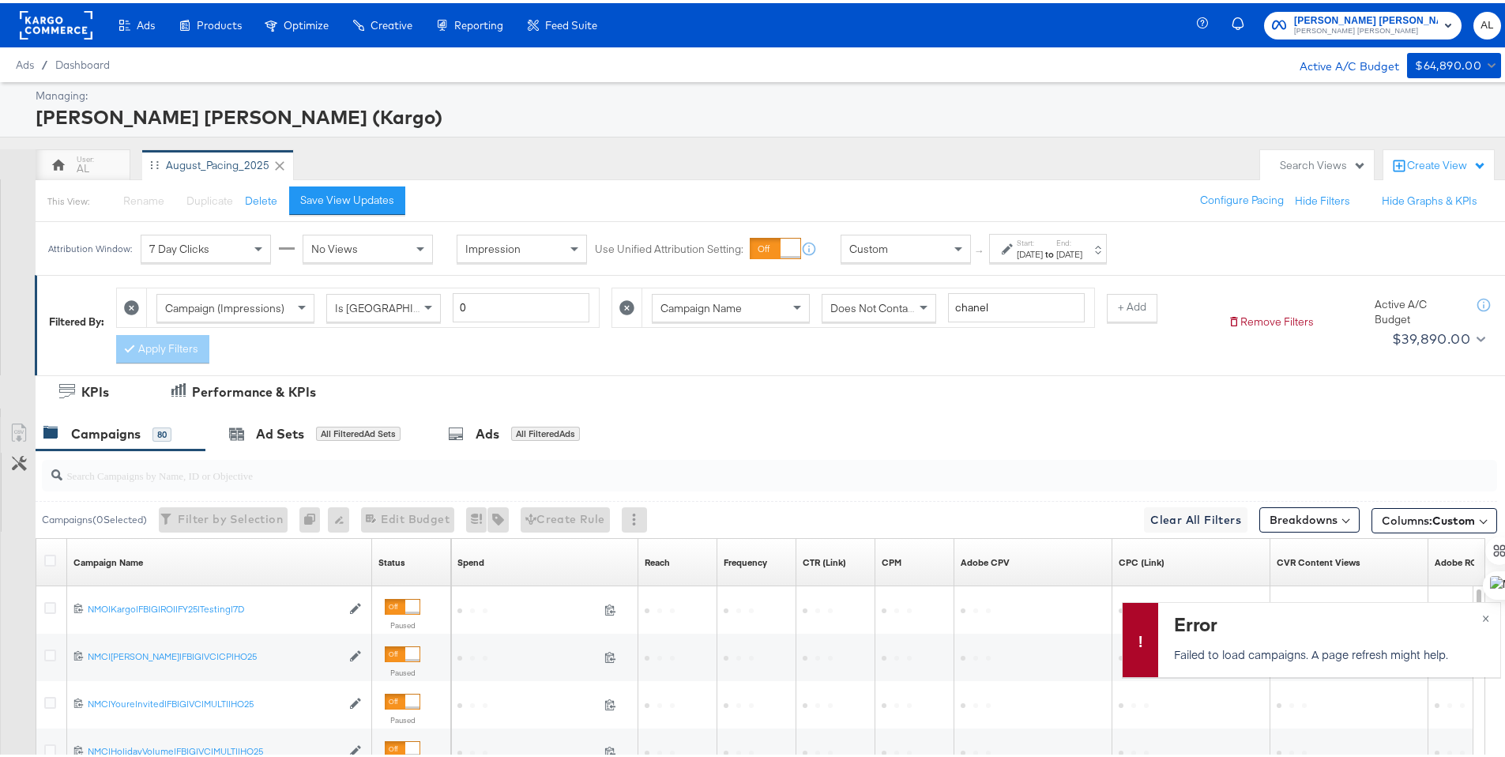
scroll to position [322, 0]
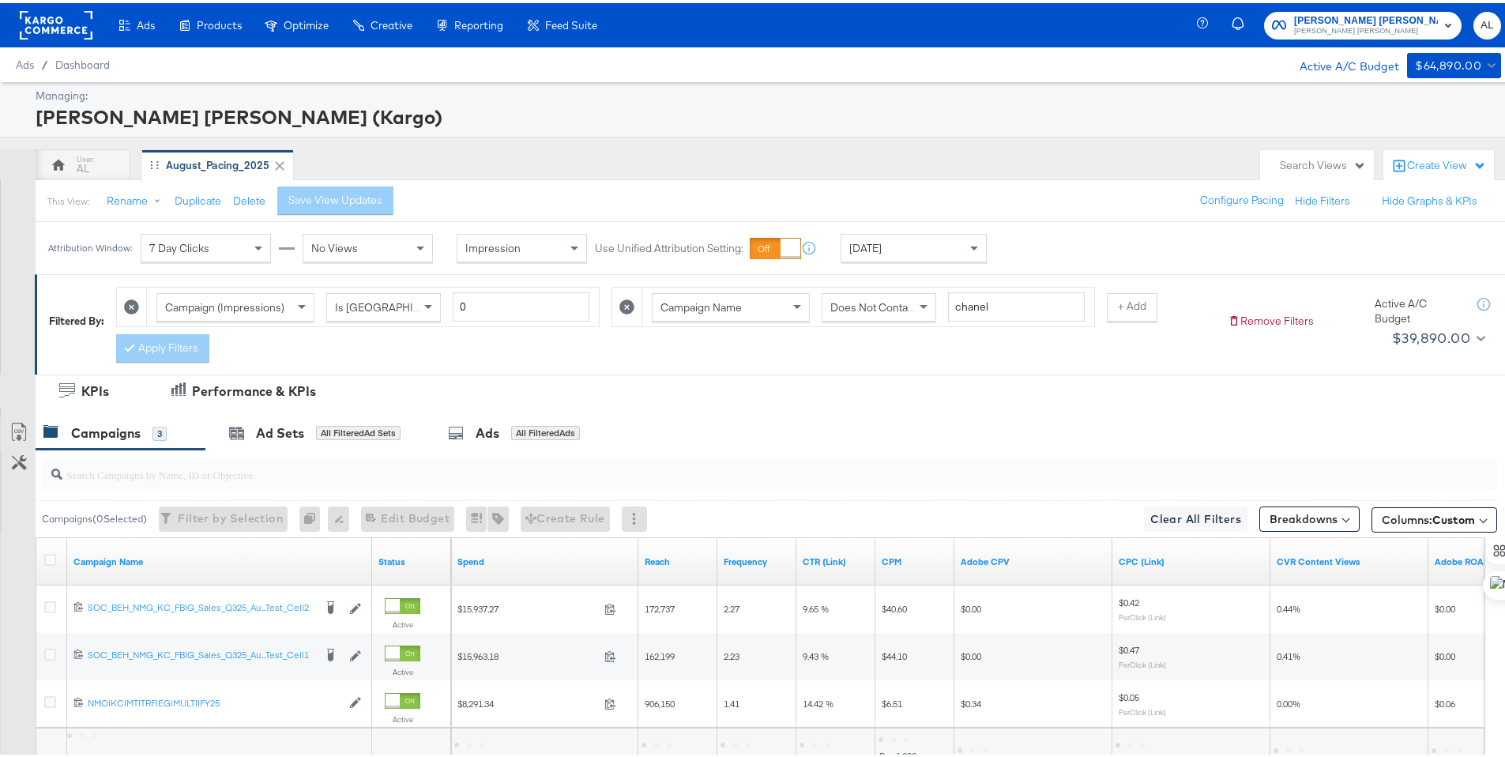
click at [897, 252] on div "[DATE]" at bounding box center [913, 244] width 145 height 27
click at [1043, 253] on div "[DATE]" at bounding box center [1030, 251] width 26 height 13
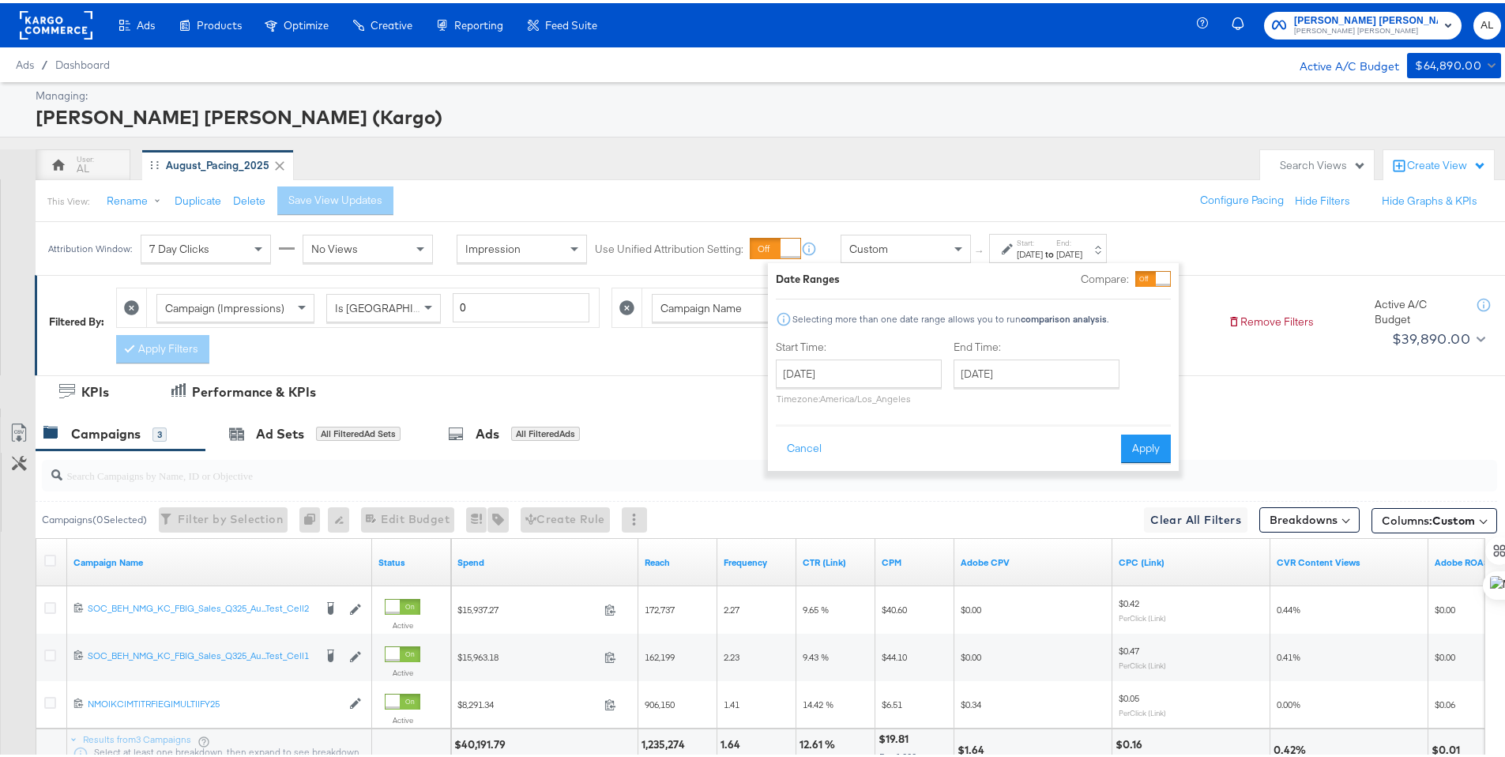
click at [921, 352] on div "Start Time: [DATE] ‹ [DATE] › Su Mo Tu We Th Fr Sa 27 28 29 30 31 1 2 3 4 5 6 7…" at bounding box center [859, 373] width 166 height 72
click at [916, 364] on input "[DATE]" at bounding box center [859, 370] width 166 height 28
click at [796, 404] on span "‹" at bounding box center [793, 403] width 24 height 24
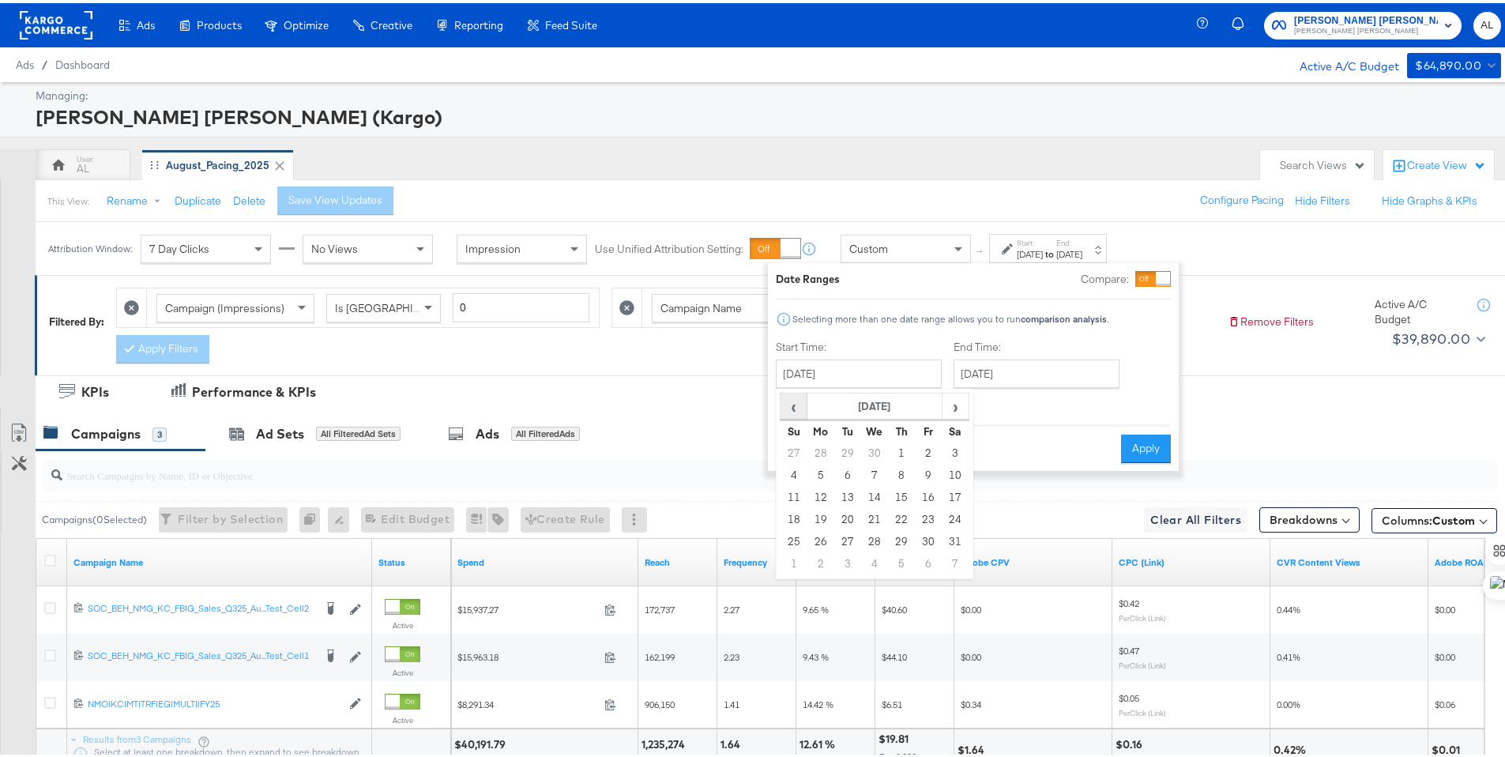
click at [796, 404] on span "‹" at bounding box center [793, 403] width 24 height 24
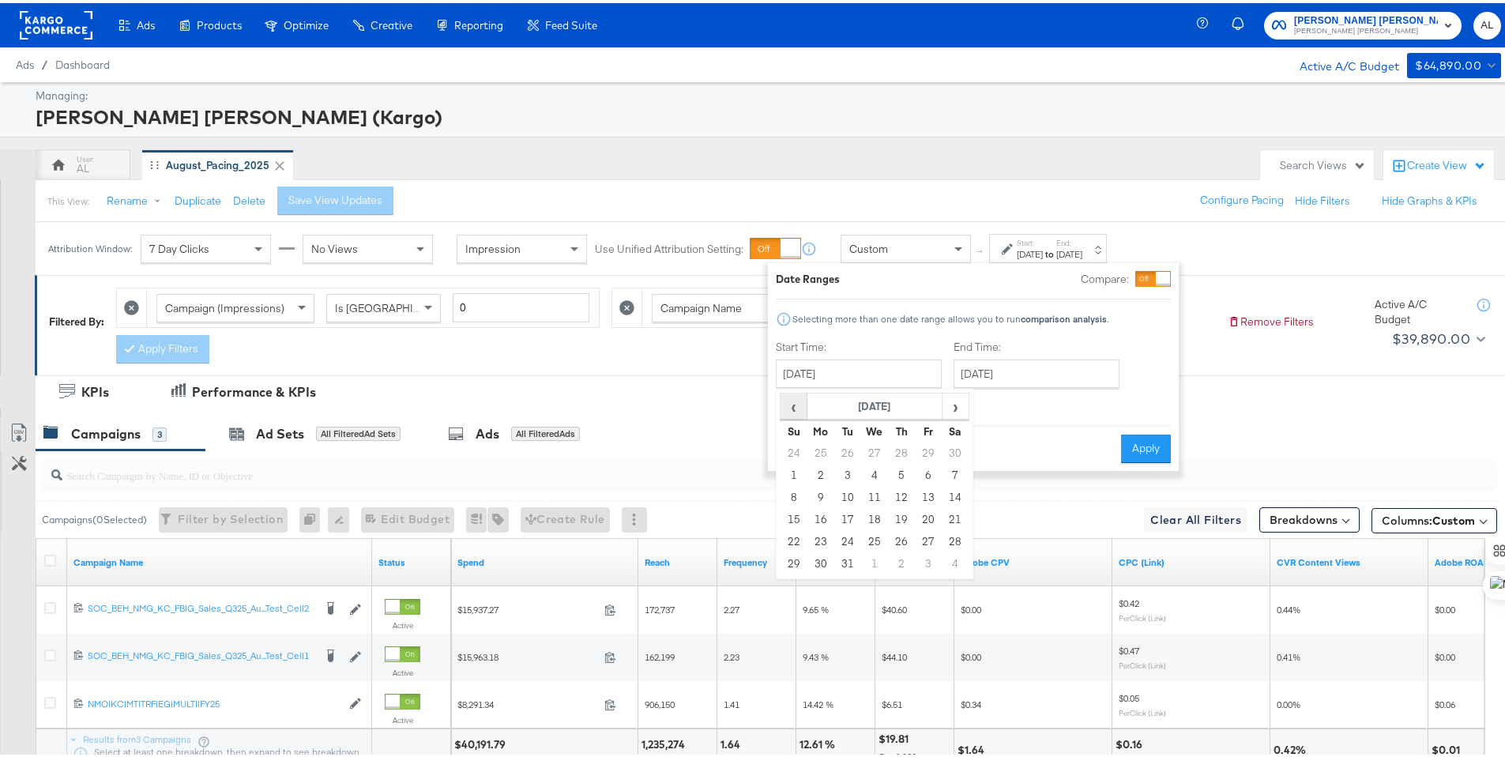
click at [796, 404] on span "‹" at bounding box center [793, 403] width 24 height 24
click at [794, 404] on span "‹" at bounding box center [793, 403] width 24 height 24
click at [792, 404] on span "‹" at bounding box center [793, 403] width 24 height 24
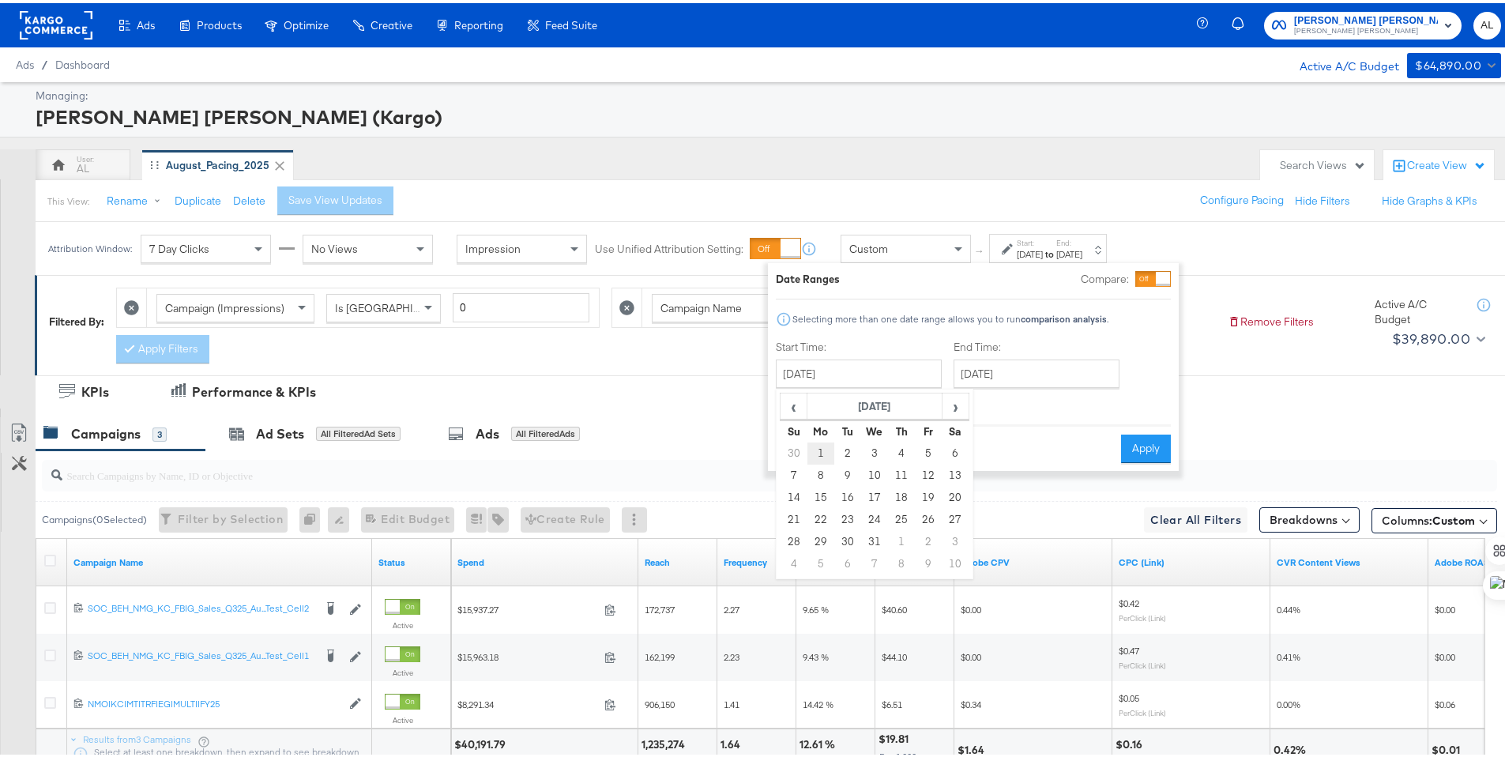
click at [816, 446] on td "1" at bounding box center [820, 450] width 27 height 22
type input "[DATE]"
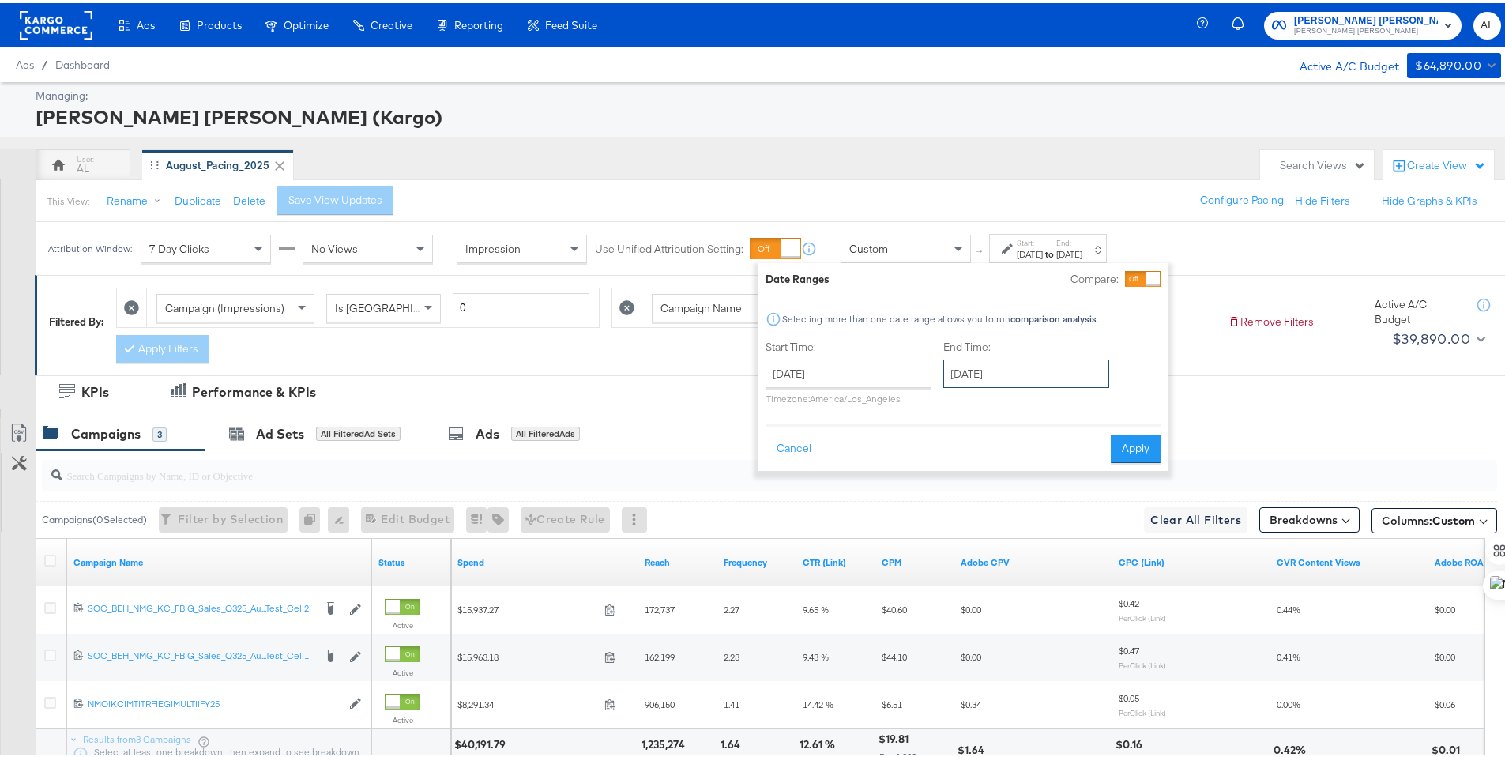
click at [999, 370] on input "[DATE]" at bounding box center [1026, 370] width 166 height 28
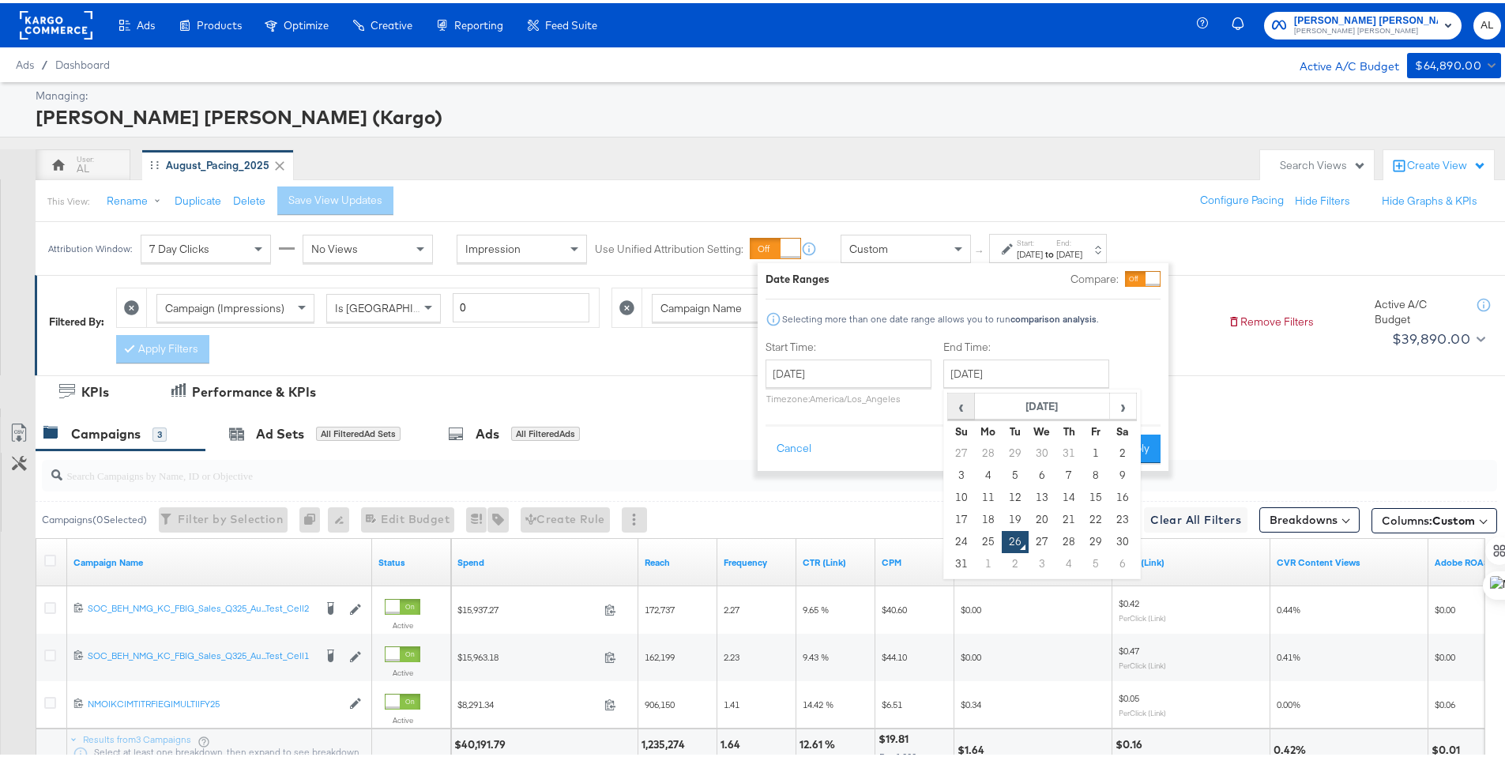
click at [967, 400] on span "‹" at bounding box center [961, 403] width 24 height 24
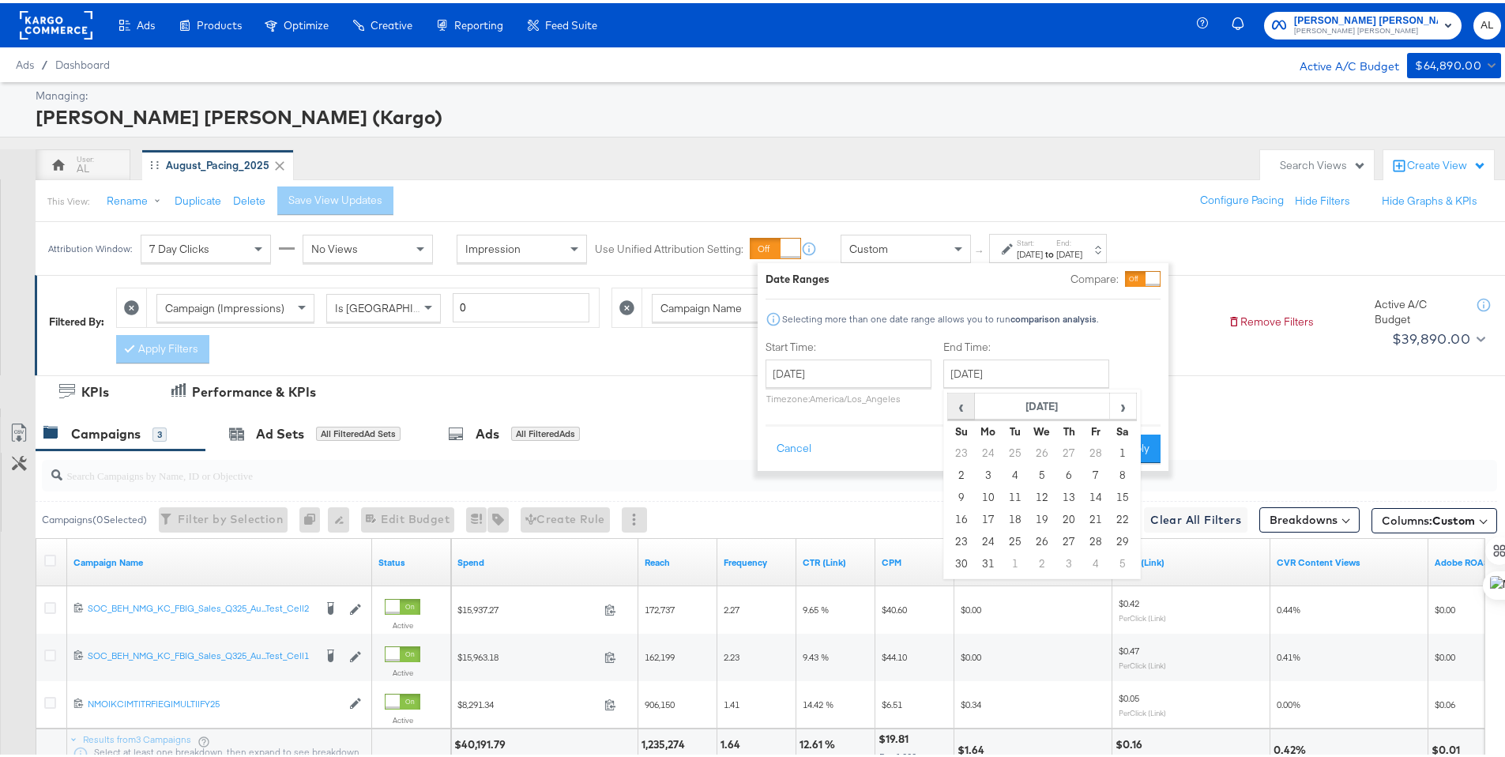
click at [967, 400] on span "‹" at bounding box center [961, 403] width 24 height 24
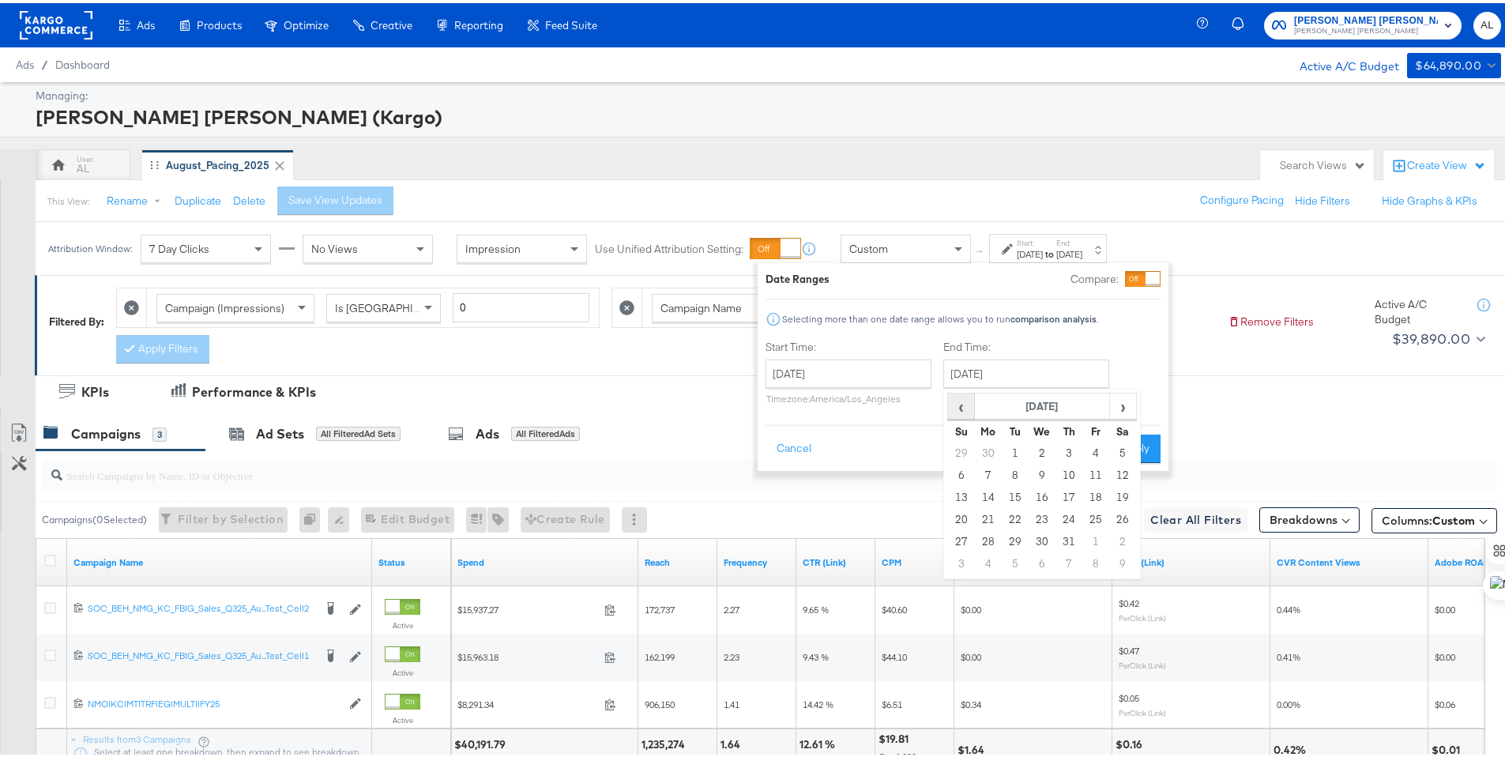
click at [967, 400] on span "‹" at bounding box center [961, 403] width 24 height 24
click at [1124, 532] on td "31" at bounding box center [1122, 539] width 27 height 22
type input "[DATE]"
click at [1138, 449] on button "Apply" at bounding box center [1135, 445] width 50 height 28
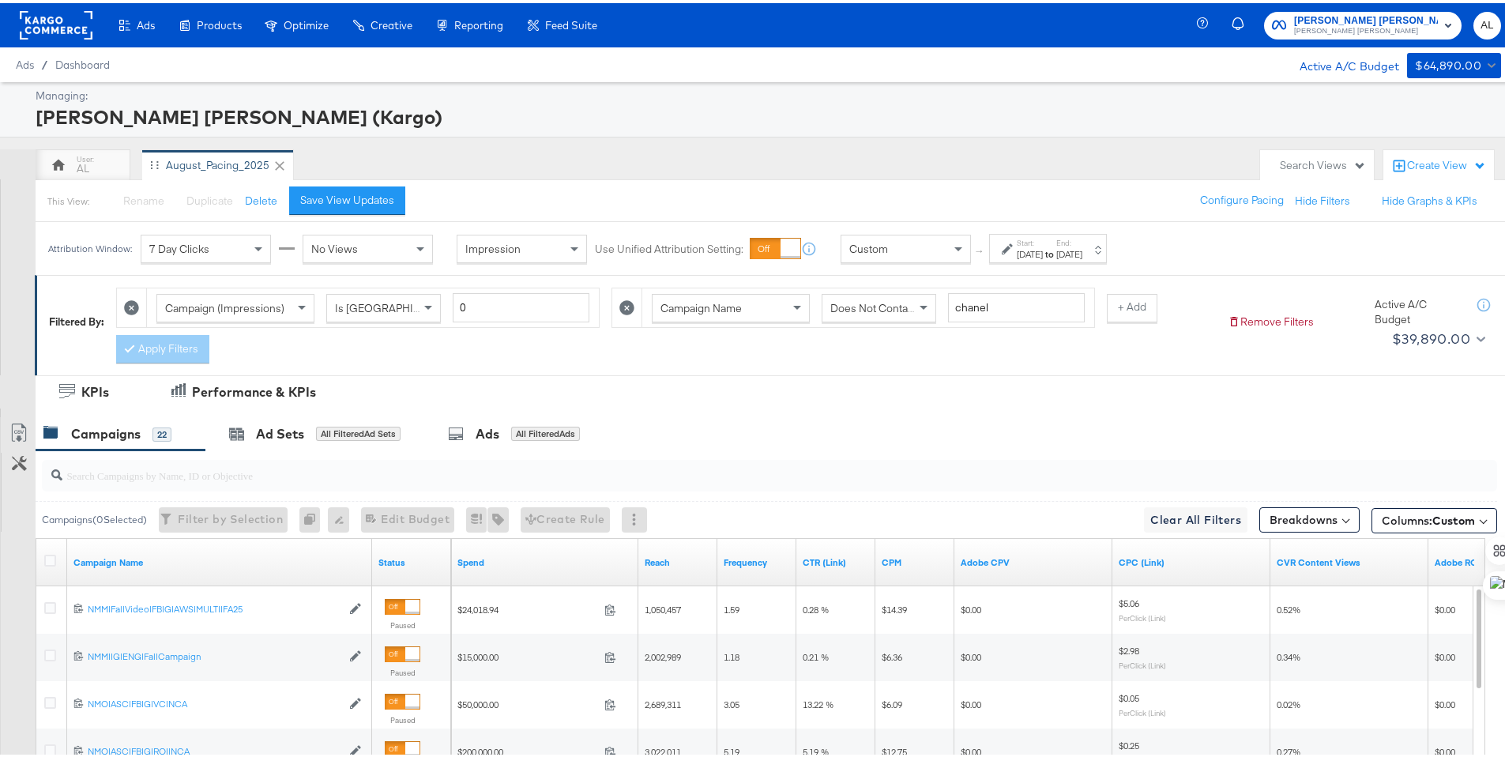
click at [1018, 250] on div "[DATE]" at bounding box center [1030, 251] width 26 height 13
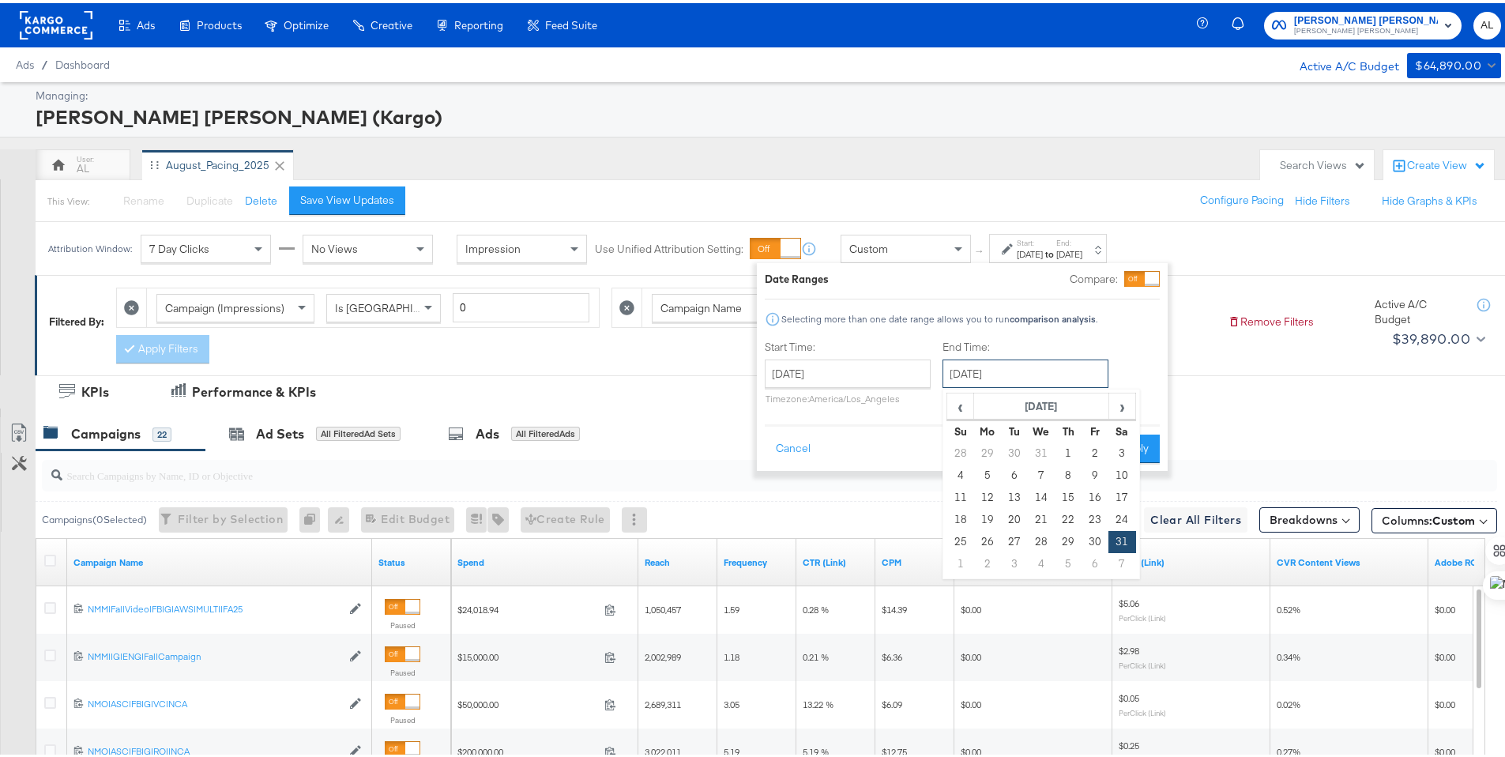
click at [977, 370] on input "[DATE]" at bounding box center [1025, 370] width 166 height 28
click at [1119, 401] on span "›" at bounding box center [1122, 403] width 24 height 24
click at [991, 553] on td "30" at bounding box center [987, 561] width 27 height 22
type input "[DATE]"
click at [1132, 440] on button "Apply" at bounding box center [1136, 445] width 50 height 28
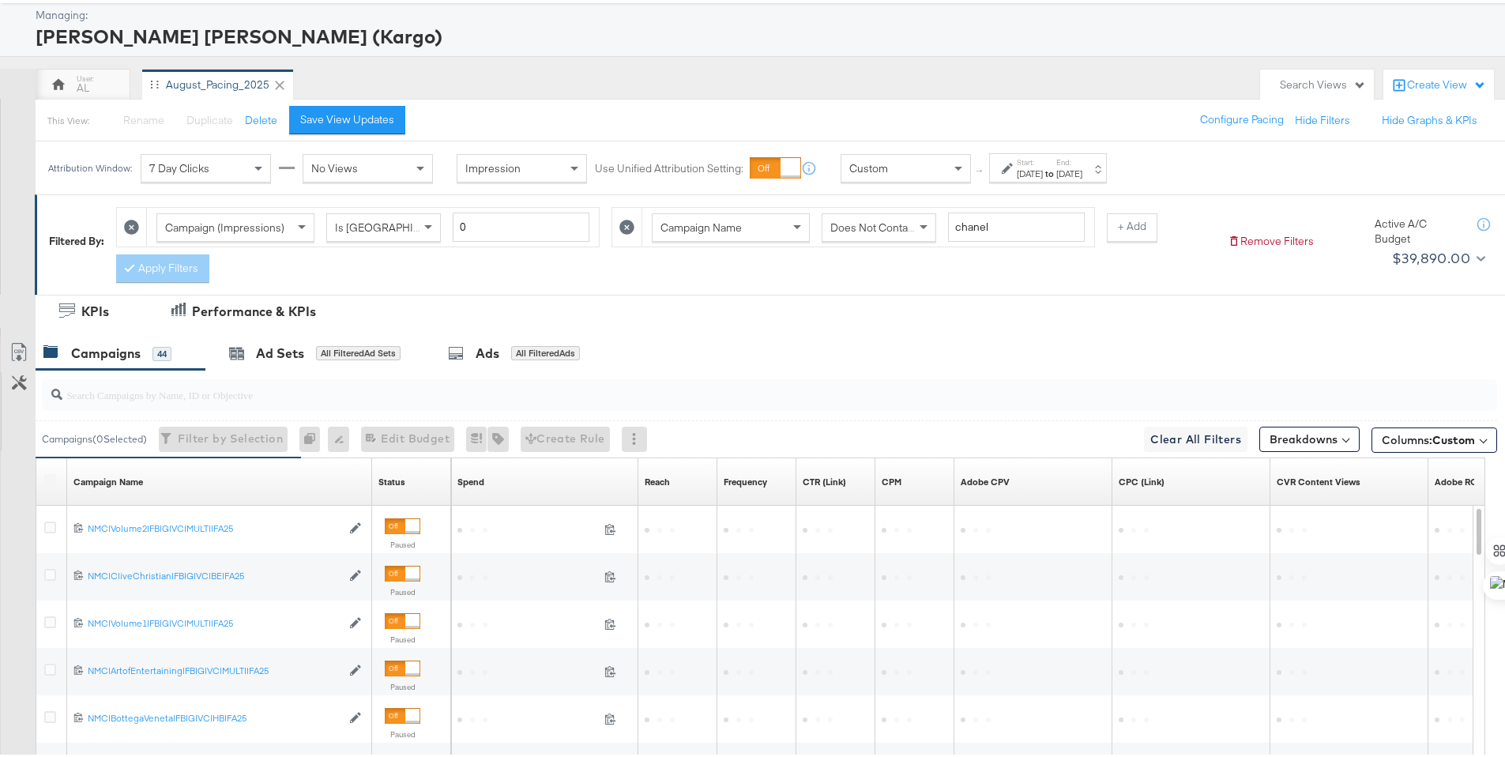
scroll to position [234, 0]
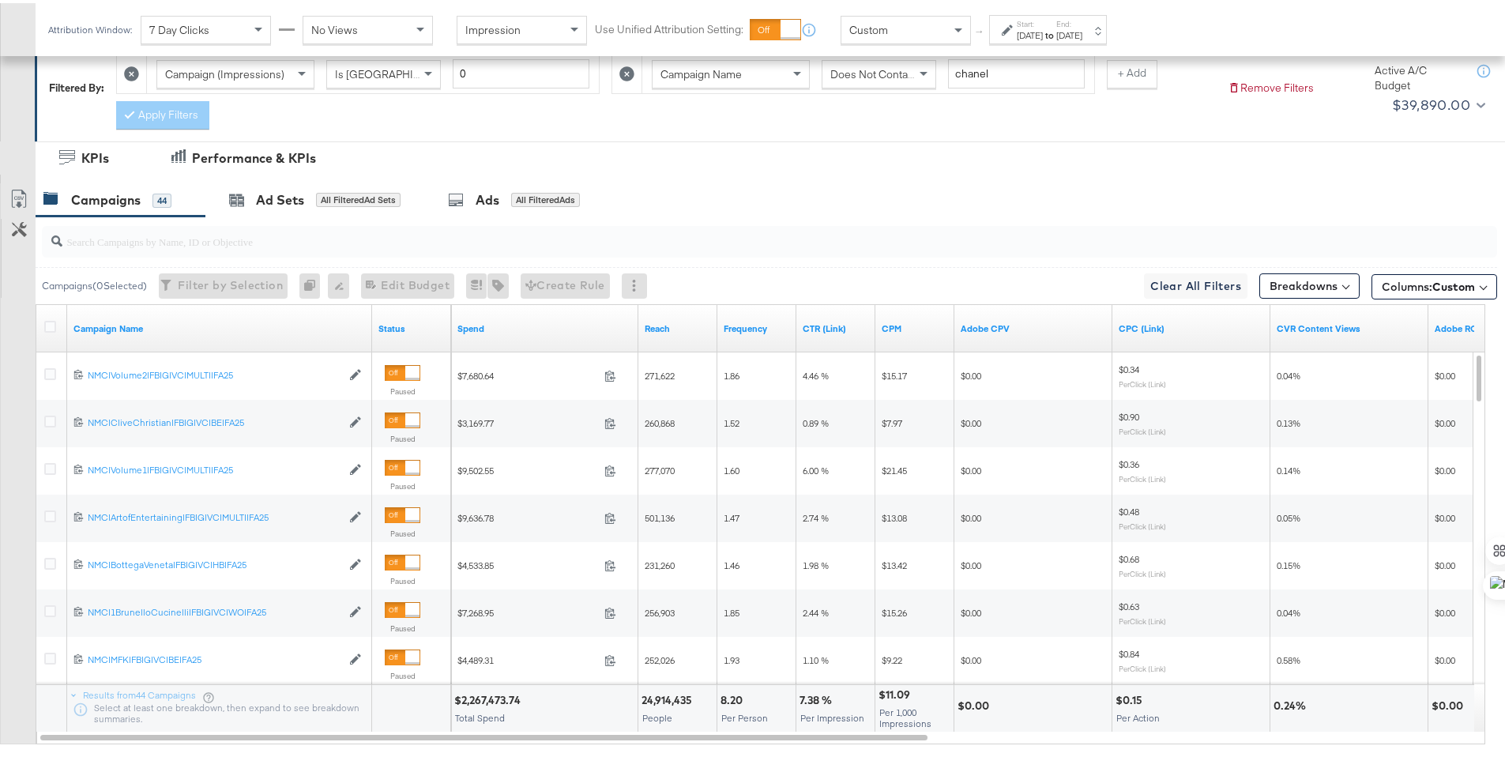
click at [1056, 35] on strong "to" at bounding box center [1049, 32] width 13 height 12
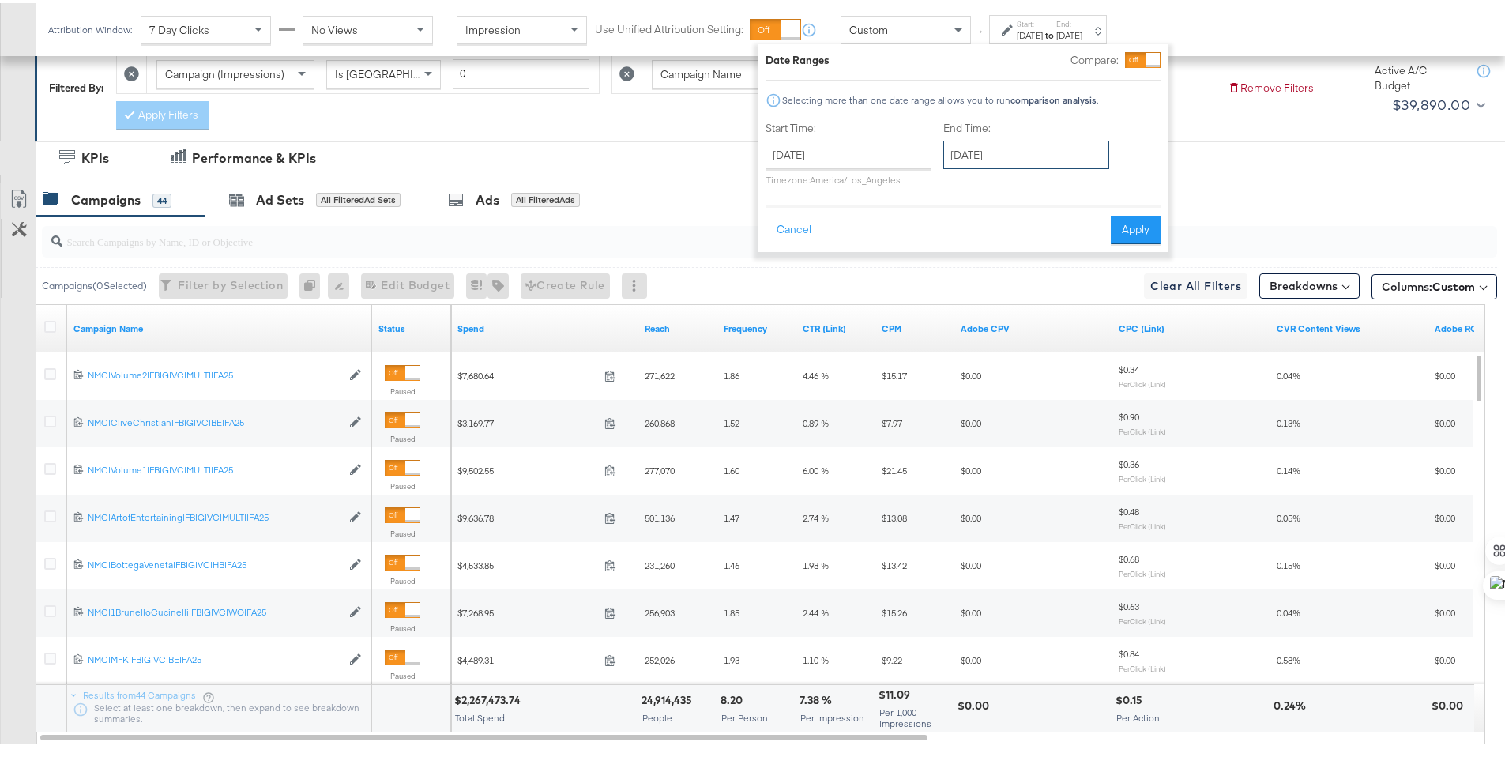
click at [974, 145] on input "[DATE]" at bounding box center [1026, 151] width 166 height 28
click at [1113, 187] on span "›" at bounding box center [1123, 184] width 24 height 24
click at [1070, 317] on td "31" at bounding box center [1068, 320] width 27 height 22
type input "[DATE]"
click at [1126, 230] on button "Apply" at bounding box center [1133, 226] width 50 height 28
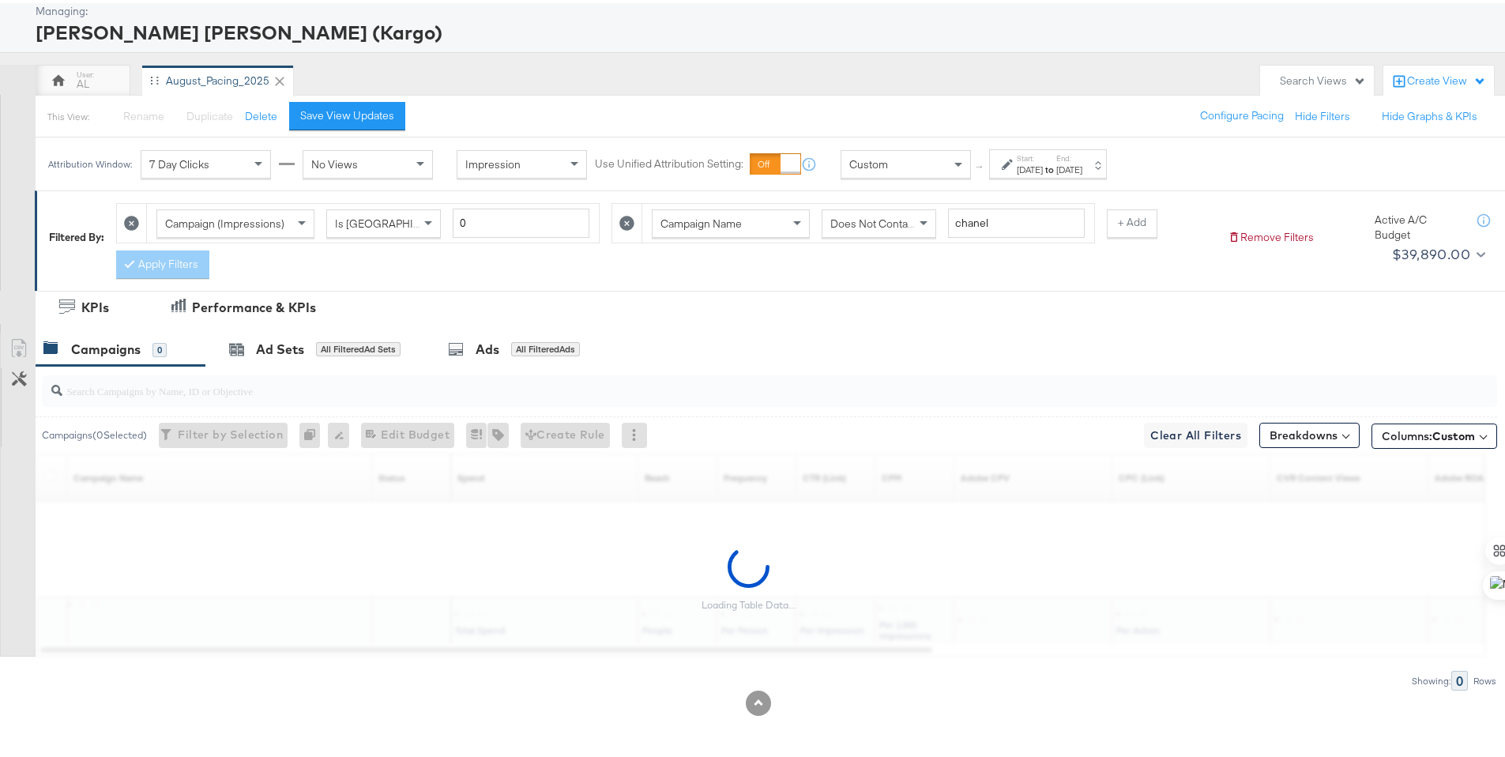
scroll to position [85, 0]
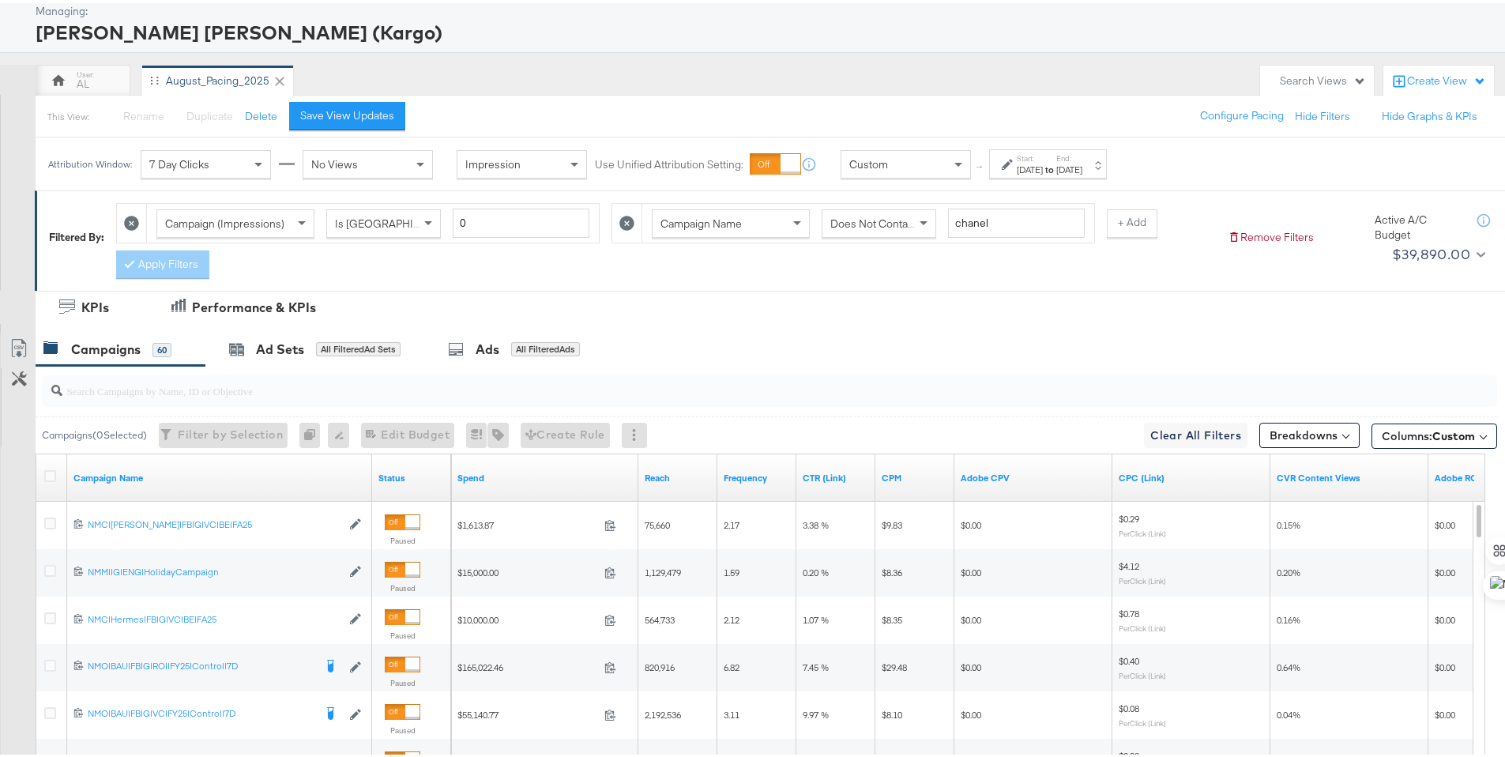
click at [1043, 156] on label "Start:" at bounding box center [1030, 155] width 26 height 10
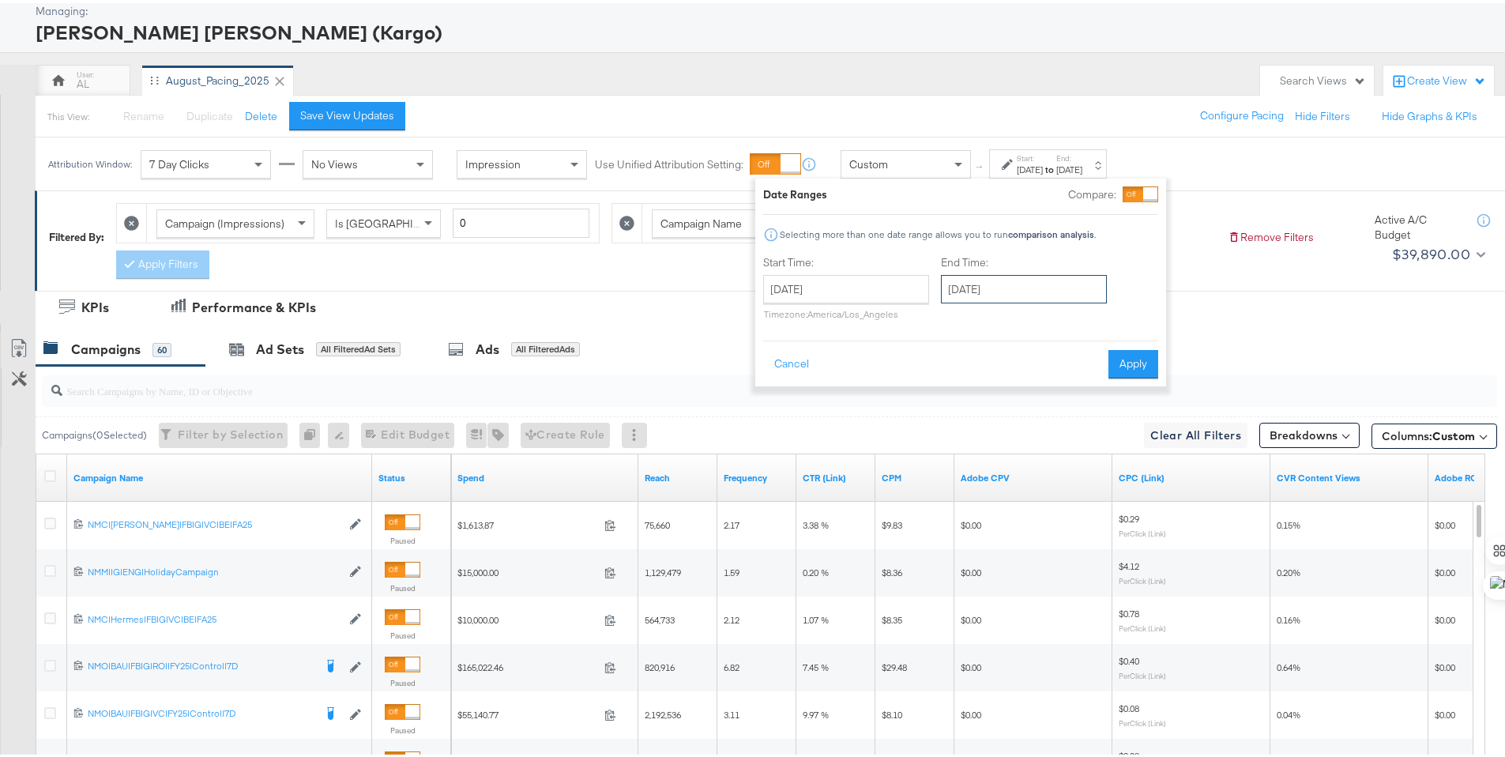
click at [1010, 290] on input "[DATE]" at bounding box center [1024, 286] width 166 height 28
click at [1117, 320] on span "›" at bounding box center [1120, 319] width 24 height 24
click at [1111, 462] on td "30" at bounding box center [1120, 454] width 27 height 22
type input "[DATE]"
click at [1130, 370] on button "Apply" at bounding box center [1136, 361] width 50 height 28
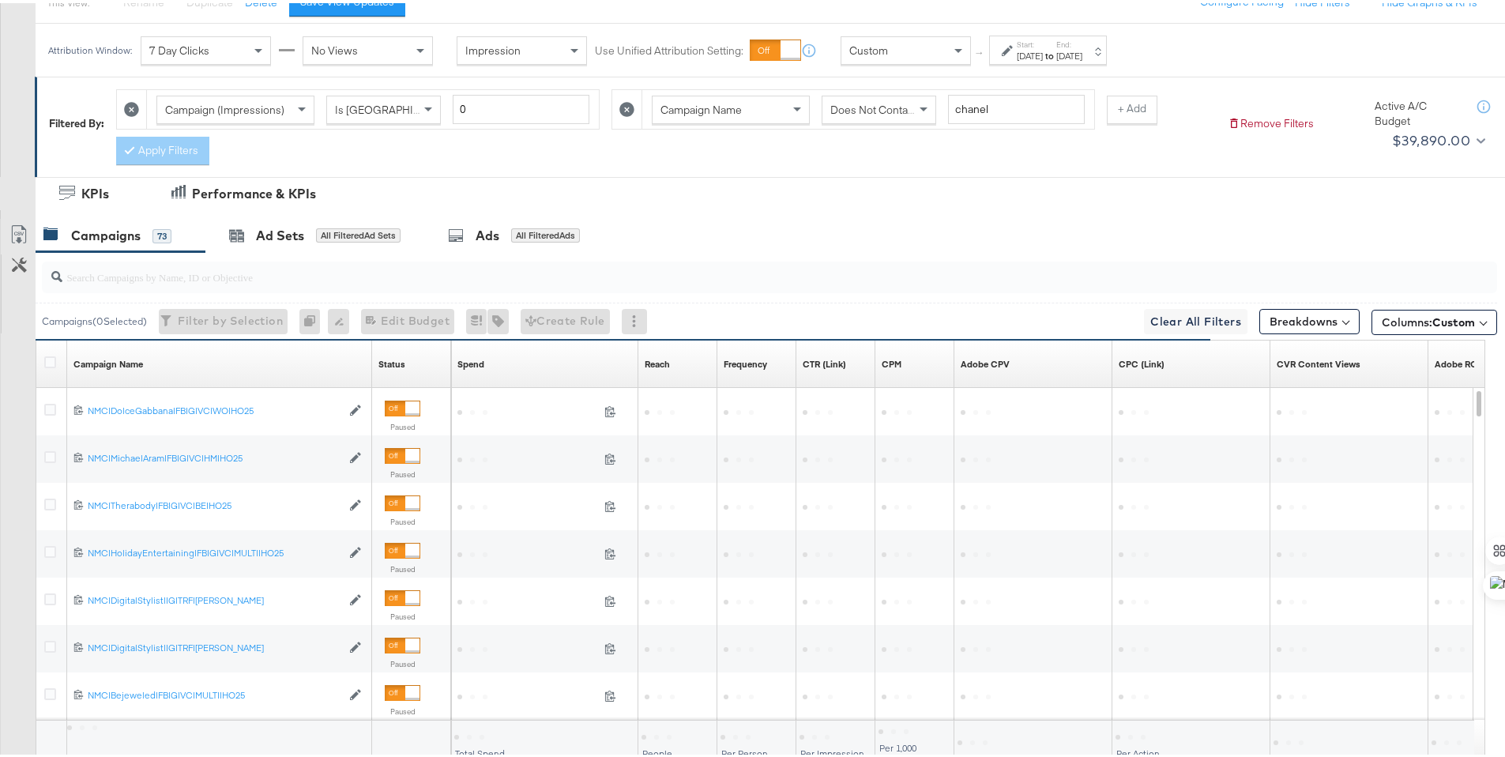
scroll to position [199, 0]
click at [1043, 58] on div "[DATE]" at bounding box center [1030, 52] width 26 height 13
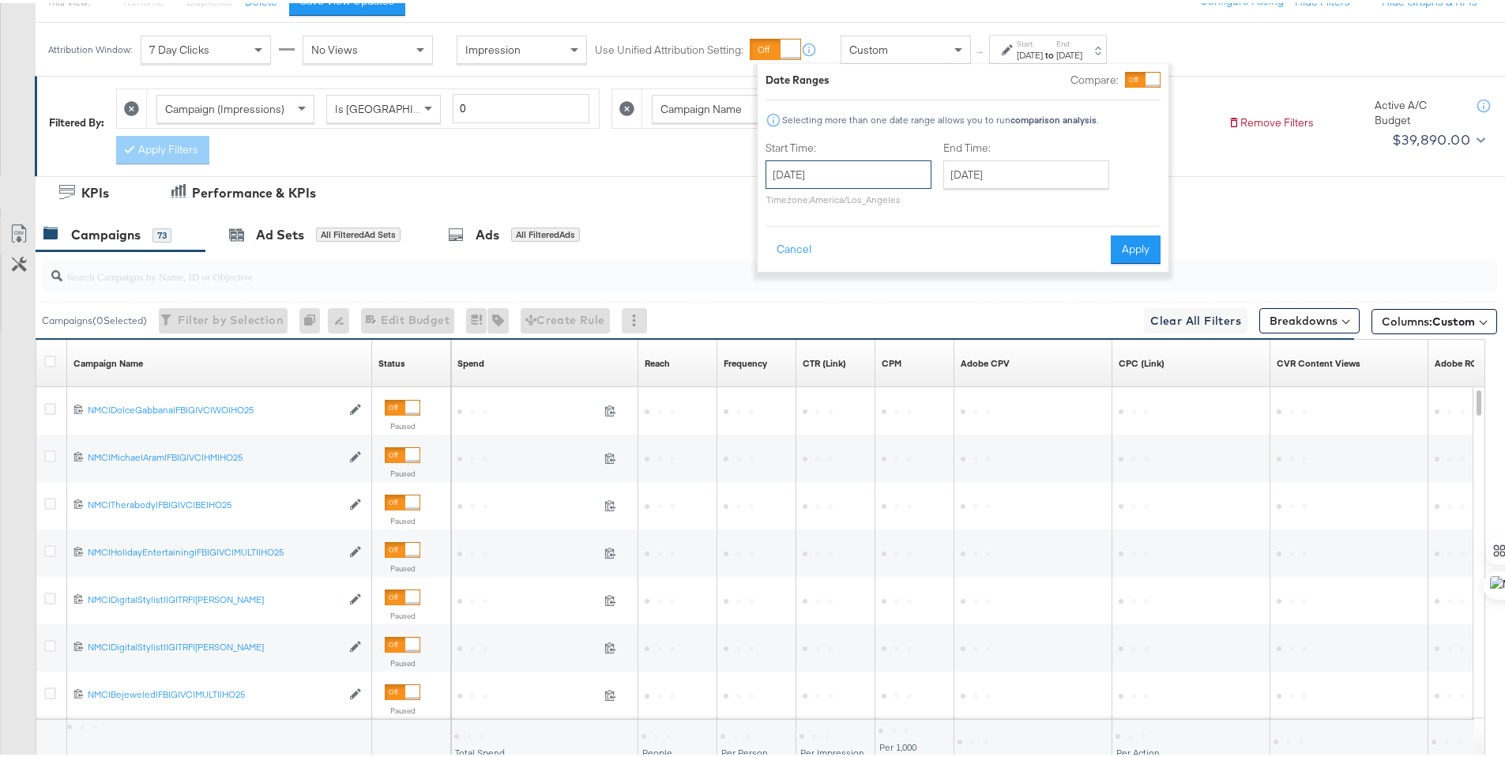
click at [886, 162] on input "[DATE]" at bounding box center [848, 171] width 166 height 28
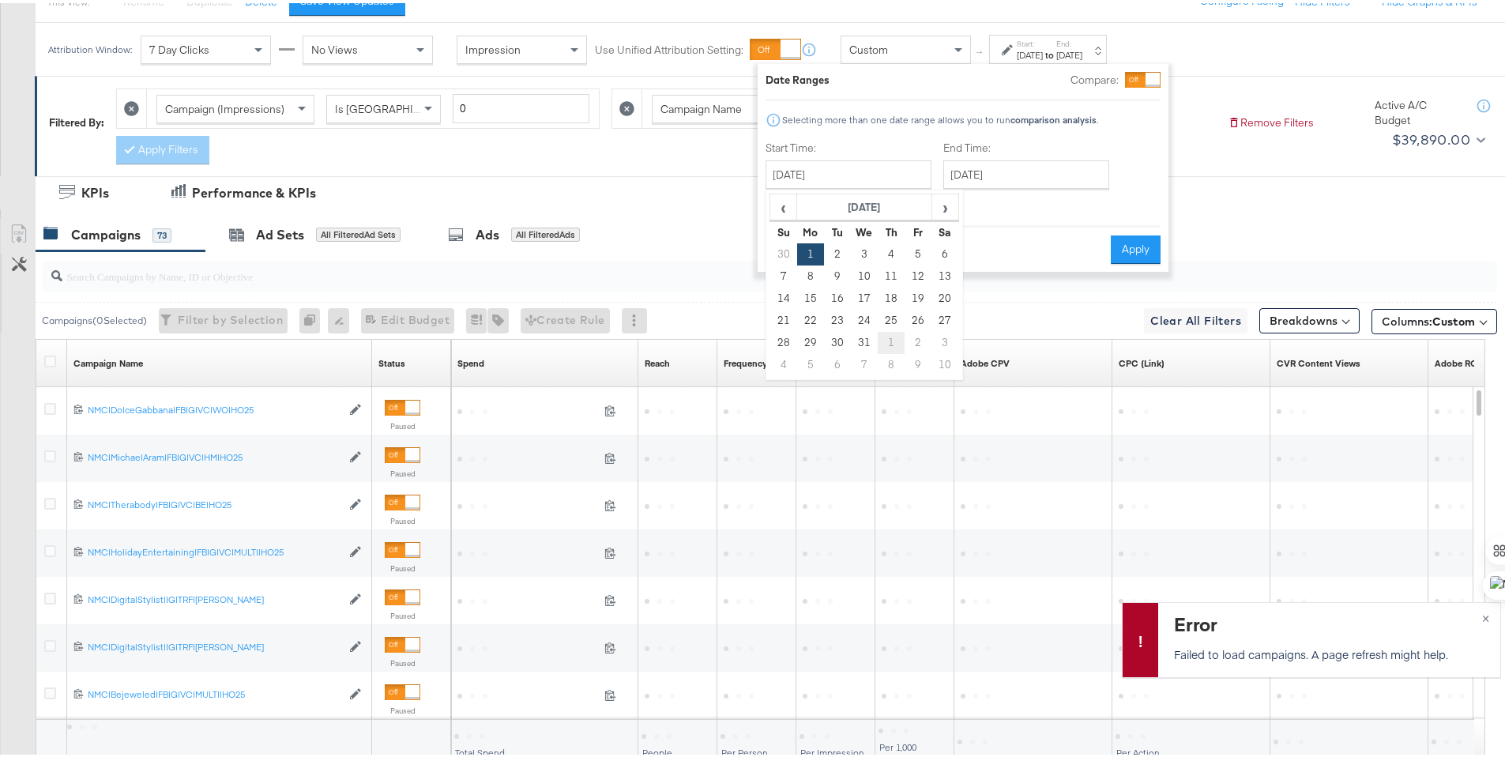
click at [887, 337] on td "1" at bounding box center [891, 340] width 27 height 22
type input "[DATE]"
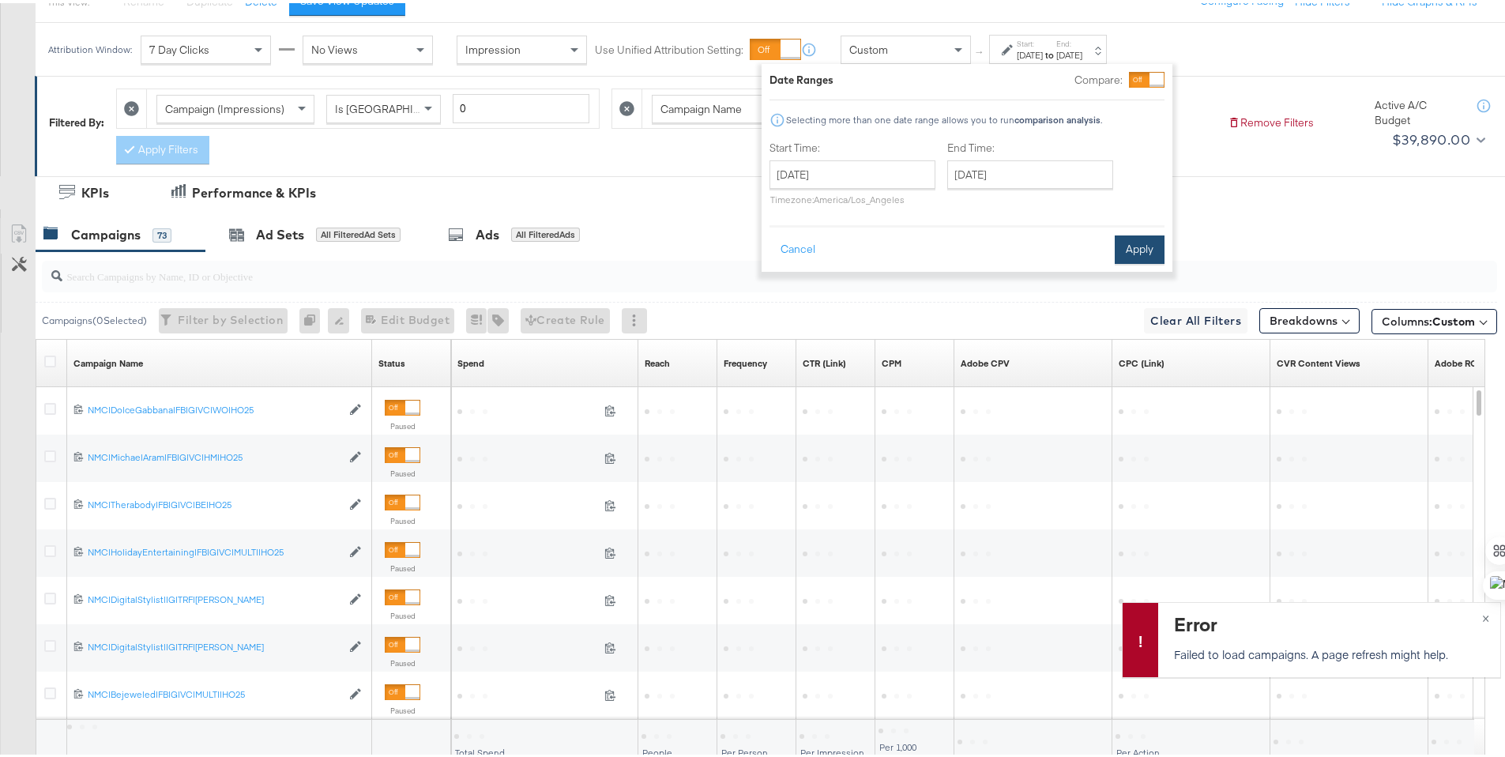
click at [1115, 252] on button "Apply" at bounding box center [1140, 246] width 50 height 28
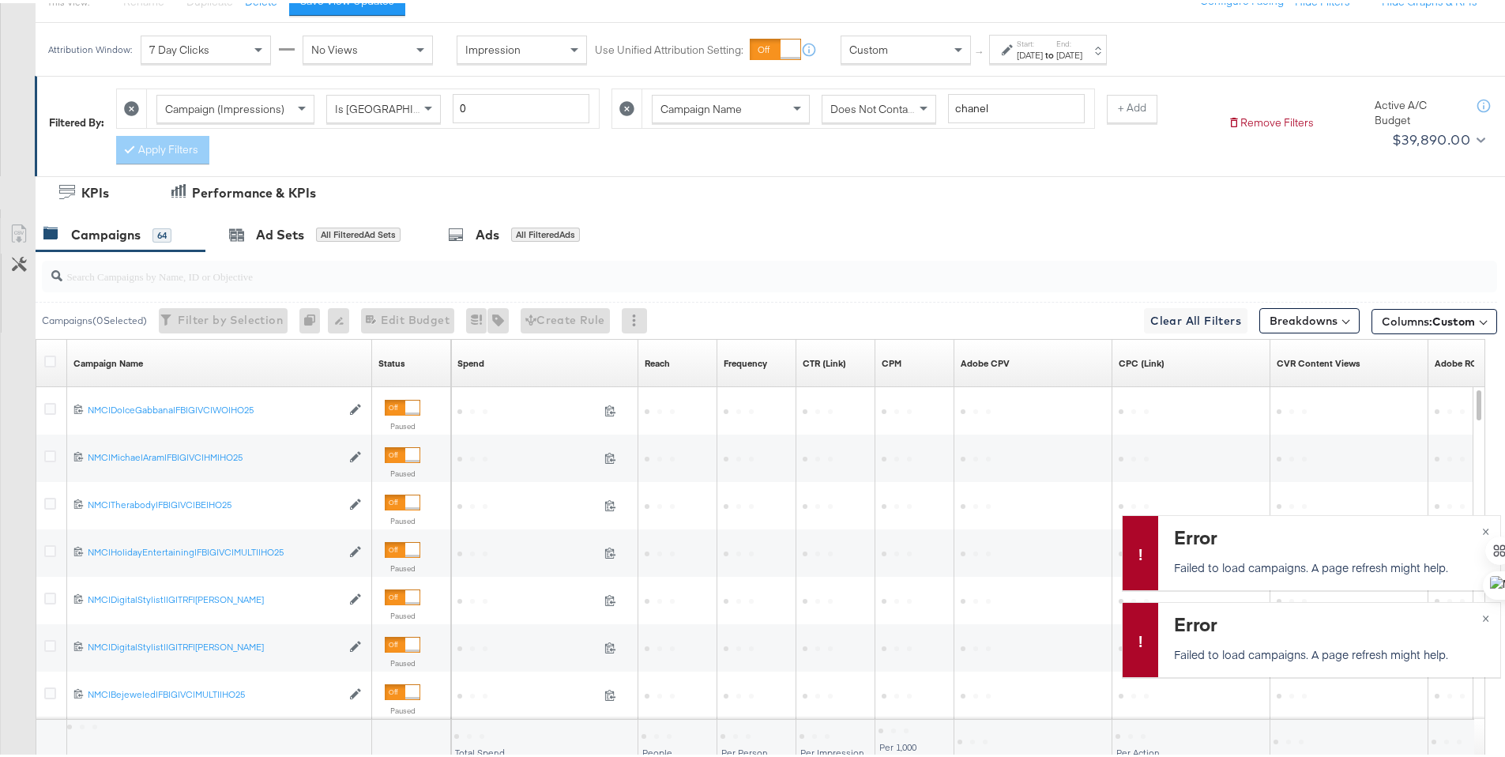
click at [1056, 47] on strong "to" at bounding box center [1049, 52] width 13 height 12
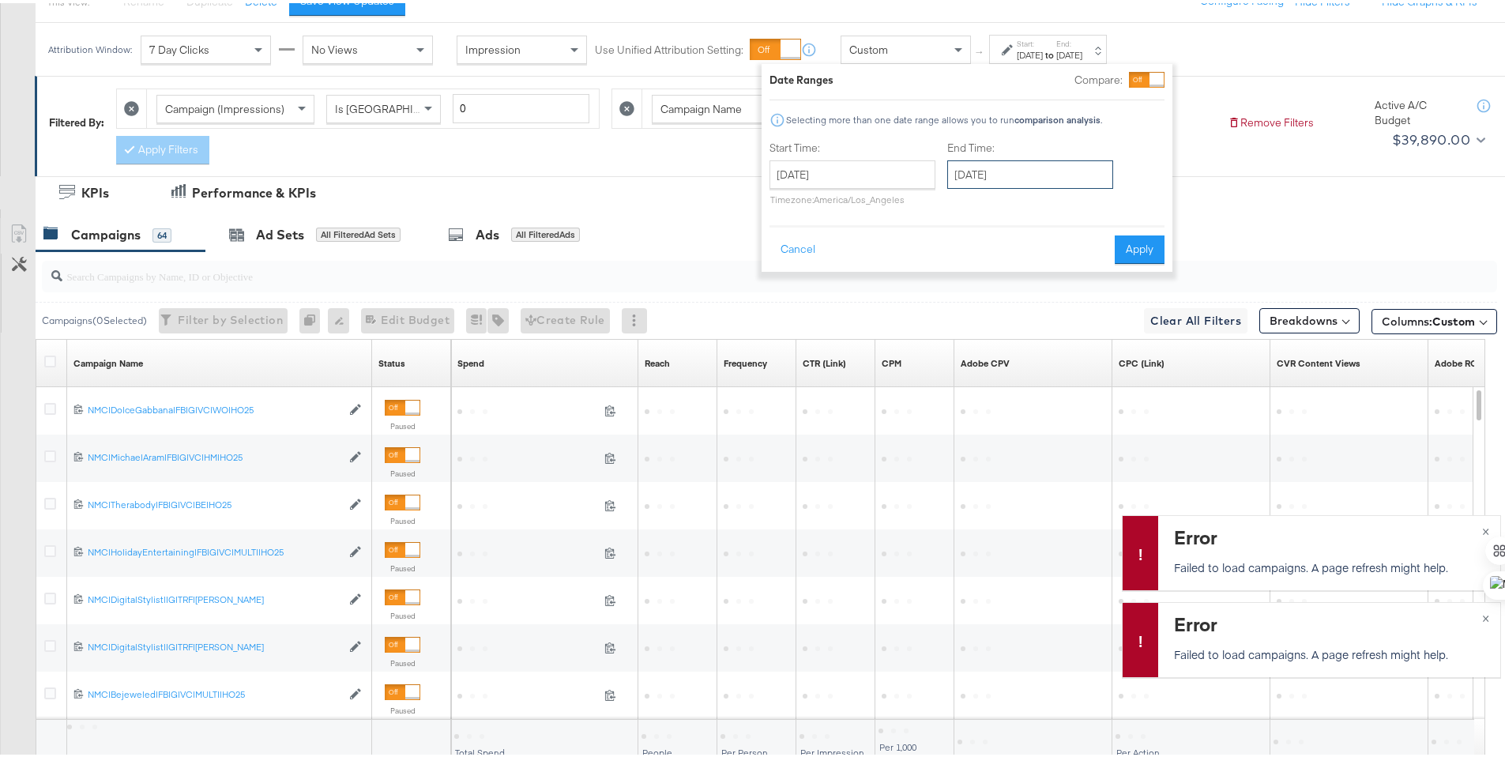
click at [954, 174] on input "[DATE]" at bounding box center [1030, 171] width 166 height 28
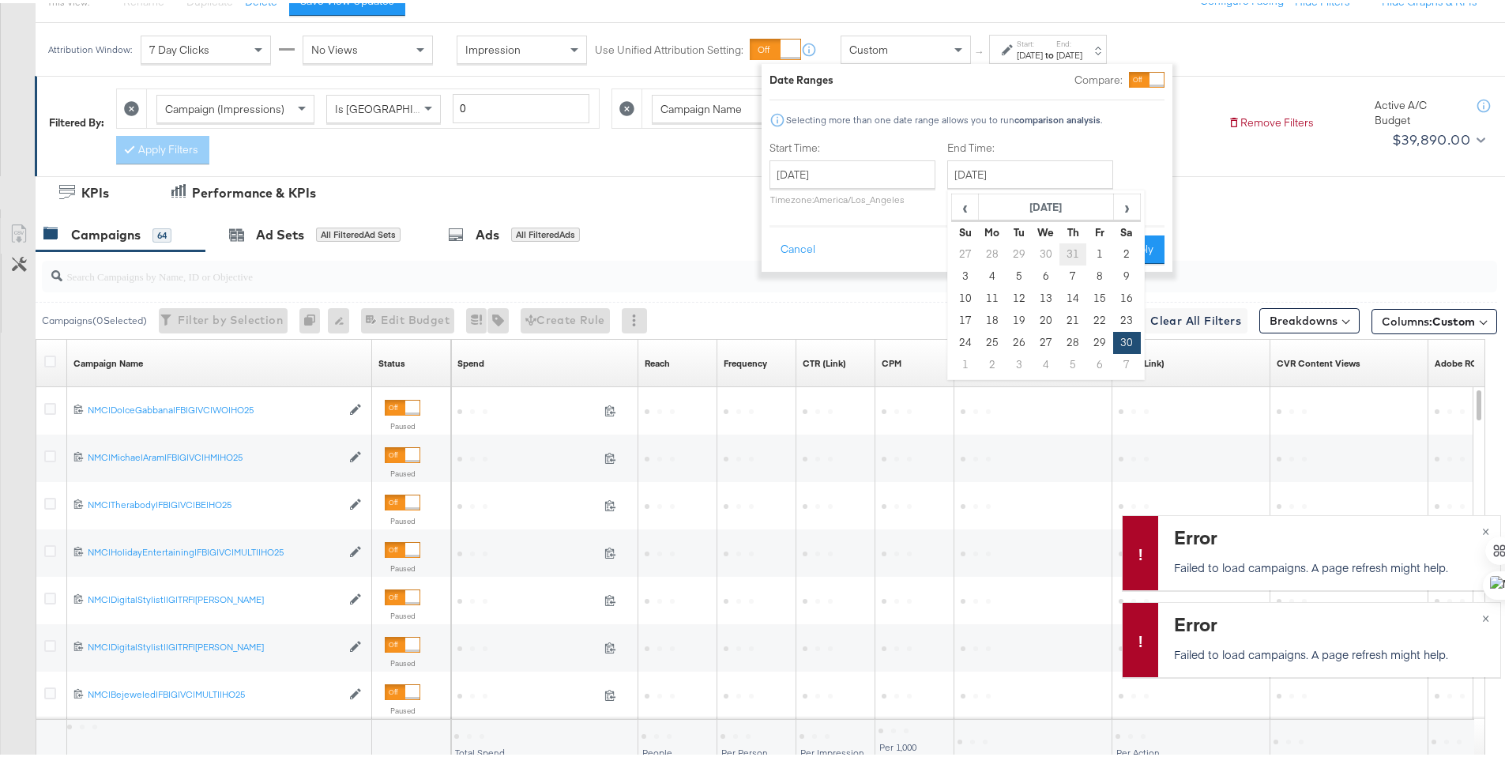
click at [1068, 246] on td "31" at bounding box center [1072, 251] width 27 height 22
type input "[DATE]"
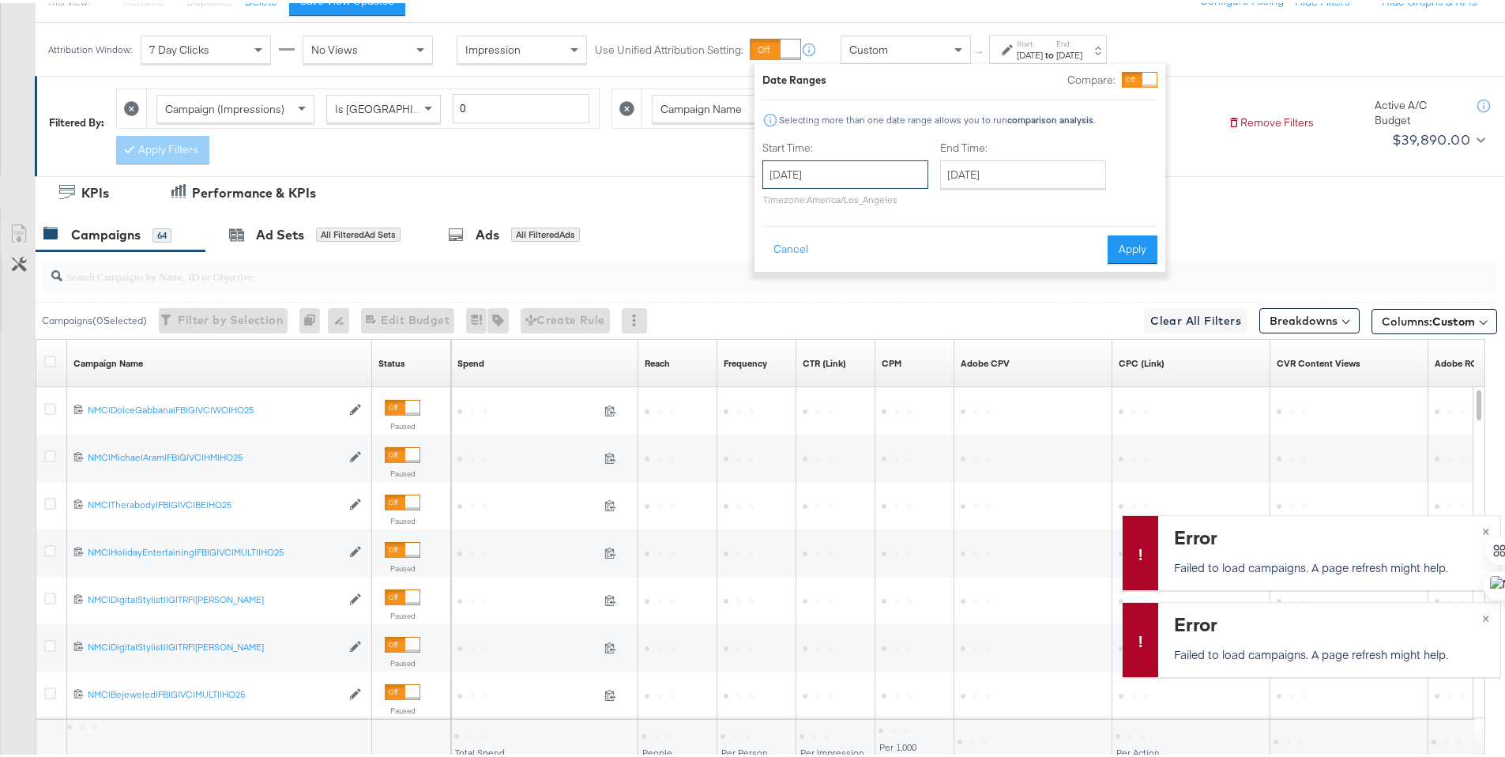
click at [908, 178] on input "[DATE]" at bounding box center [845, 171] width 166 height 28
click at [792, 210] on th "‹" at bounding box center [780, 204] width 27 height 27
click at [810, 256] on td "1" at bounding box center [807, 251] width 27 height 22
type input "[DATE]"
click at [1109, 262] on div "Date Ranges Compare: Selecting more than one date range allows you to run compa…" at bounding box center [955, 165] width 411 height 208
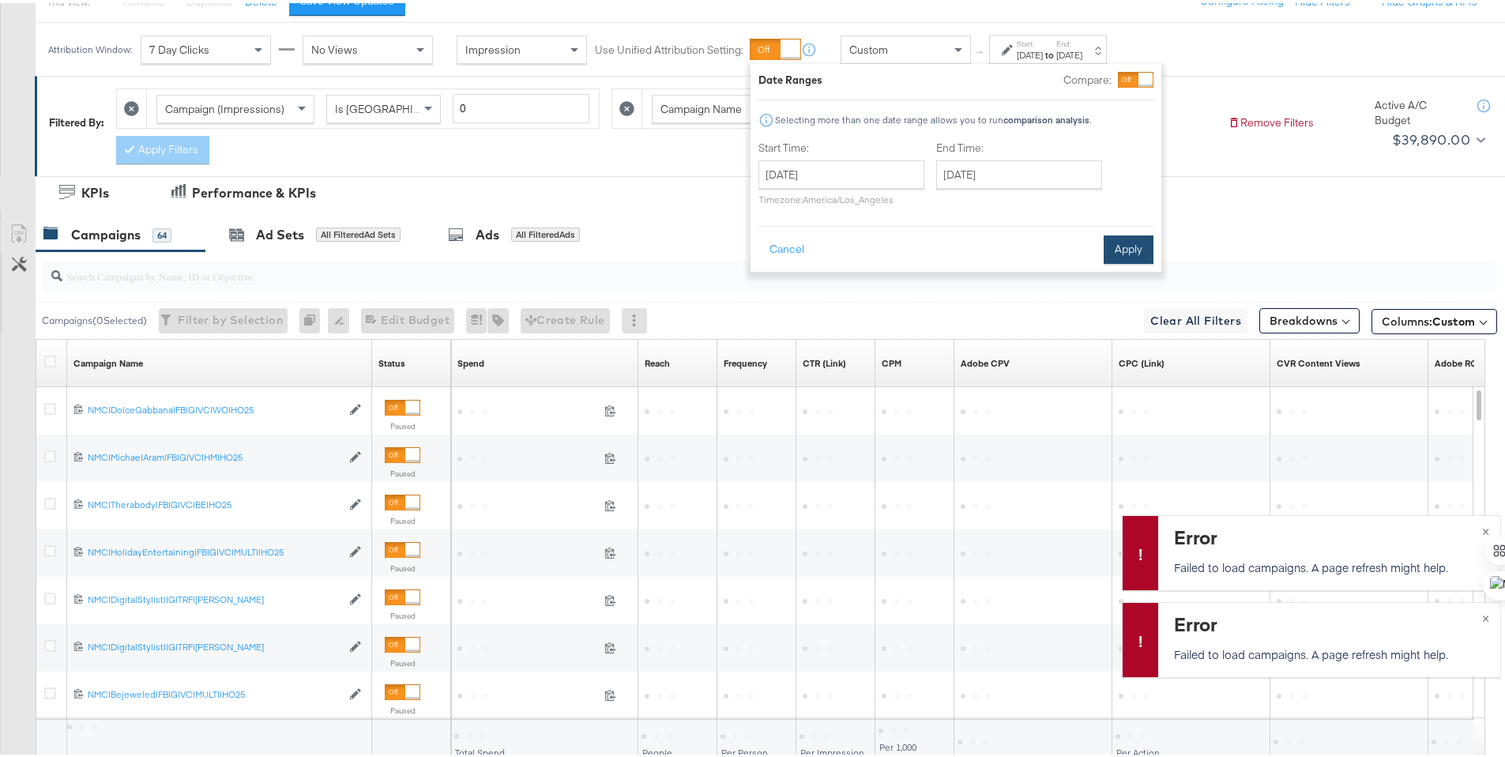
click at [1116, 254] on button "Apply" at bounding box center [1129, 246] width 50 height 28
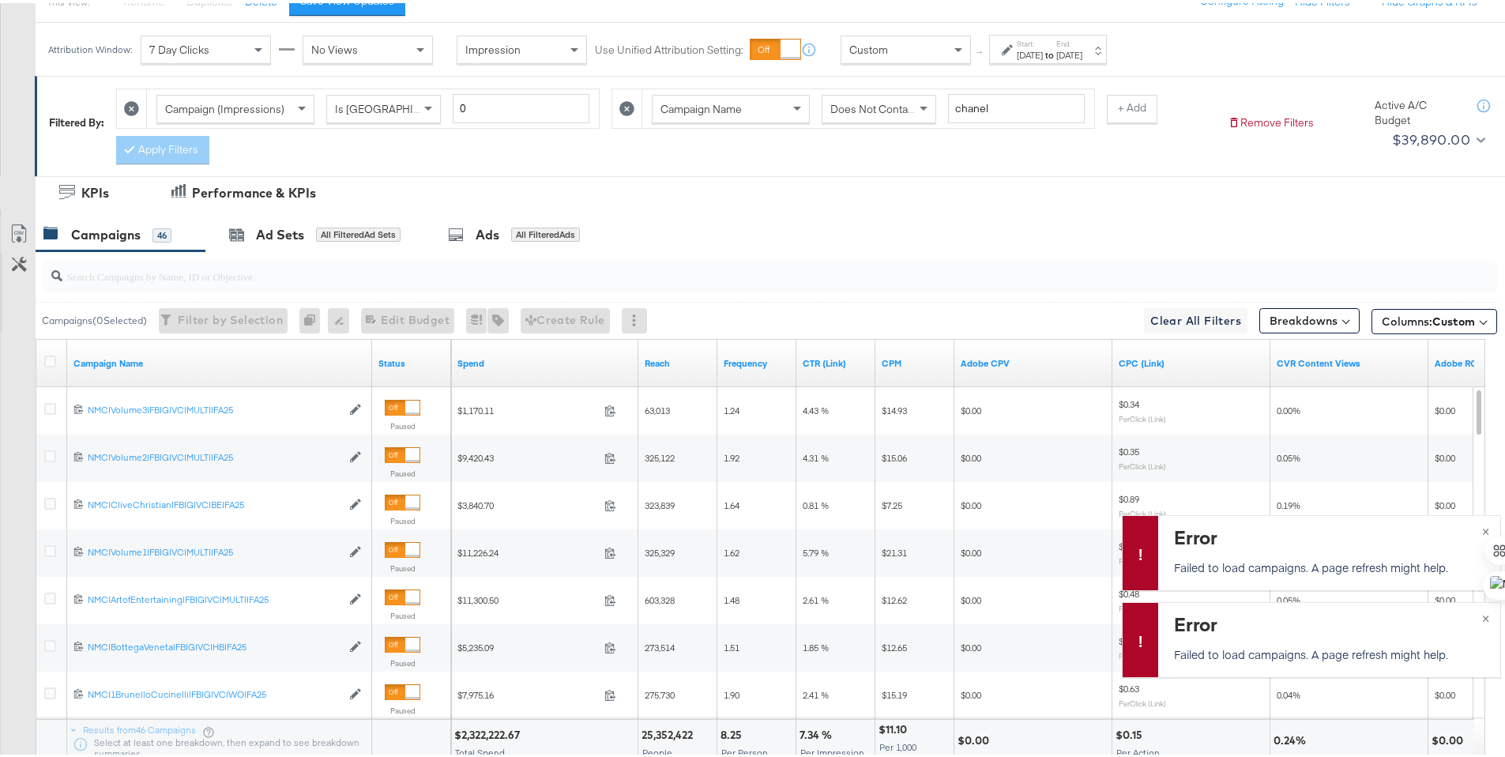
click at [1101, 60] on div "Start: [DATE] to End: [DATE]" at bounding box center [1048, 46] width 118 height 29
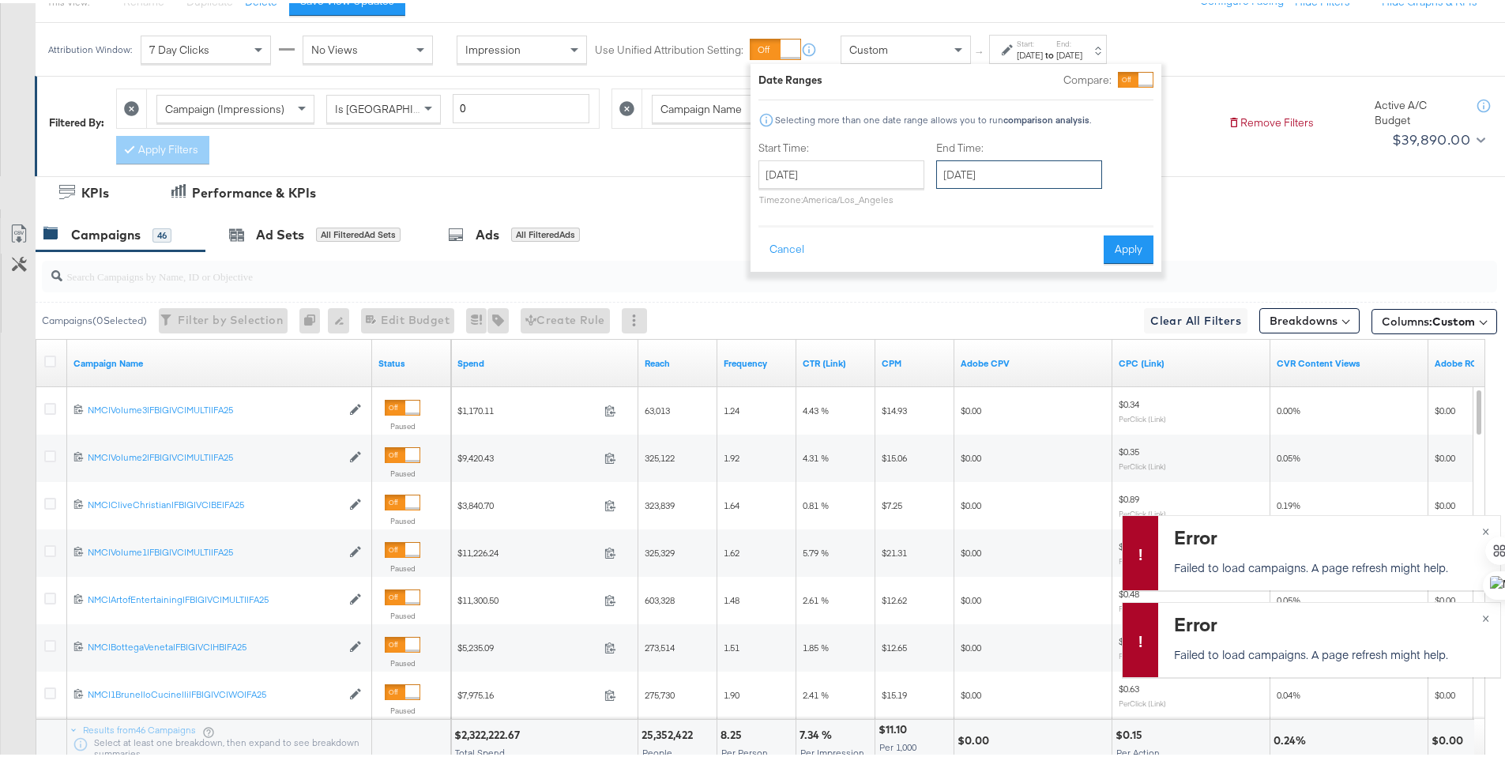
click at [1037, 160] on input "[DATE]" at bounding box center [1019, 171] width 166 height 28
click at [1066, 335] on td "31" at bounding box center [1061, 340] width 27 height 22
type input "[DATE]"
click at [1108, 252] on button "Apply" at bounding box center [1133, 246] width 50 height 28
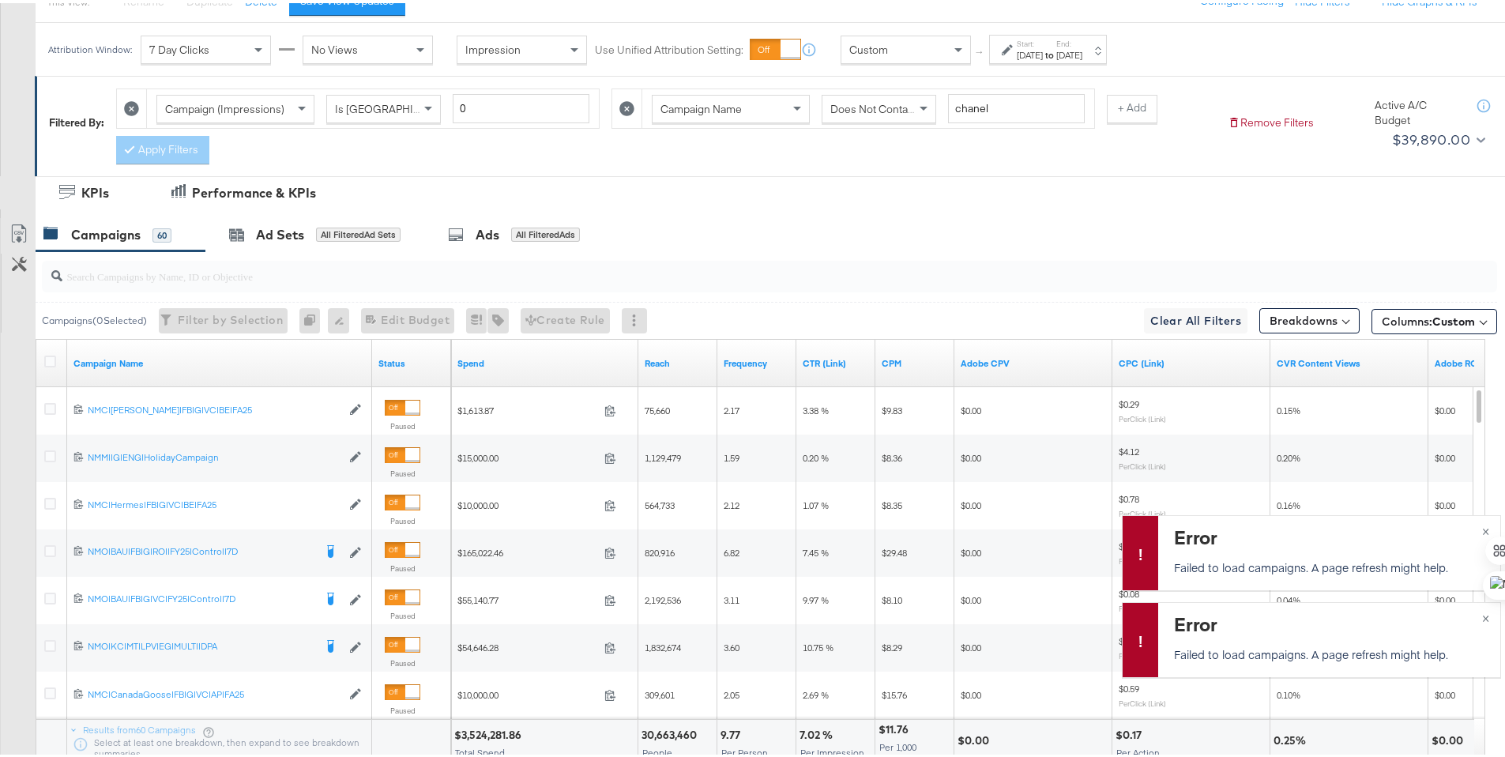
click at [1100, 58] on div "Start: [DATE] to End: [DATE]" at bounding box center [1048, 46] width 118 height 29
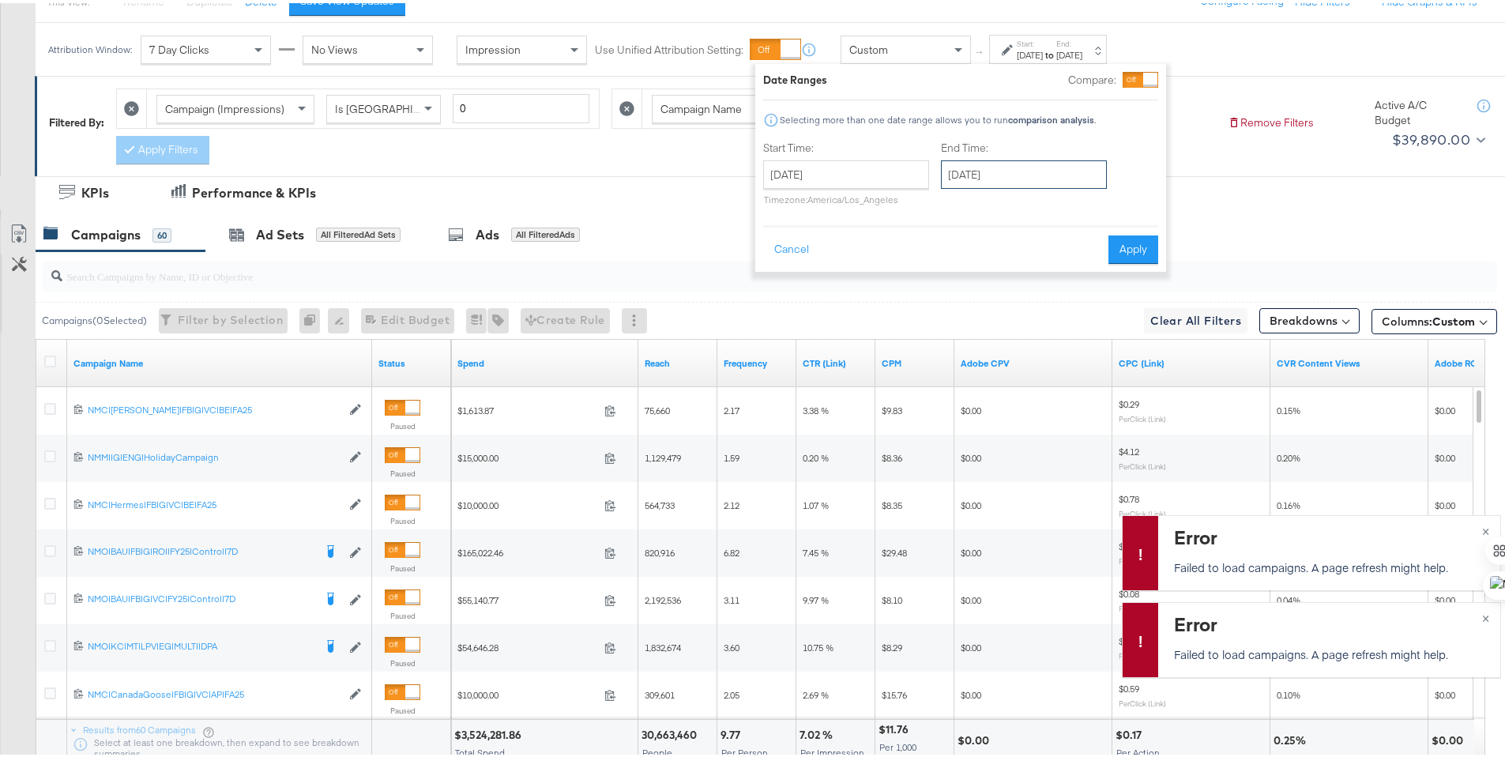
click at [1081, 167] on input "[DATE]" at bounding box center [1024, 171] width 166 height 28
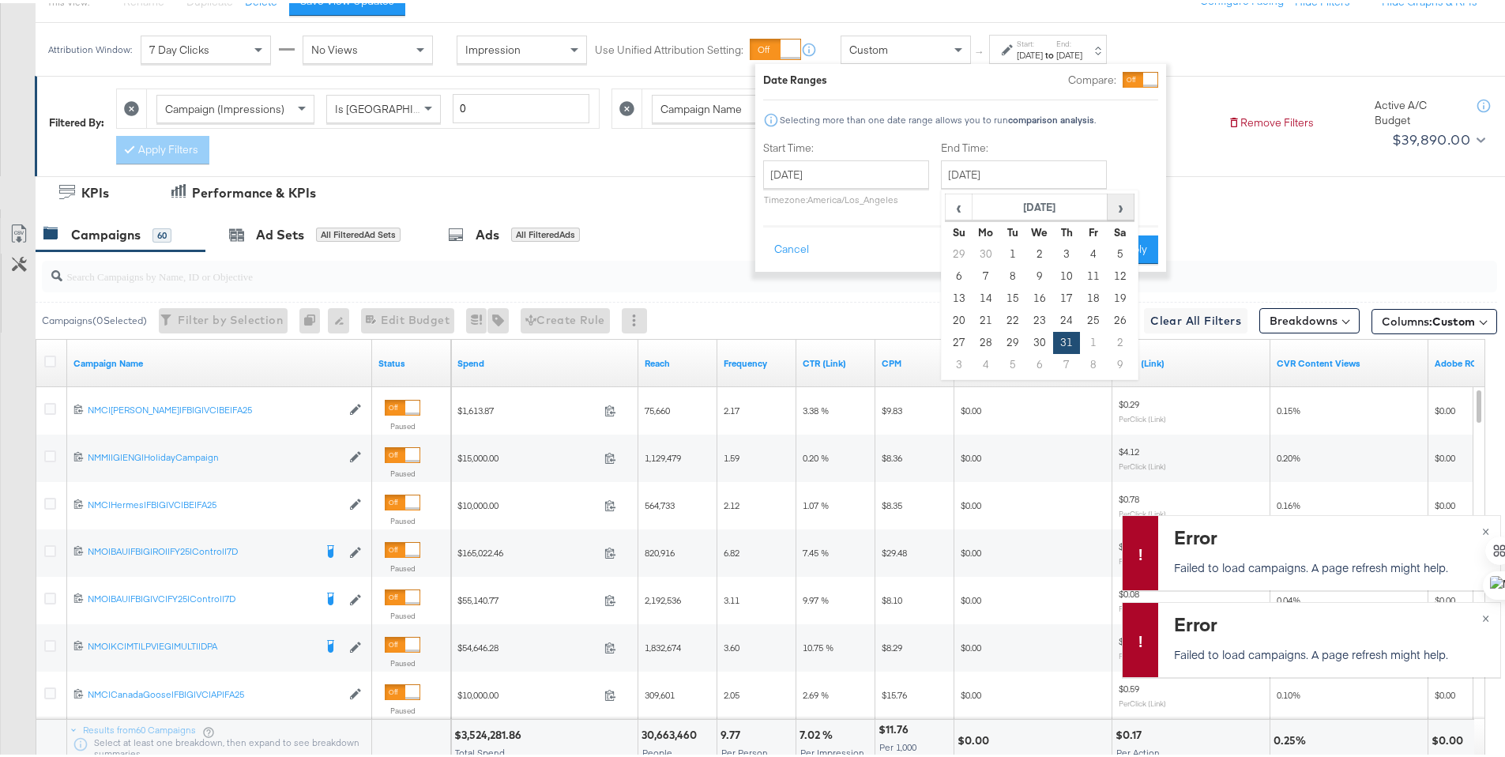
click at [1114, 214] on span "›" at bounding box center [1120, 204] width 24 height 24
click at [1111, 333] on td "30" at bounding box center [1120, 340] width 27 height 22
type input "[DATE]"
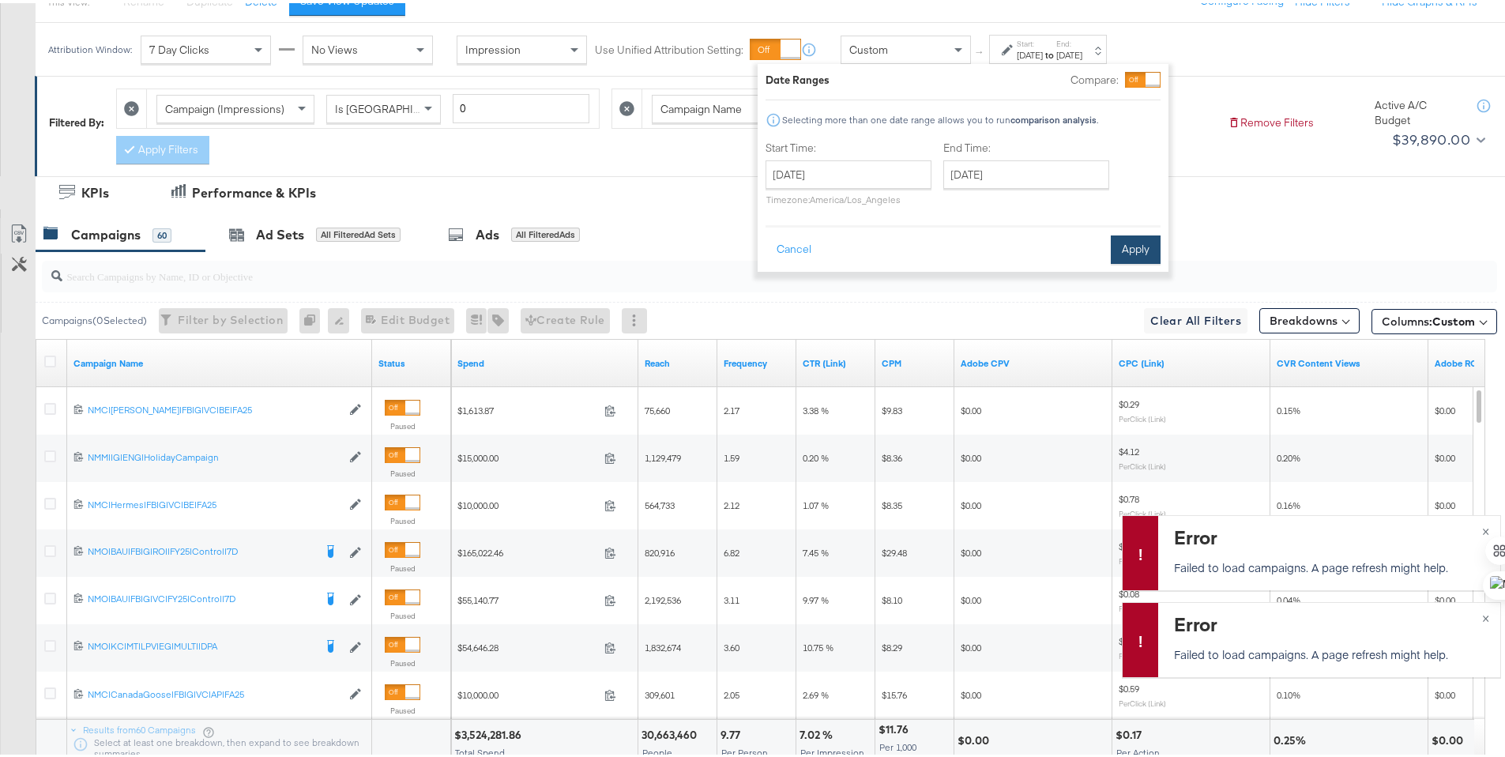
click at [1141, 256] on button "Apply" at bounding box center [1136, 246] width 50 height 28
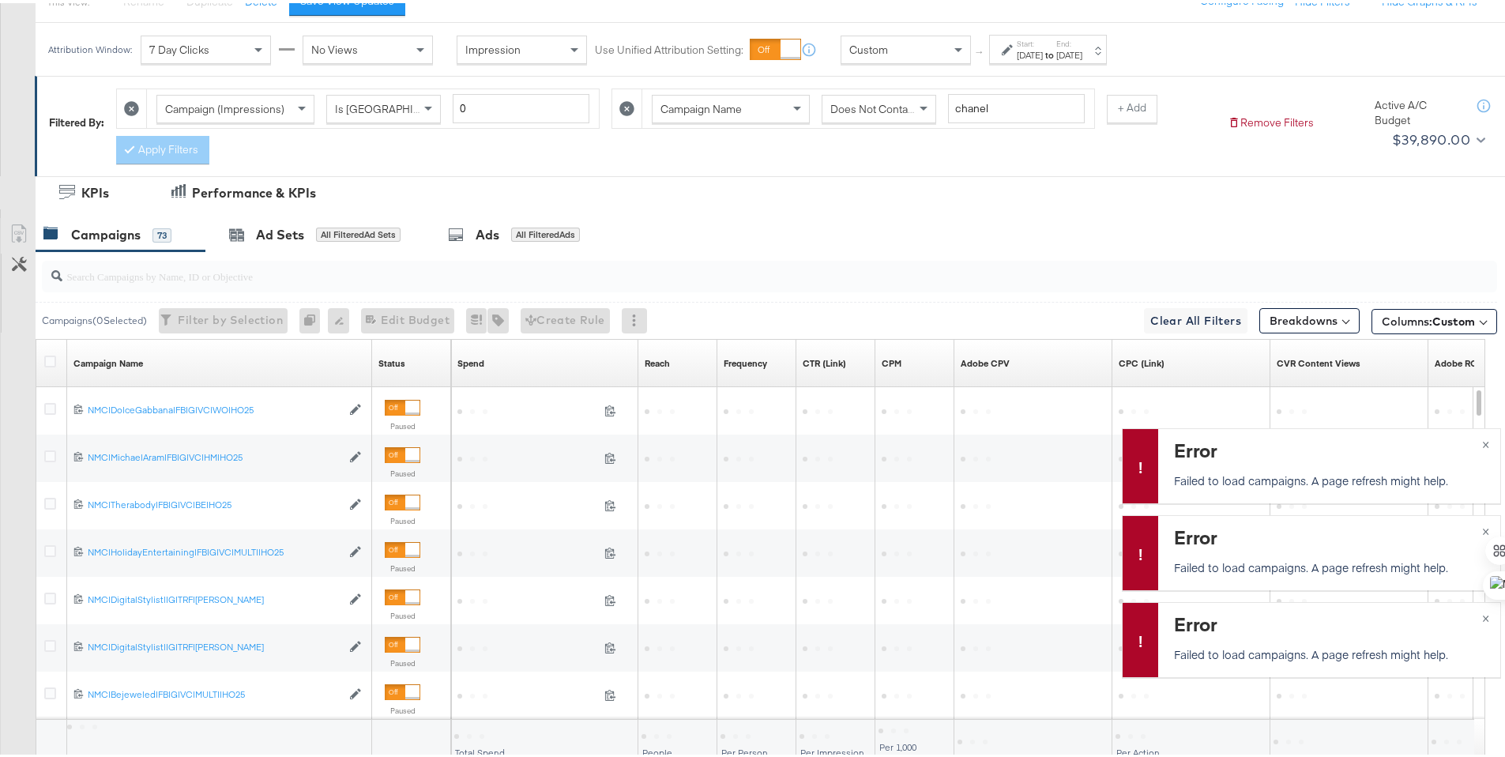
click at [1043, 43] on label "Start:" at bounding box center [1030, 41] width 26 height 10
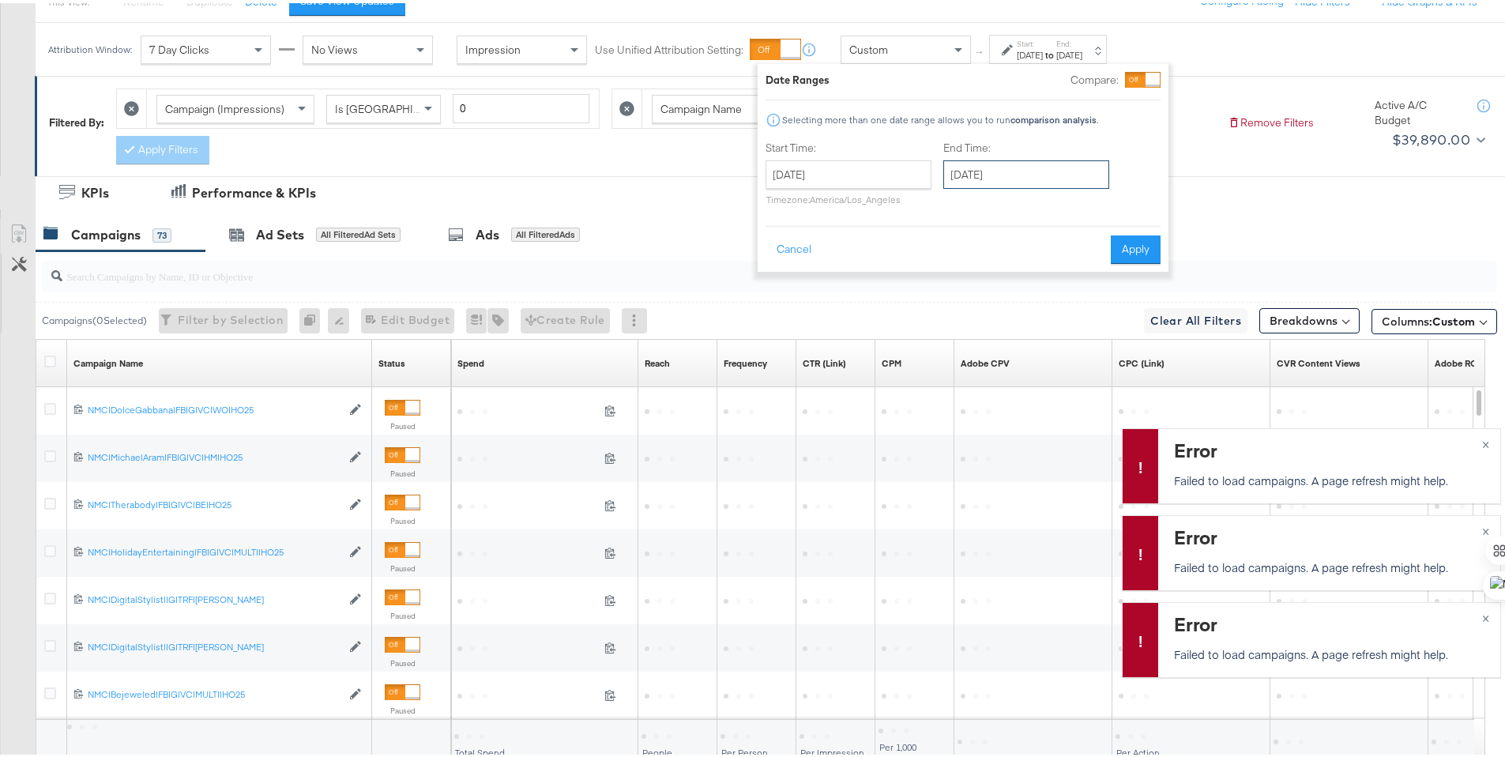
click at [1055, 175] on input "[DATE]" at bounding box center [1026, 171] width 166 height 28
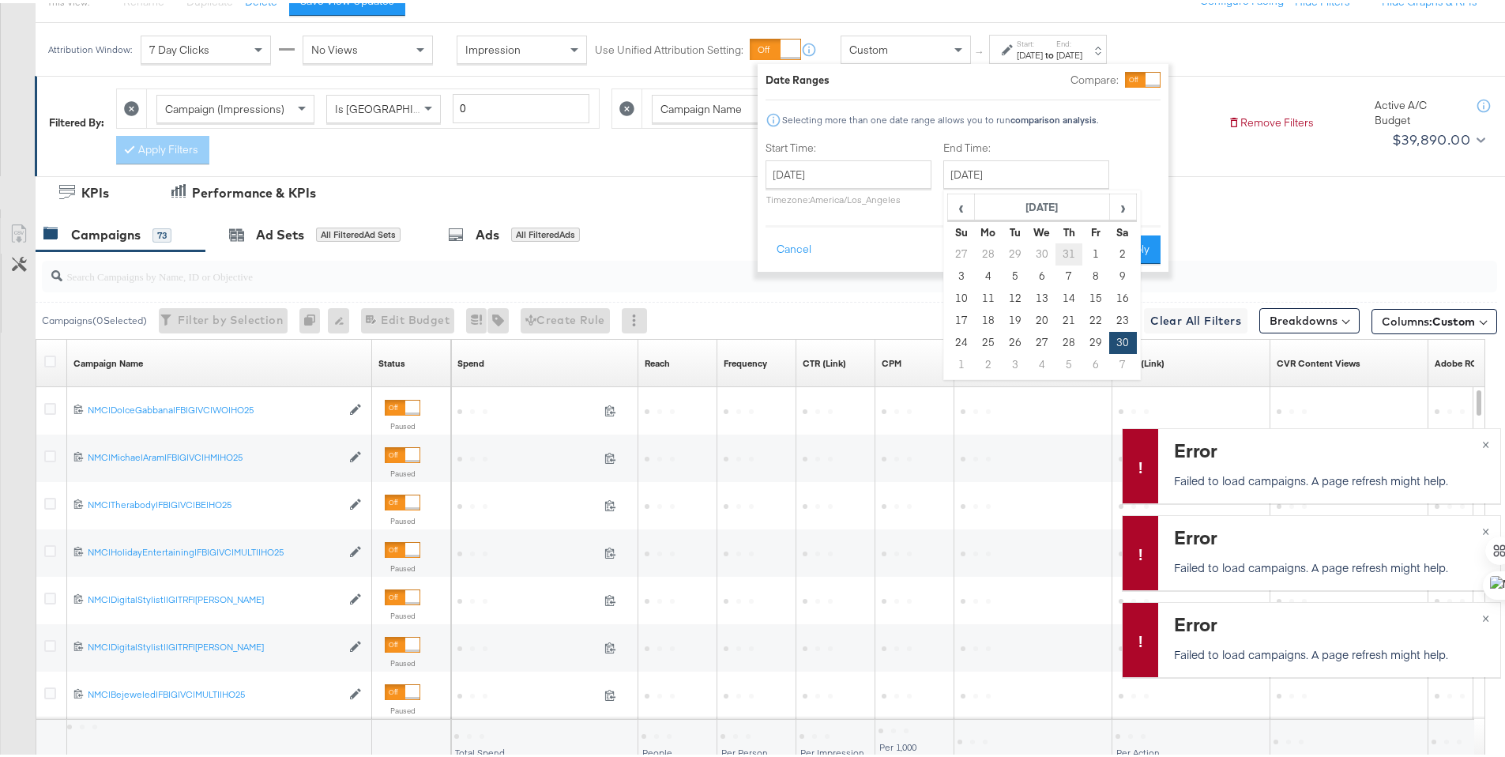
click at [1064, 249] on td "31" at bounding box center [1068, 251] width 27 height 22
type input "[DATE]"
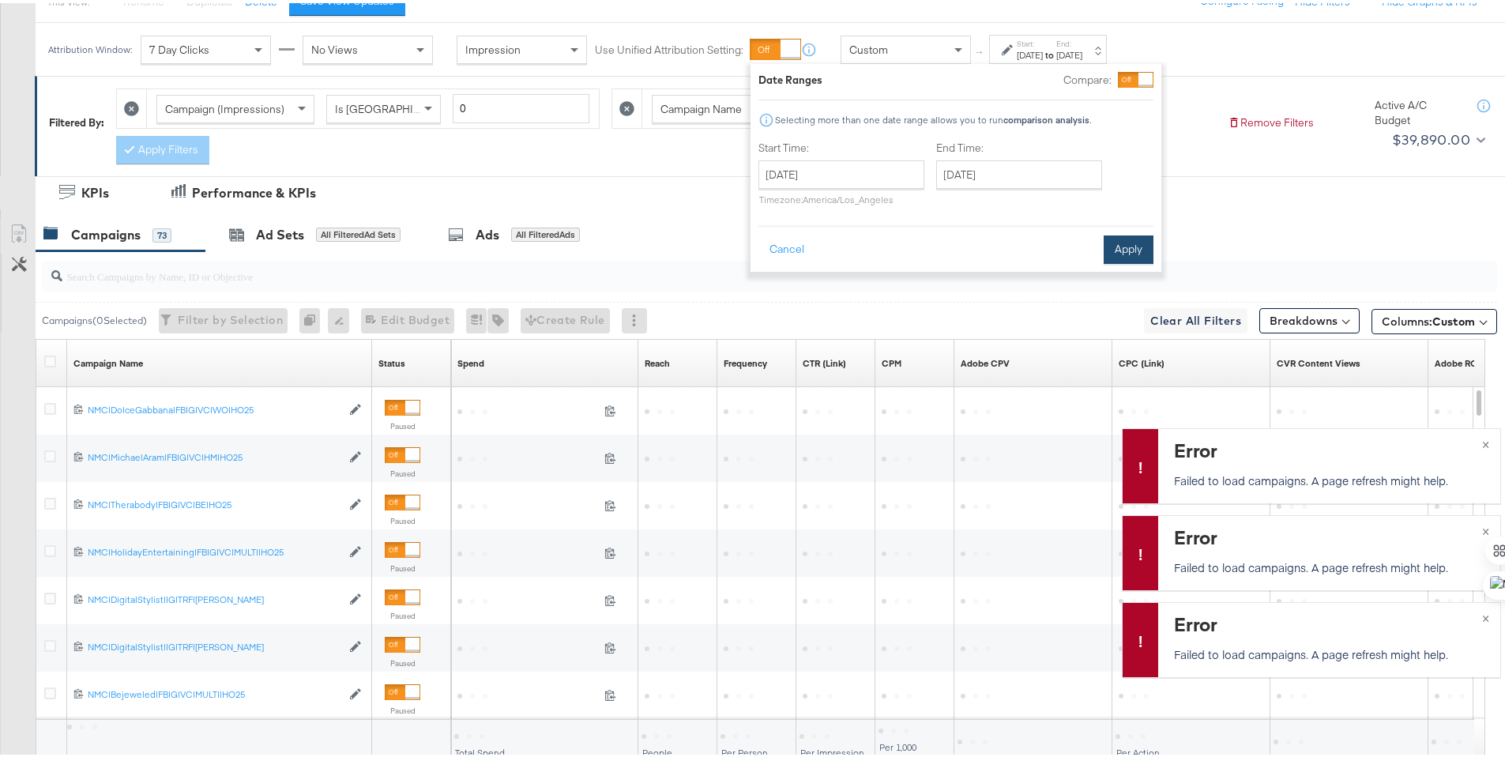
click at [1123, 246] on button "Apply" at bounding box center [1129, 246] width 50 height 28
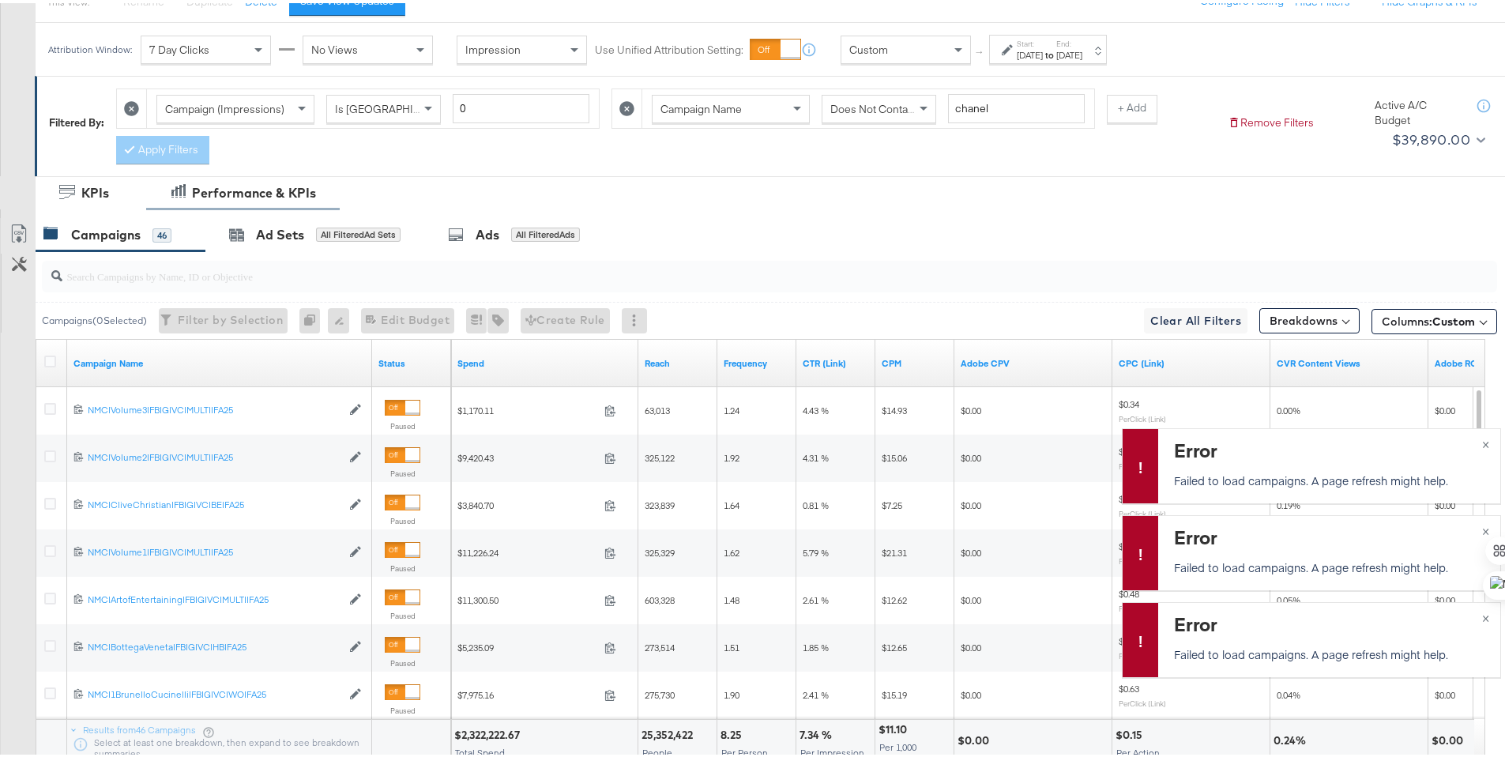
click at [267, 190] on div "Performance & KPIs" at bounding box center [254, 190] width 124 height 18
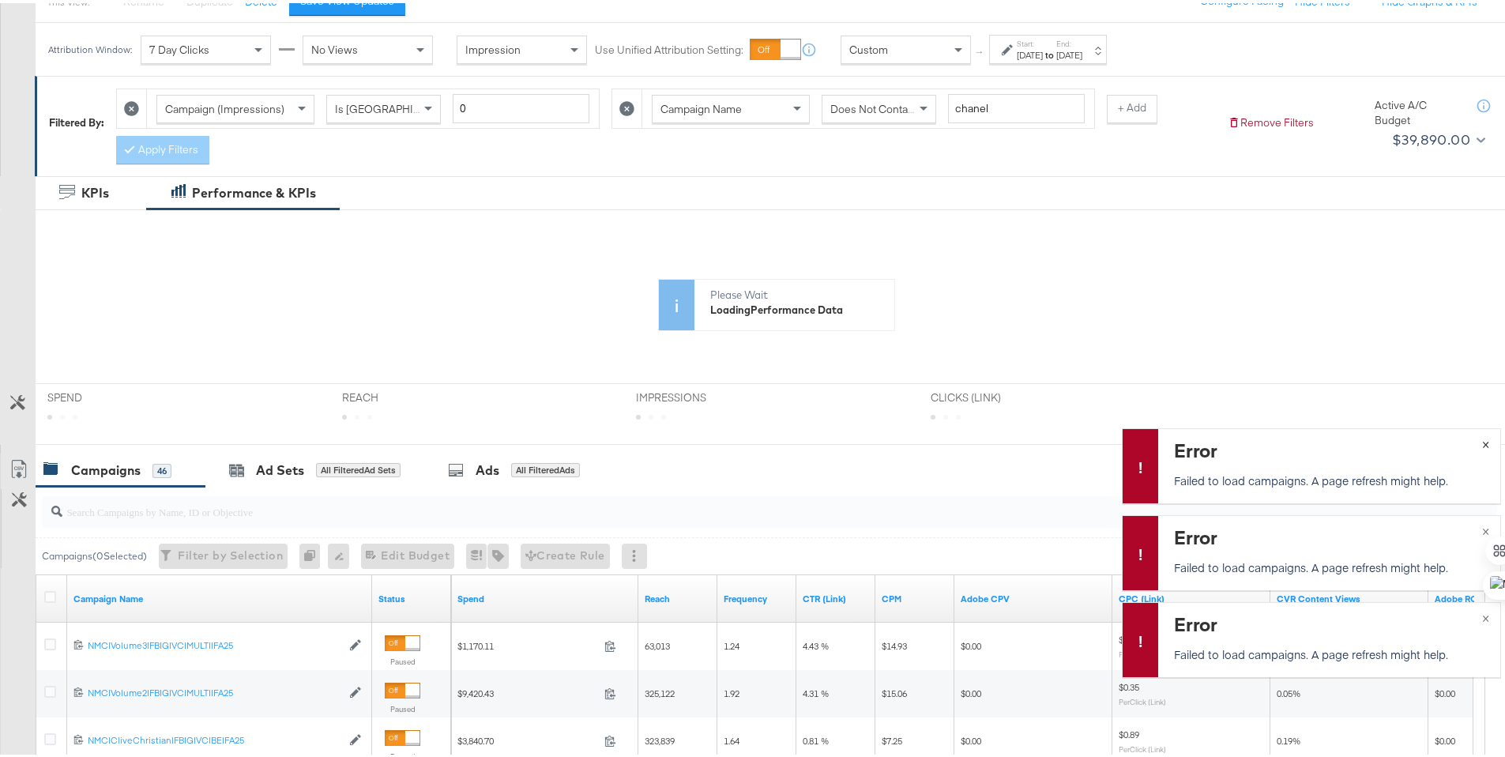
click at [1482, 441] on span "×" at bounding box center [1485, 440] width 7 height 18
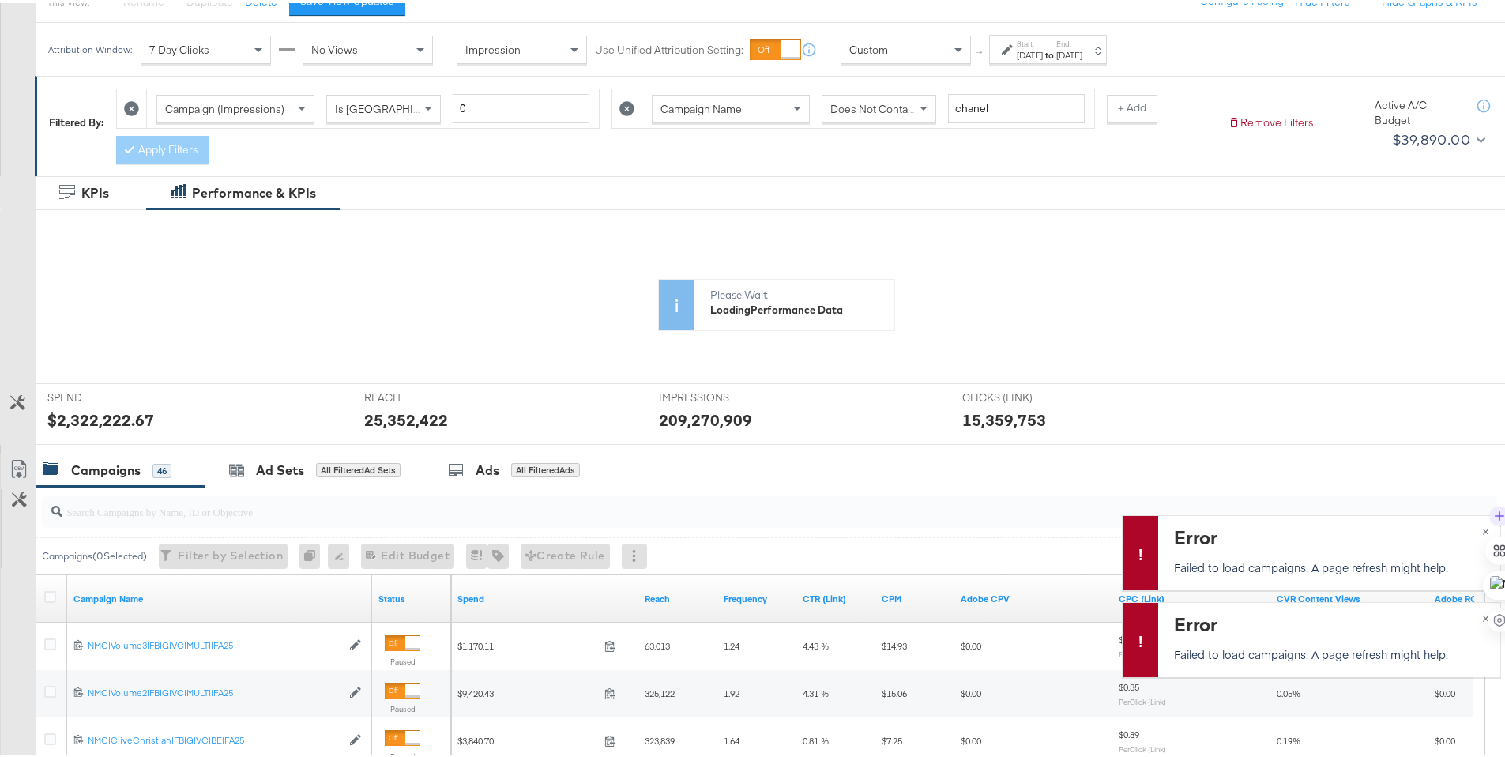
click at [1485, 528] on div at bounding box center [1499, 564] width 28 height 133
click at [1485, 614] on div at bounding box center [1499, 564] width 28 height 133
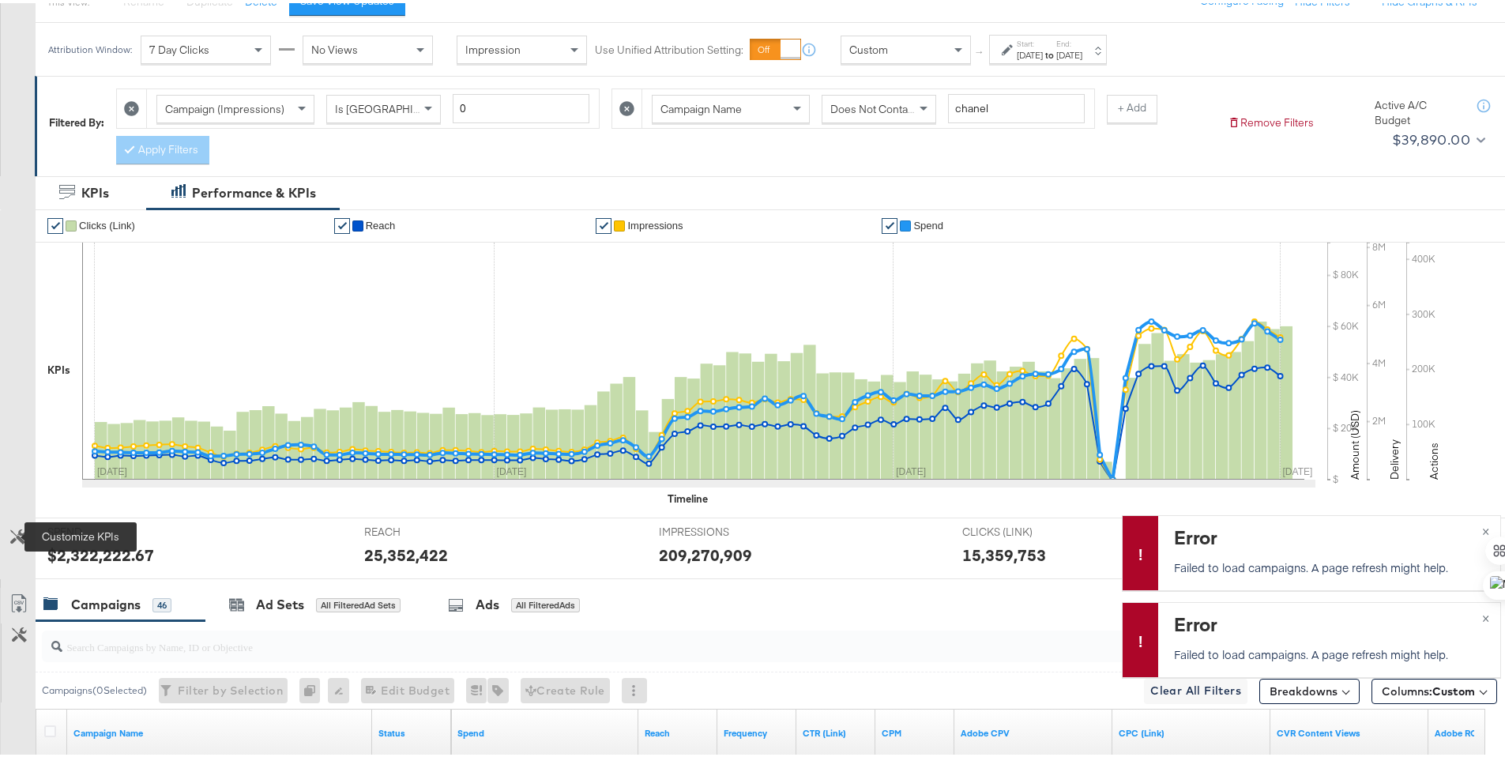
click at [14, 528] on icon at bounding box center [17, 533] width 15 height 15
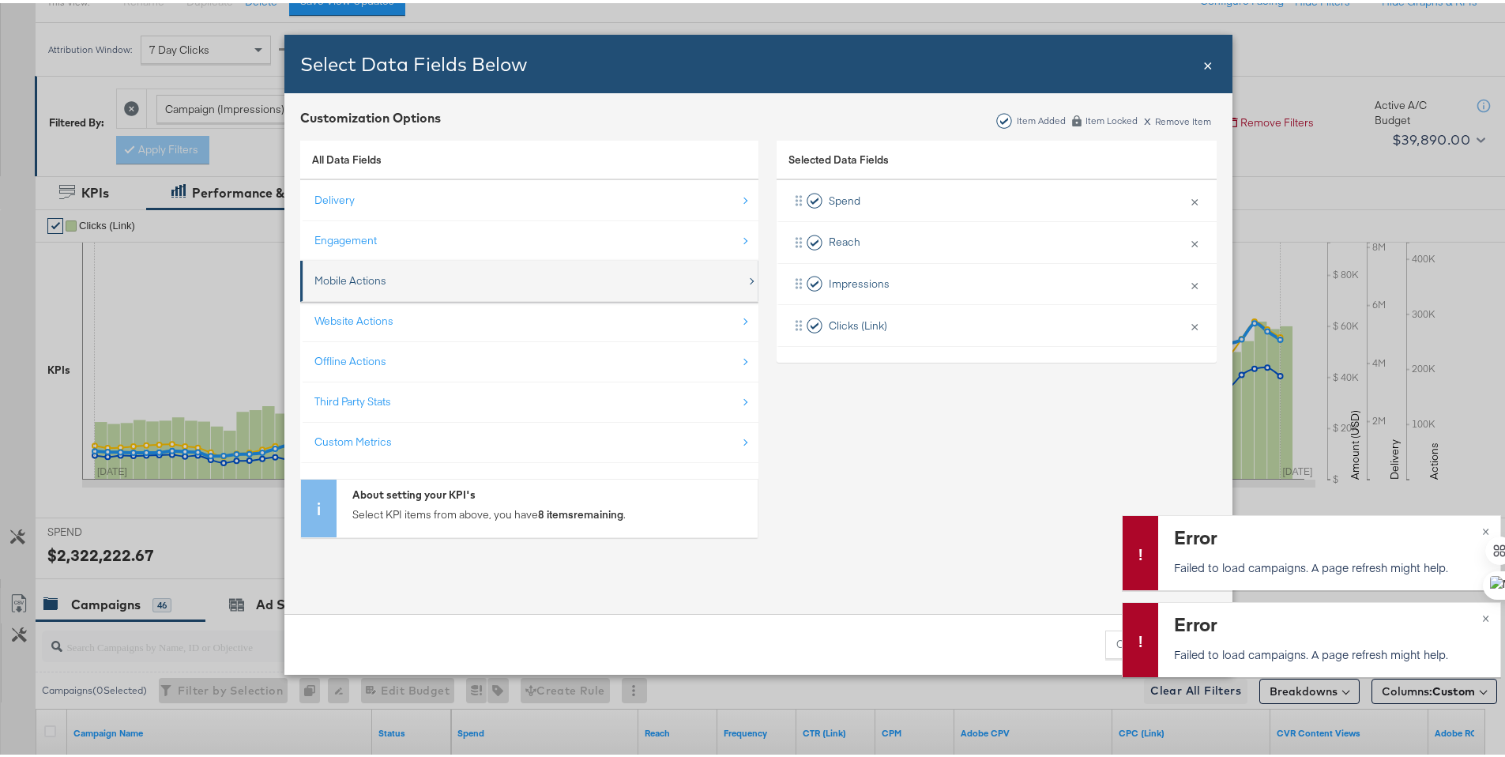
click at [354, 279] on div "Mobile Actions" at bounding box center [350, 277] width 72 height 15
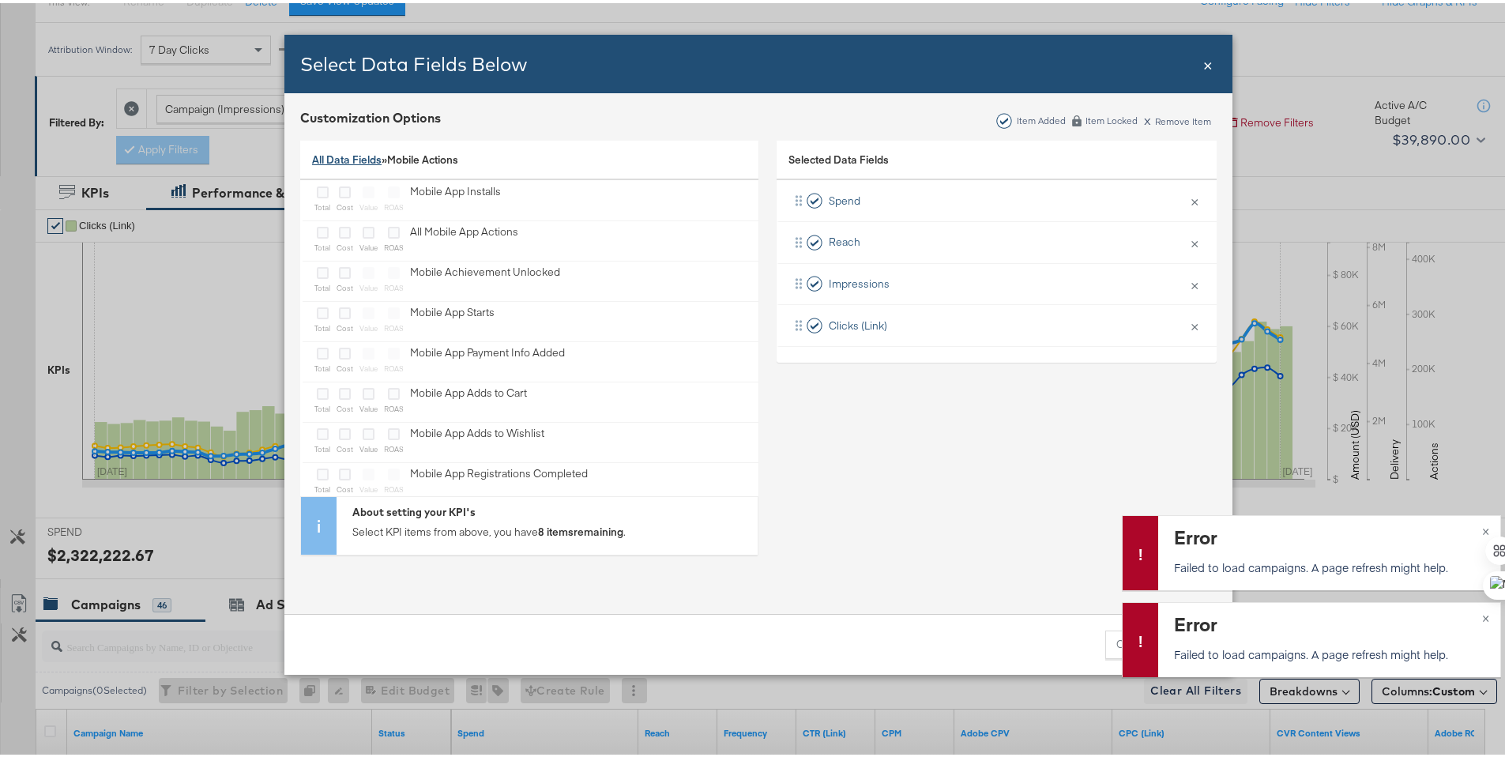
click at [347, 161] on link "All Data Fields" at bounding box center [347, 156] width 70 height 14
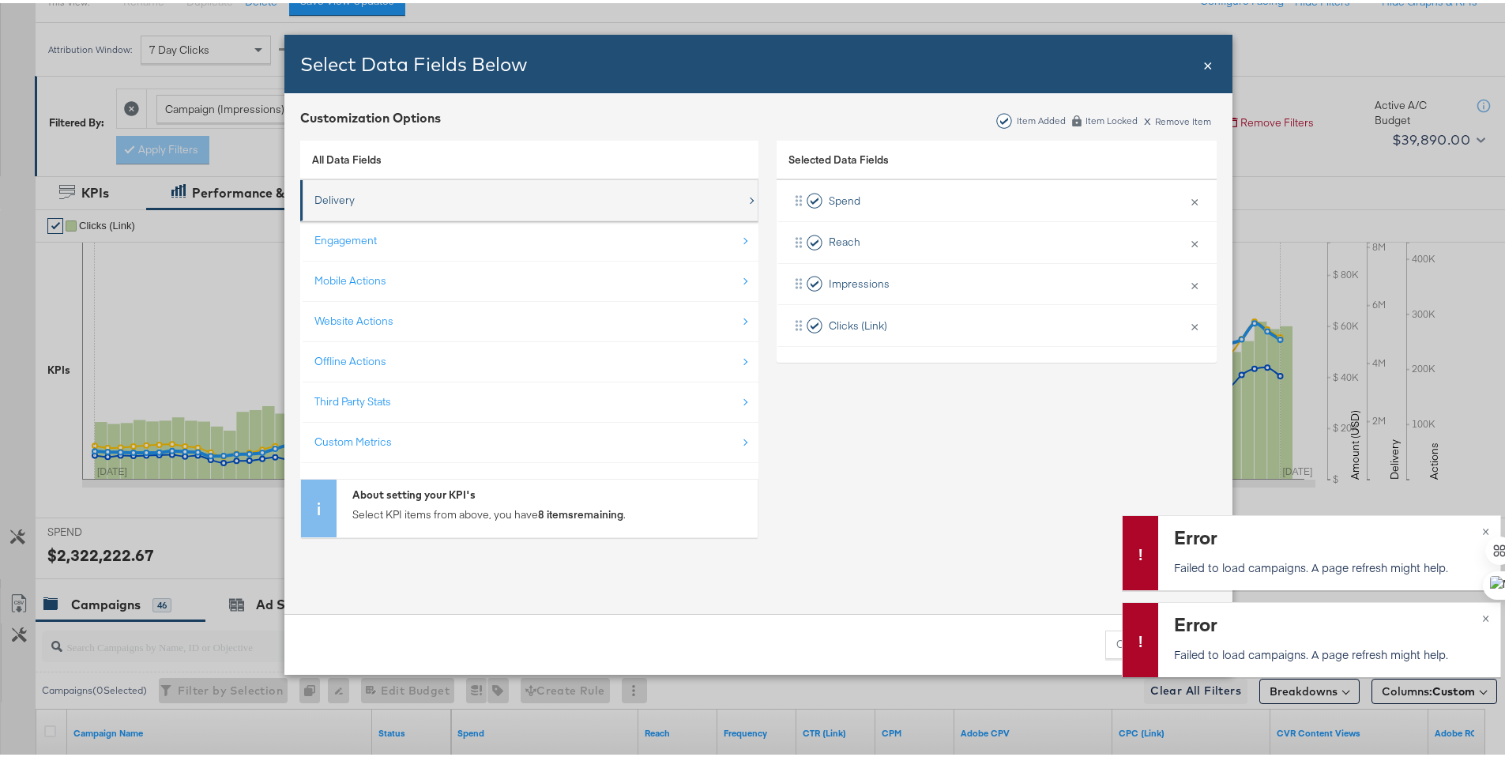
click at [333, 199] on div "Delivery" at bounding box center [334, 197] width 40 height 15
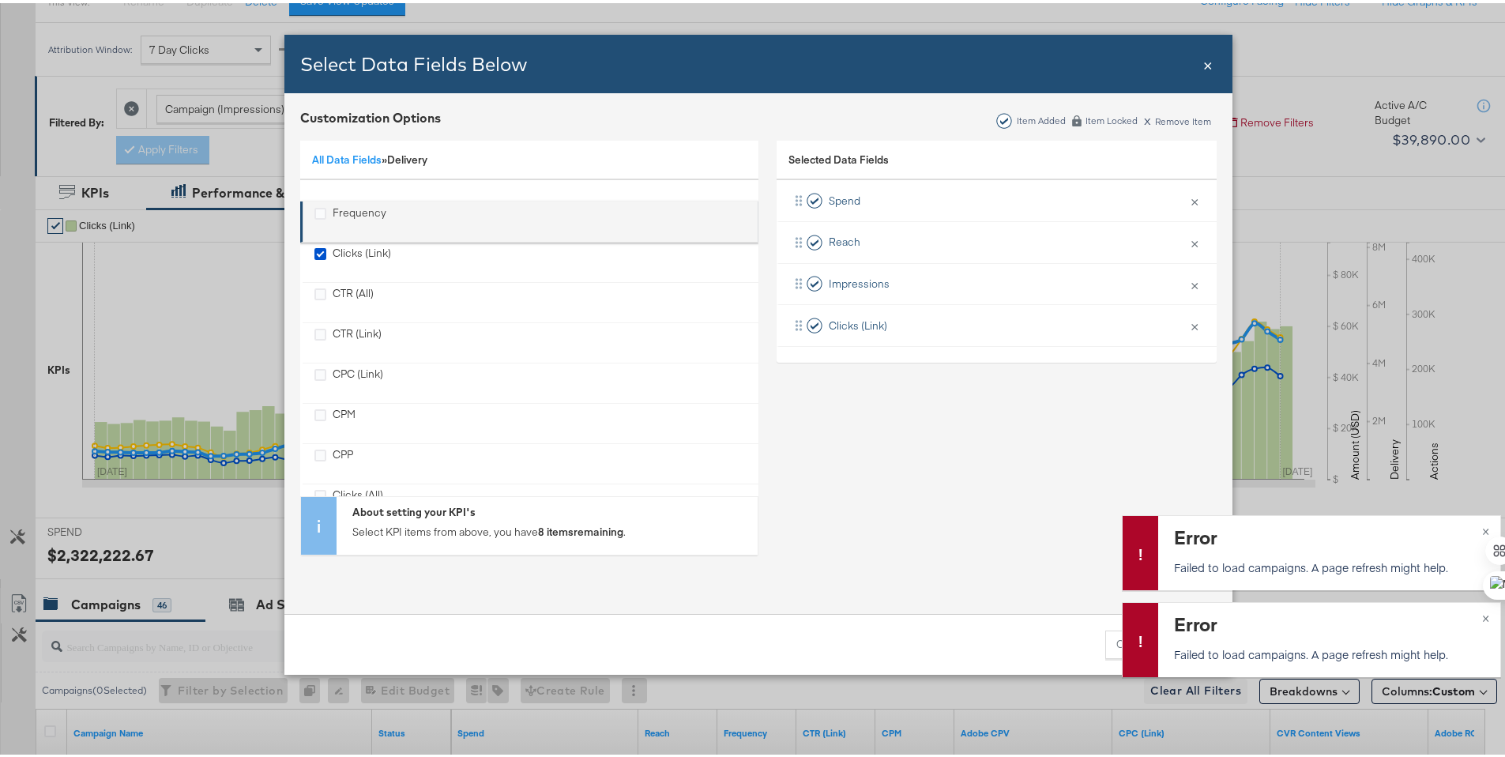
scroll to position [109, 0]
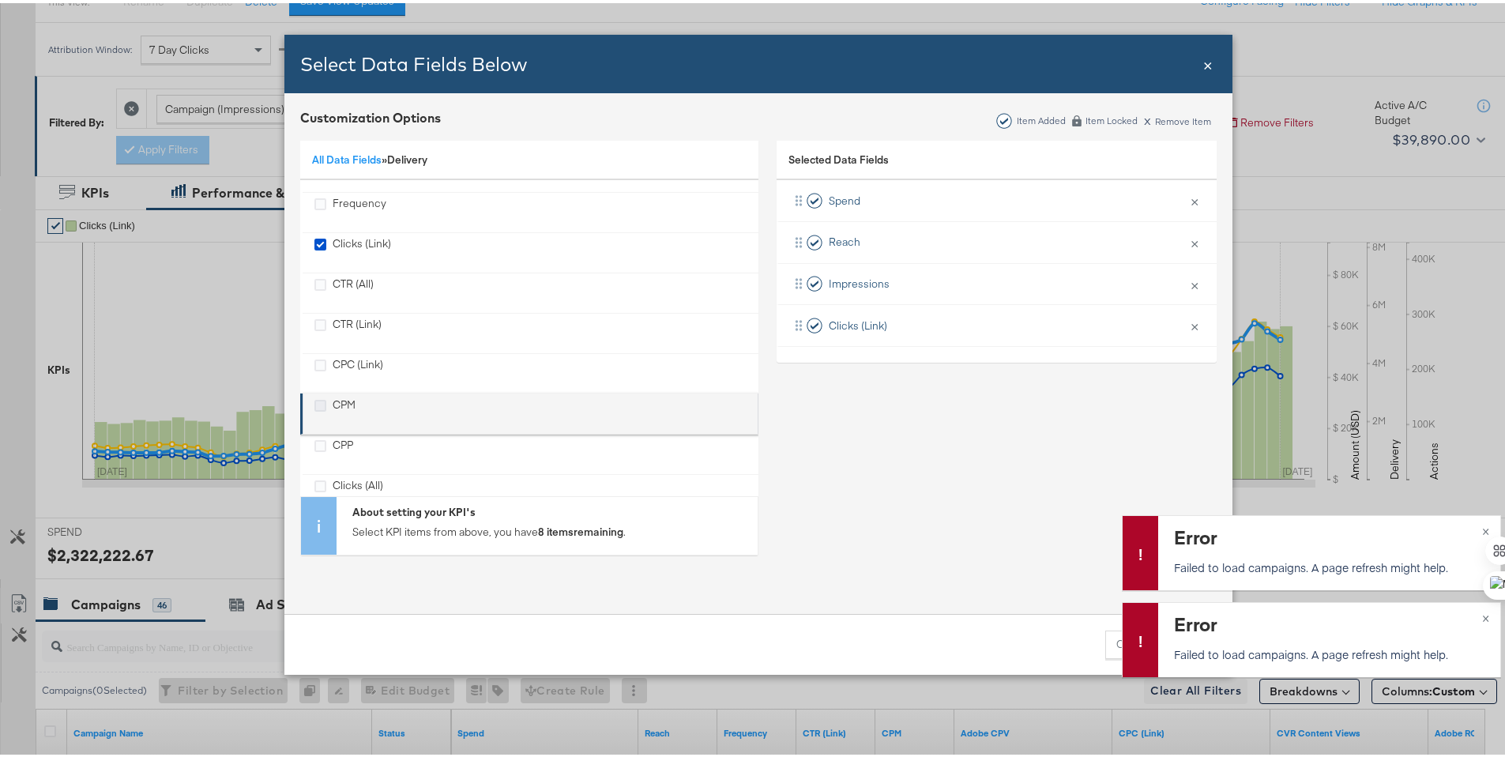
click at [314, 401] on icon "CPM" at bounding box center [320, 403] width 12 height 12
click at [0, 0] on input "CPM" at bounding box center [0, 0] width 0 height 0
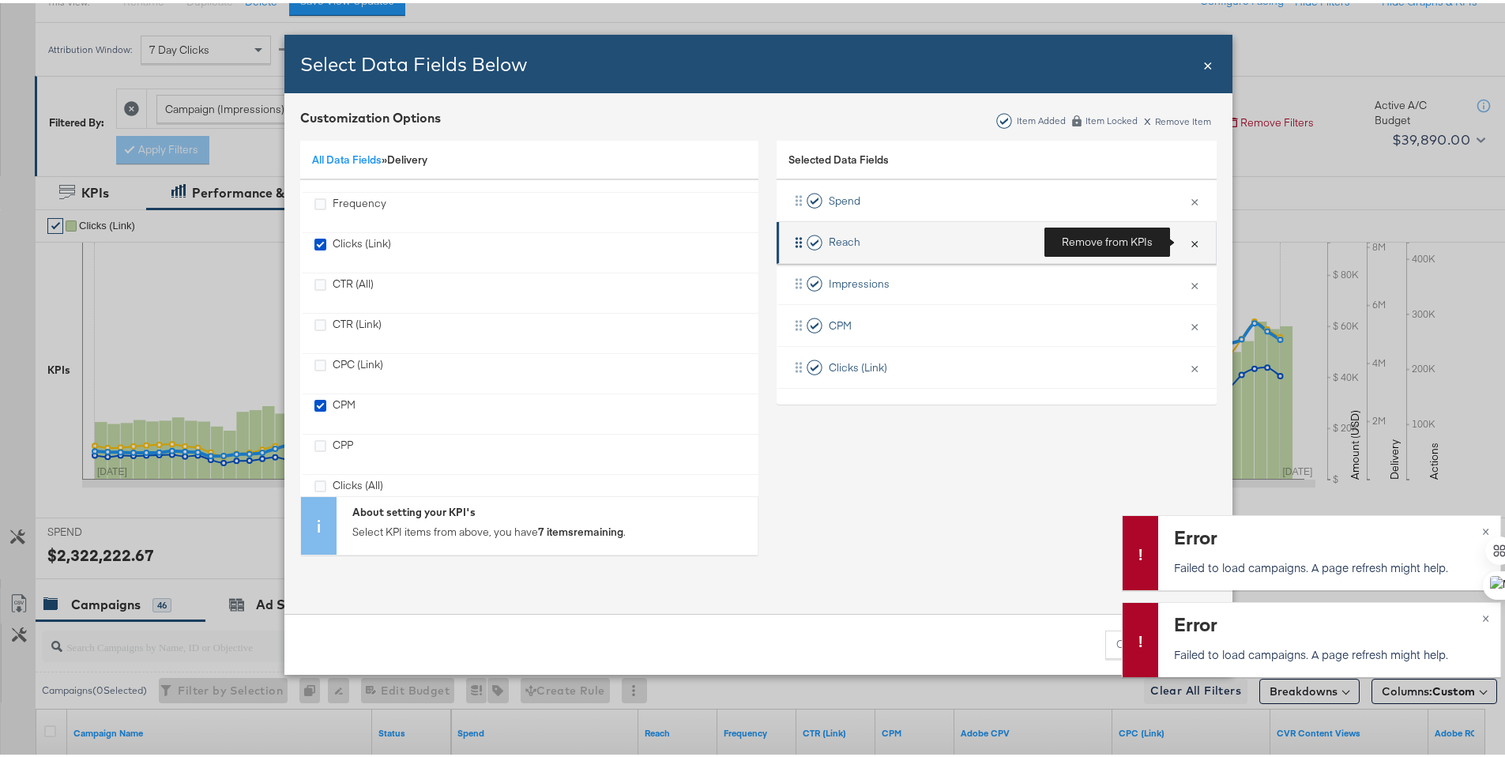
click at [1184, 233] on button "×" at bounding box center [1194, 239] width 21 height 33
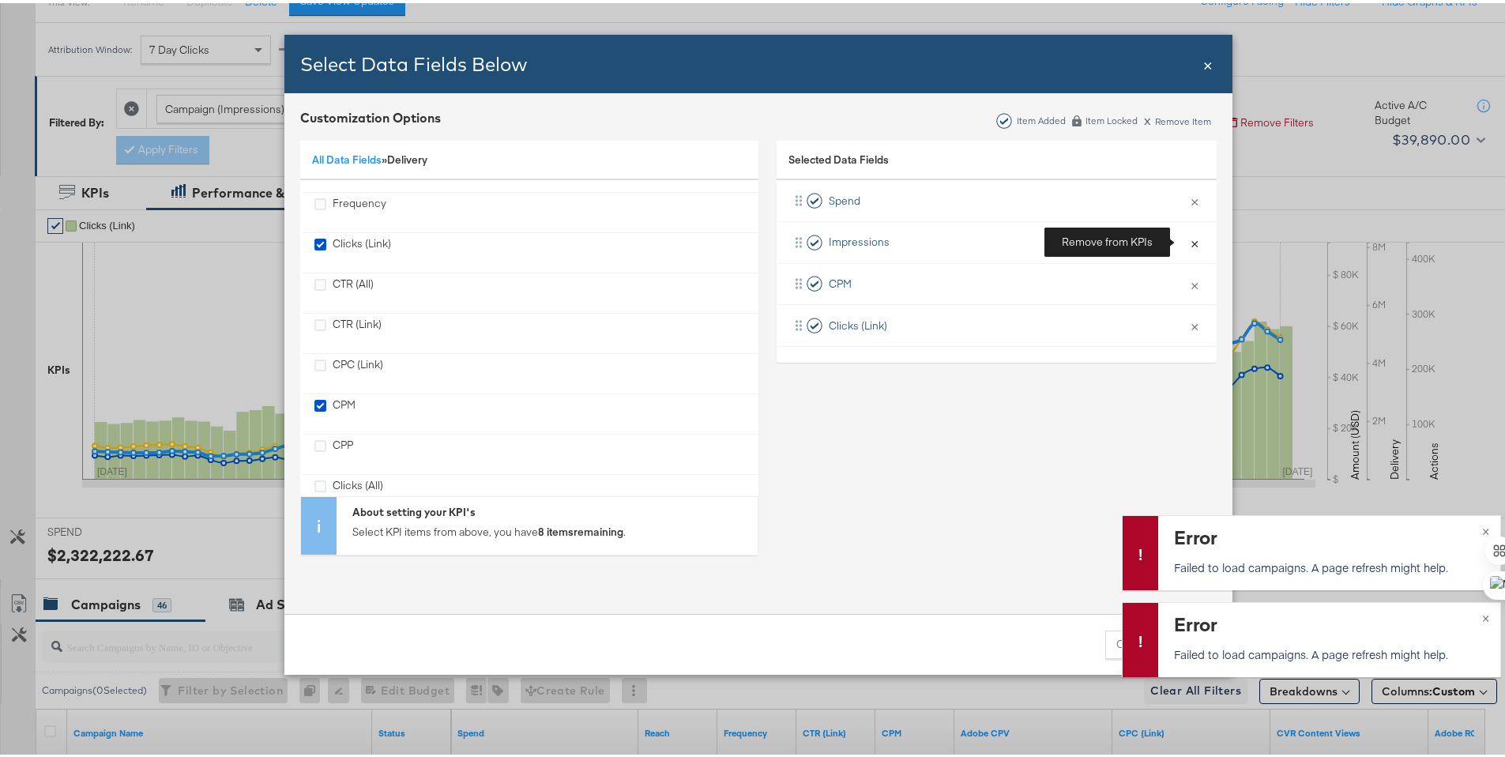
click at [1184, 233] on button "×" at bounding box center [1194, 239] width 21 height 33
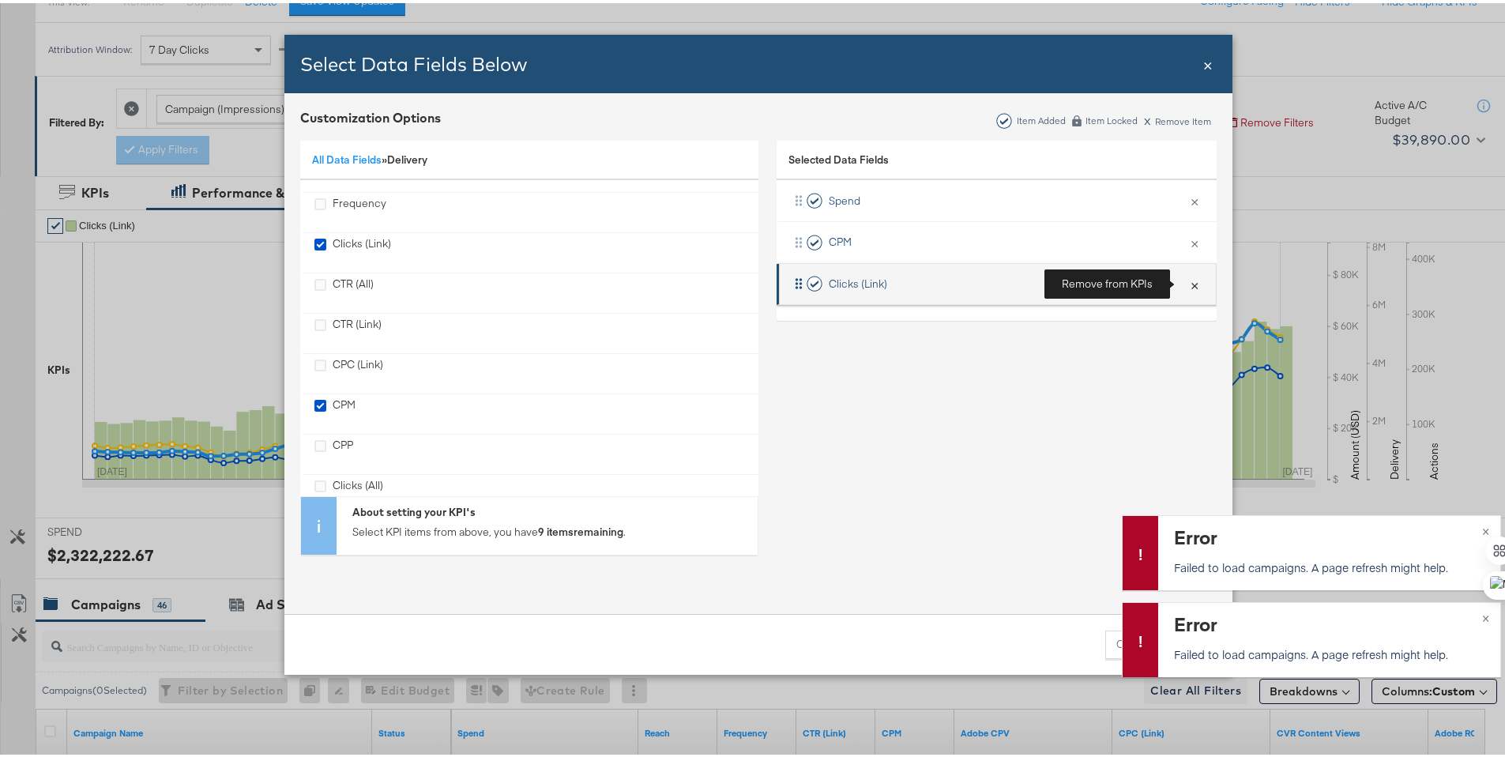
click at [1187, 280] on button "×" at bounding box center [1194, 281] width 21 height 33
click at [1482, 525] on span "×" at bounding box center [1485, 526] width 7 height 18
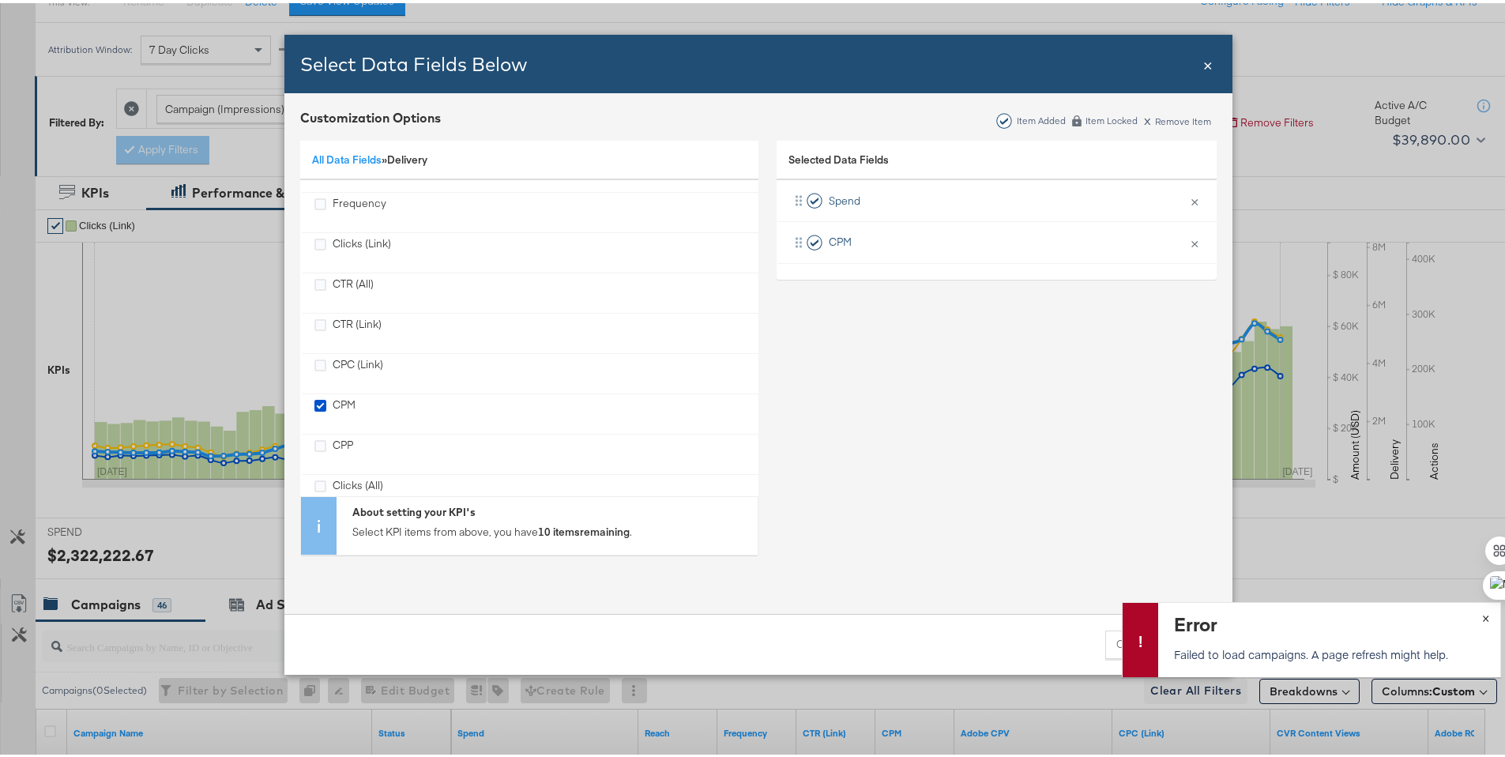
click at [1482, 613] on span "×" at bounding box center [1485, 613] width 7 height 18
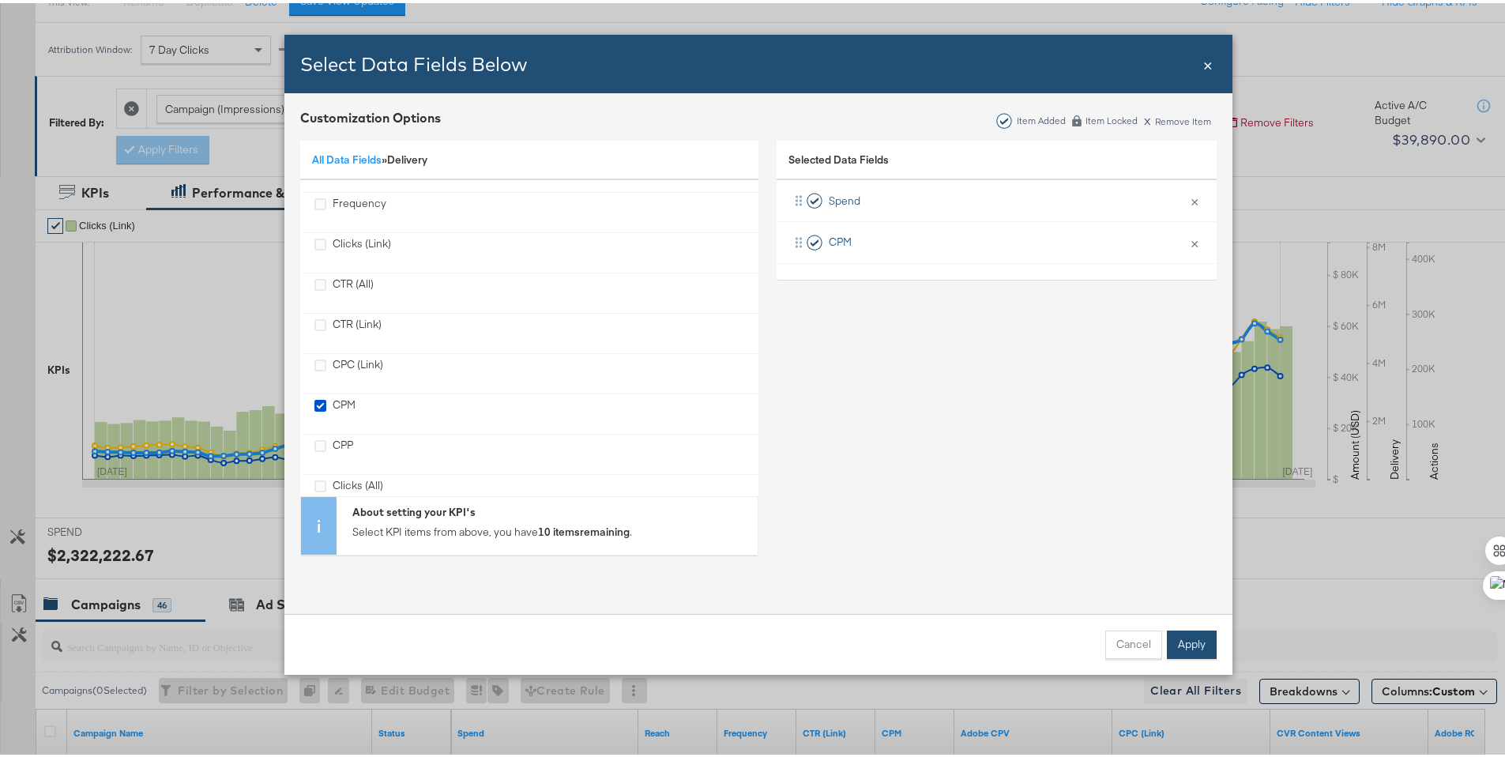
click at [1182, 637] on button "Apply" at bounding box center [1192, 641] width 50 height 28
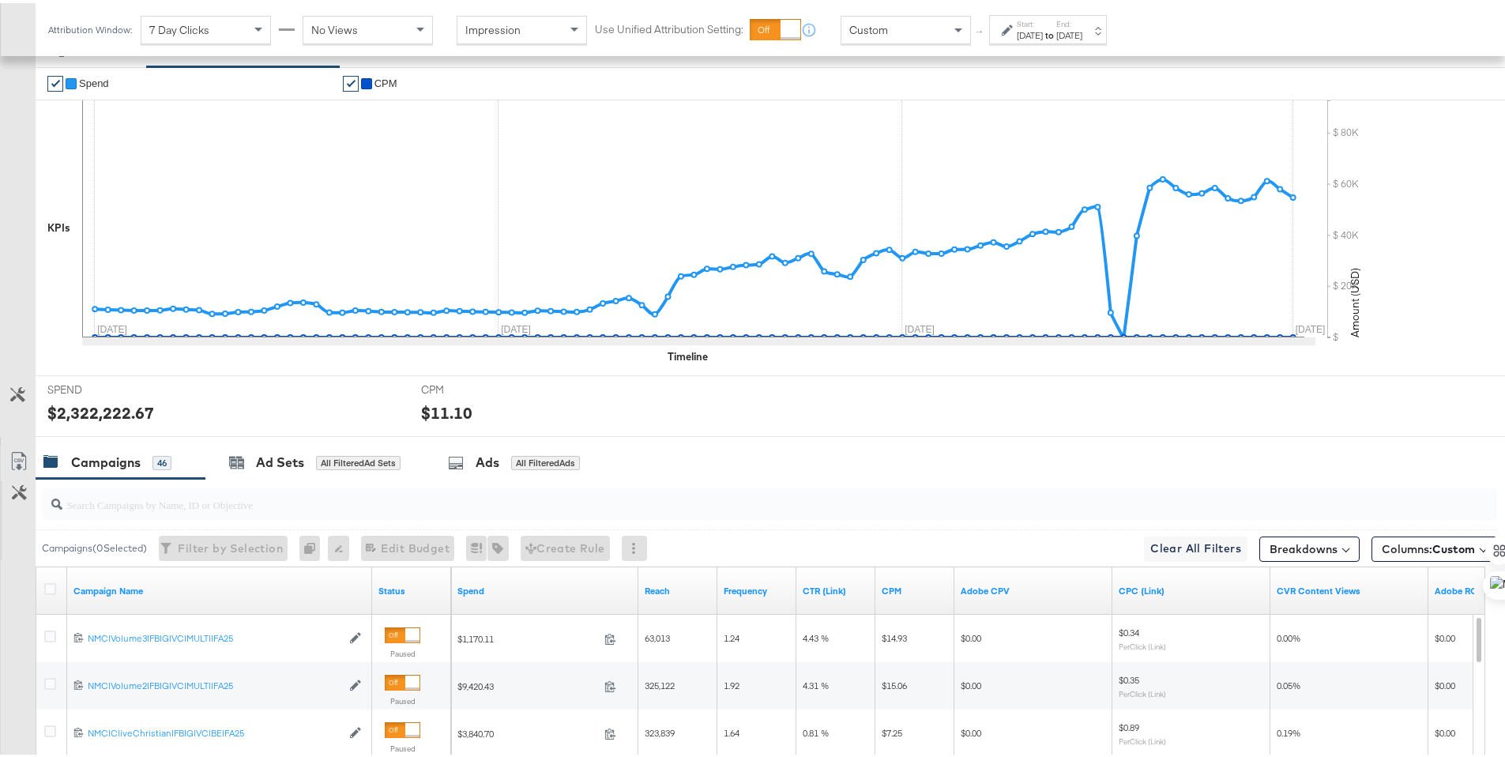
scroll to position [305, 0]
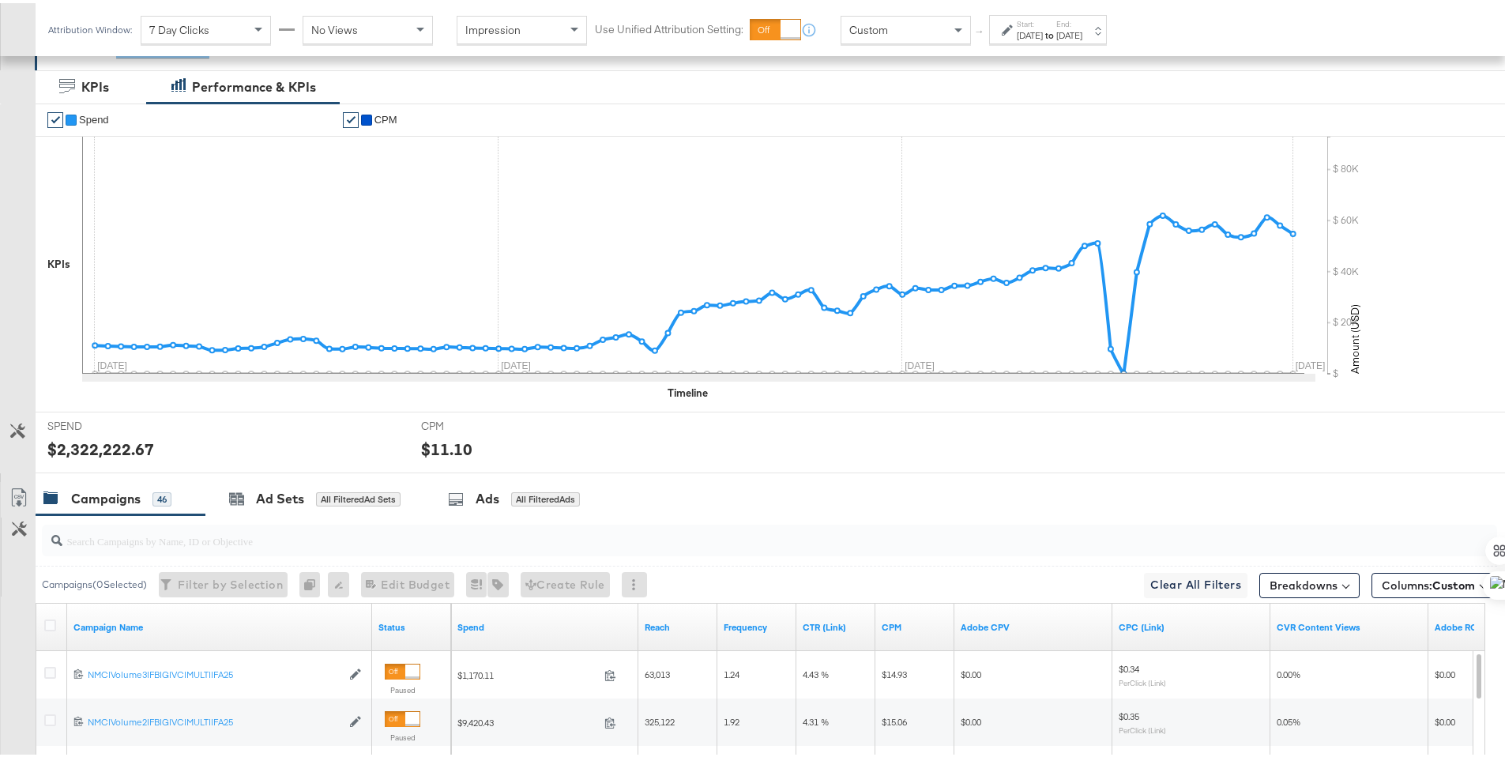
click at [55, 115] on link "✔" at bounding box center [55, 117] width 16 height 16
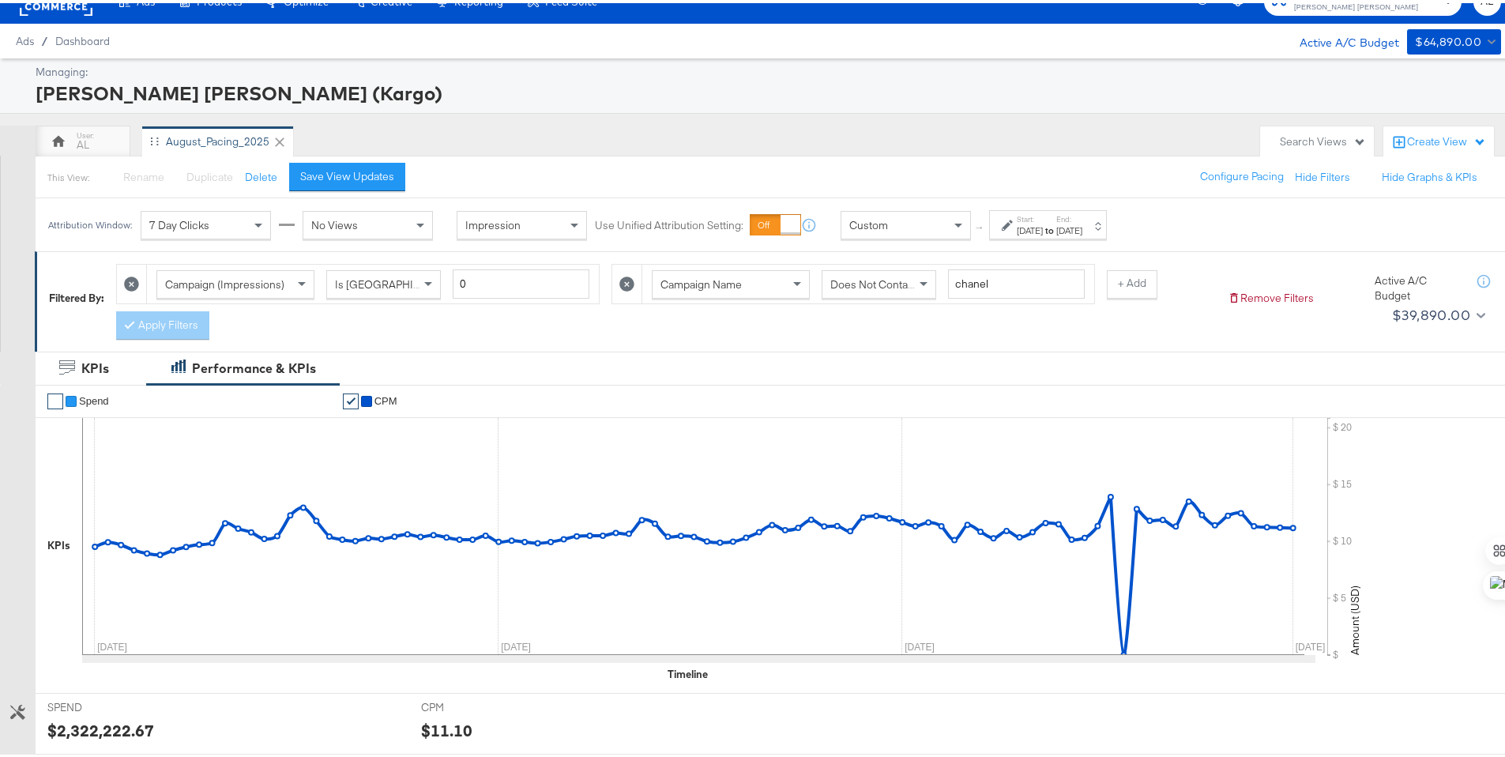
scroll to position [62, 0]
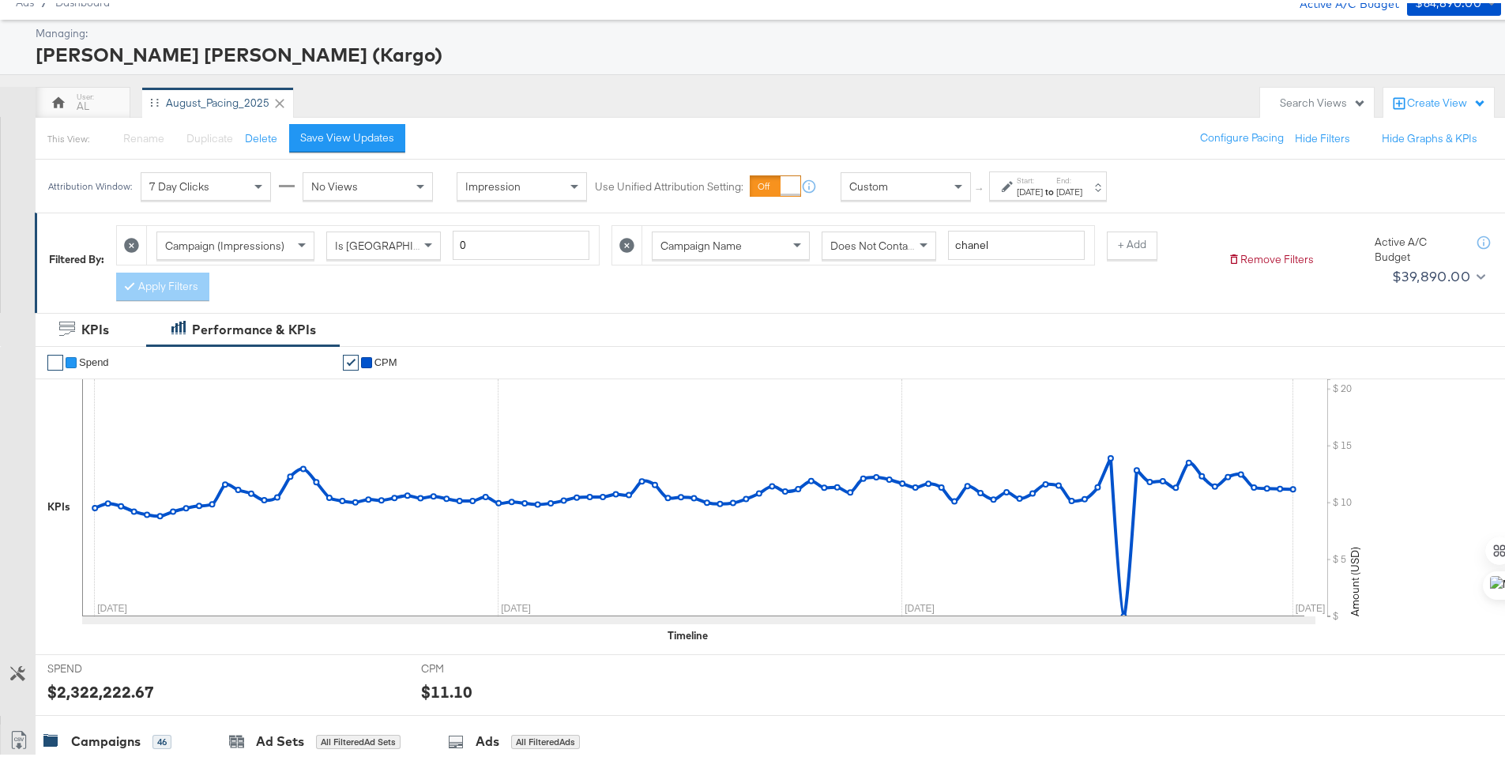
click at [1002, 190] on div "Start: [DATE] to End: [DATE]" at bounding box center [1042, 183] width 81 height 23
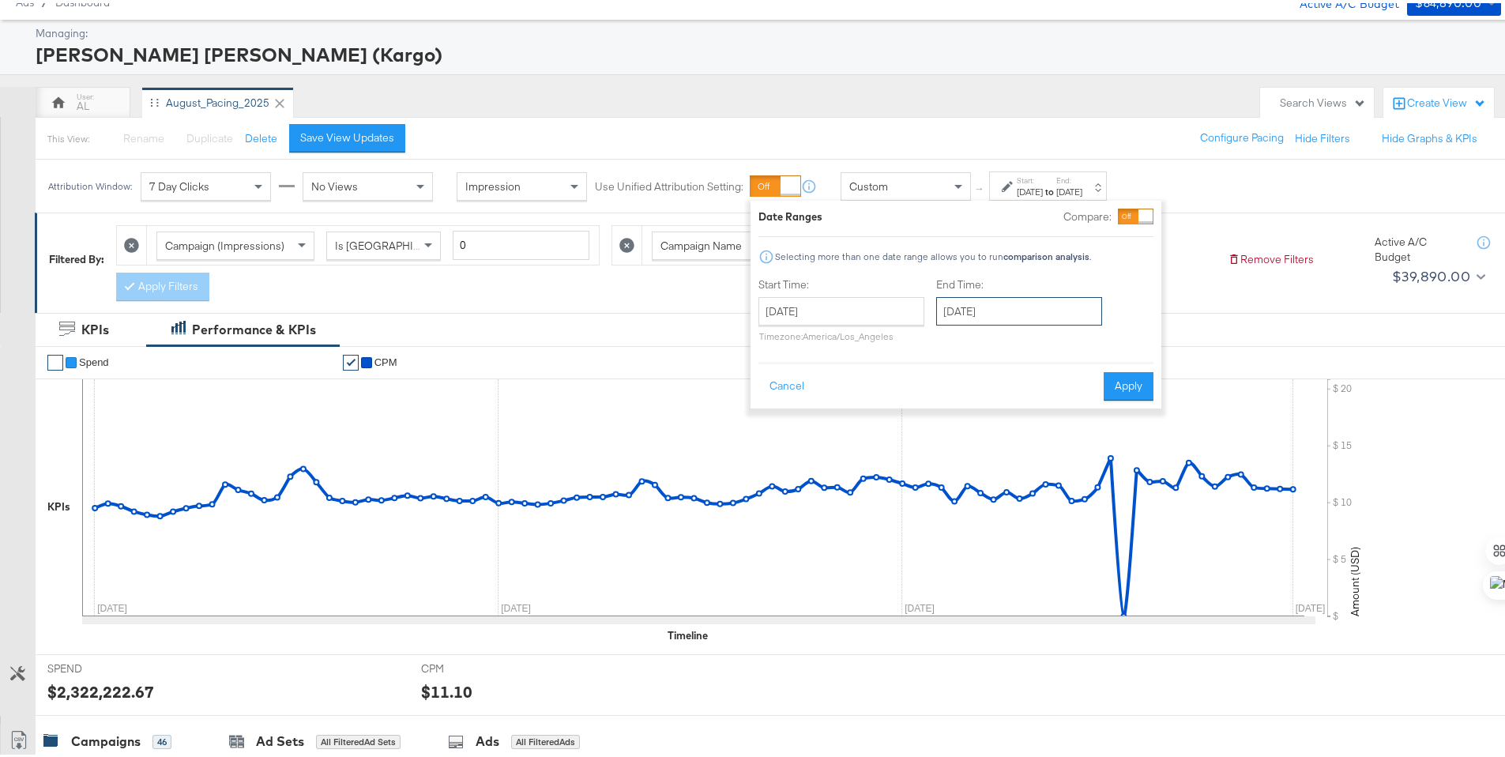
click at [1032, 295] on input "[DATE]" at bounding box center [1019, 308] width 166 height 28
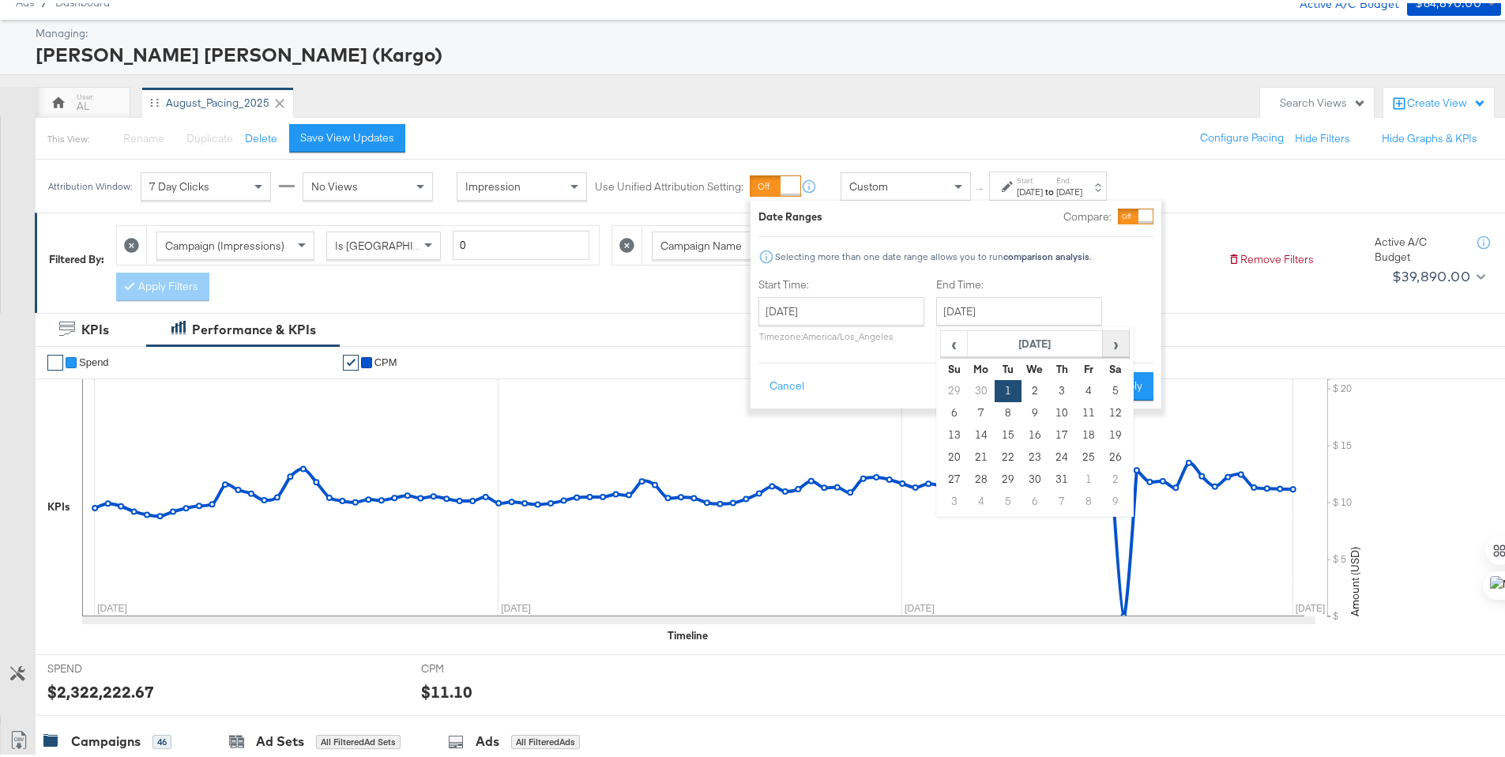
click at [1122, 345] on span "›" at bounding box center [1116, 341] width 24 height 24
click at [1014, 498] on td "31" at bounding box center [1008, 498] width 27 height 22
type input "[DATE]"
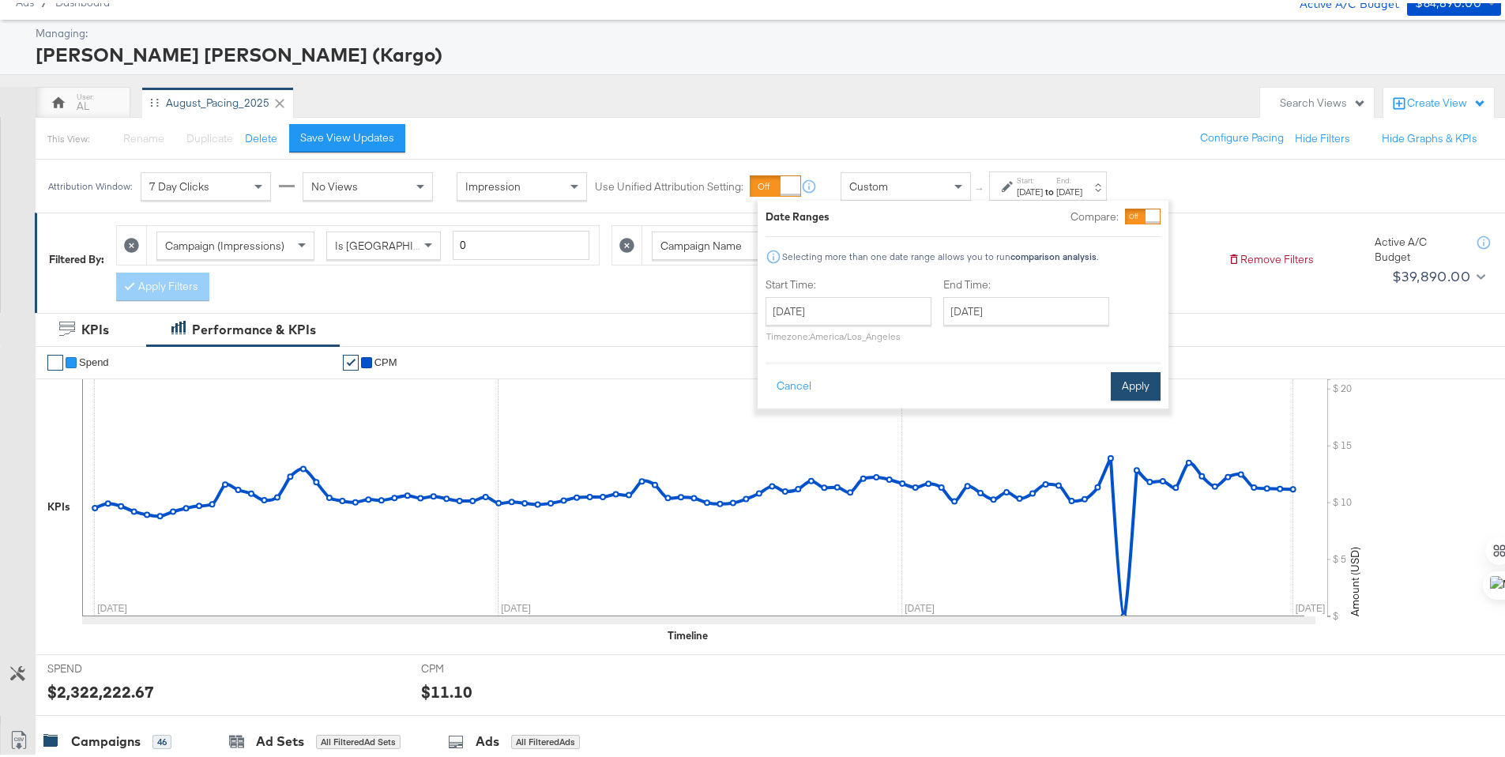
click at [1116, 396] on button "Apply" at bounding box center [1136, 383] width 50 height 28
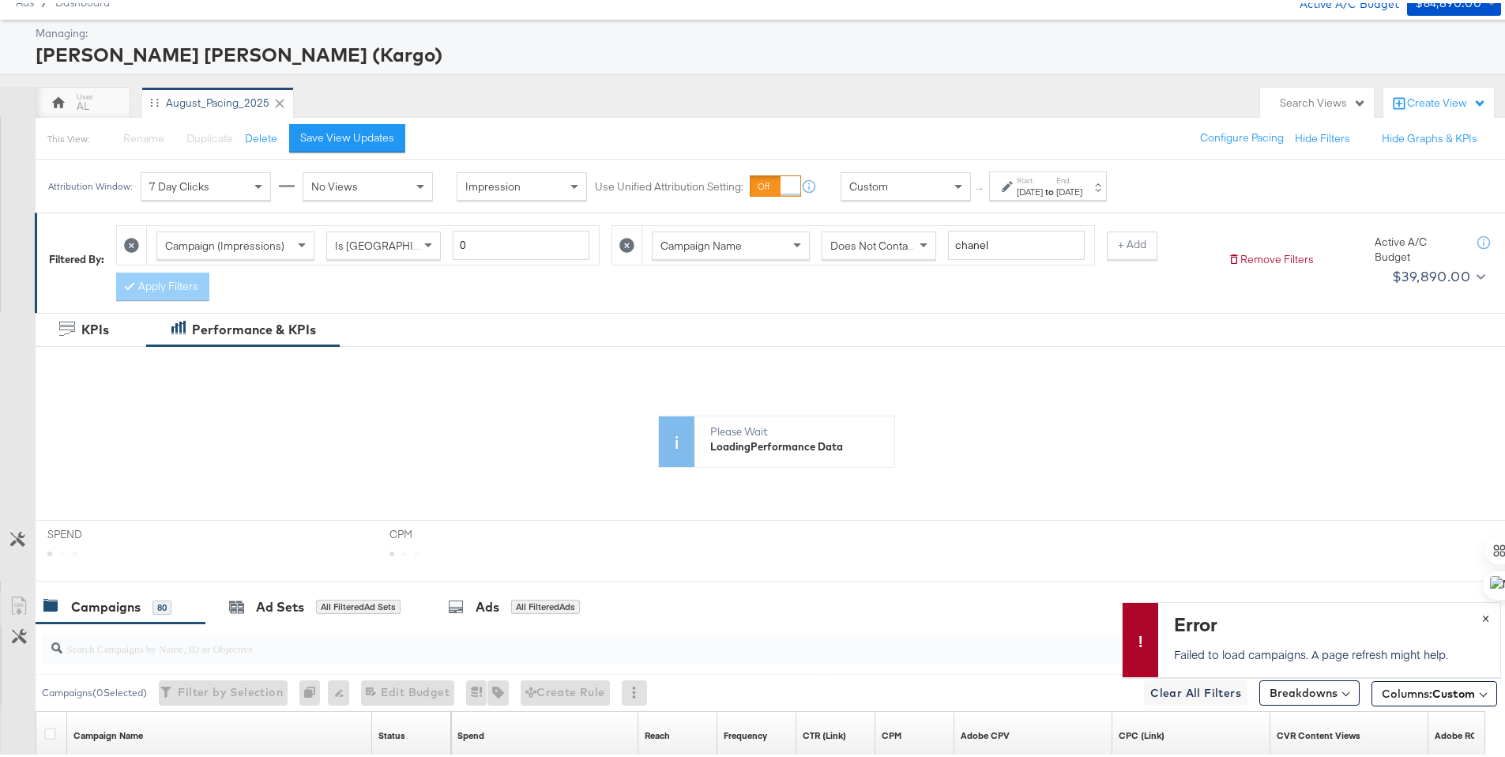
click at [1482, 615] on span "×" at bounding box center [1485, 613] width 7 height 18
click at [1043, 178] on label "Start:" at bounding box center [1030, 177] width 26 height 10
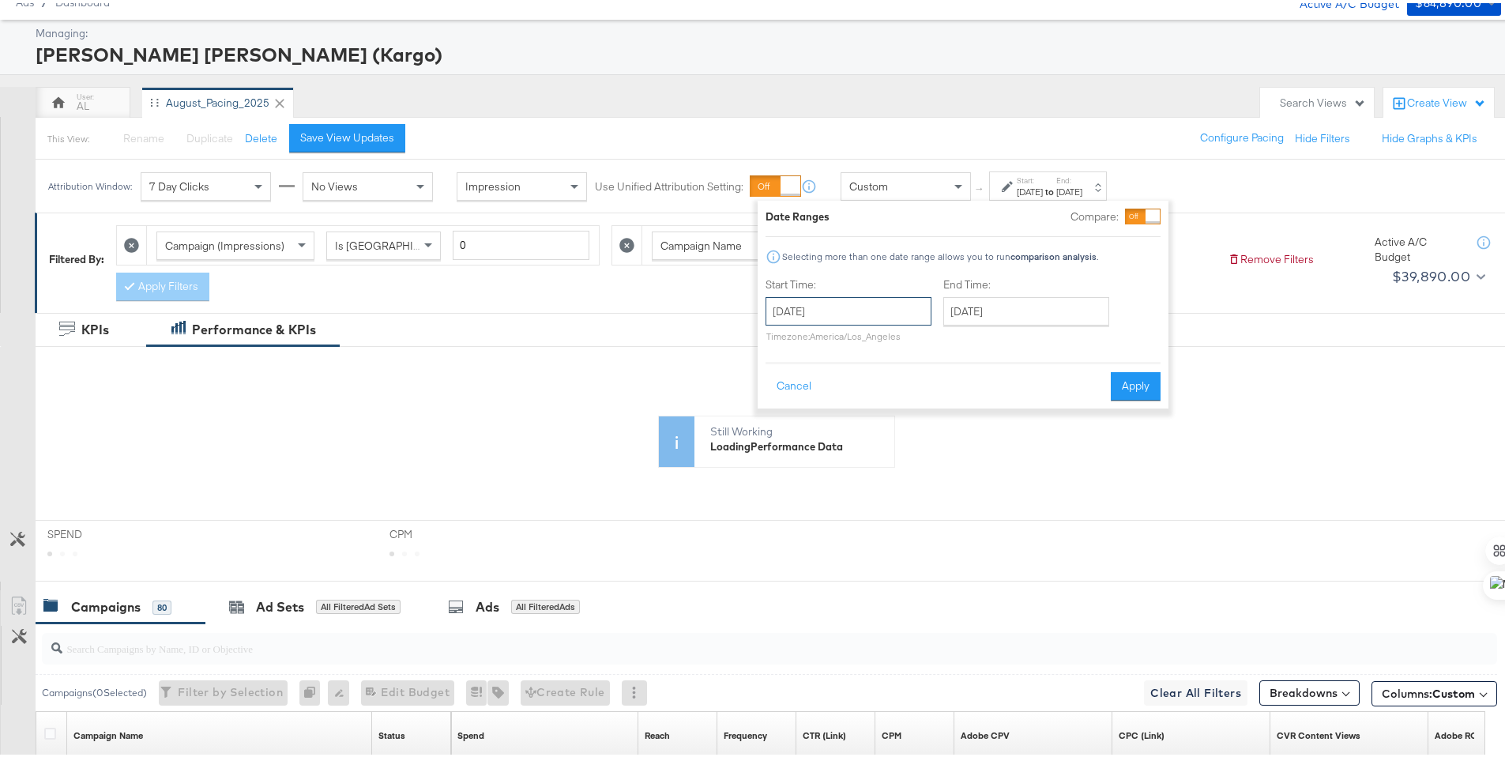
click at [884, 305] on input "[DATE]" at bounding box center [848, 308] width 166 height 28
click at [943, 343] on span "›" at bounding box center [945, 341] width 24 height 24
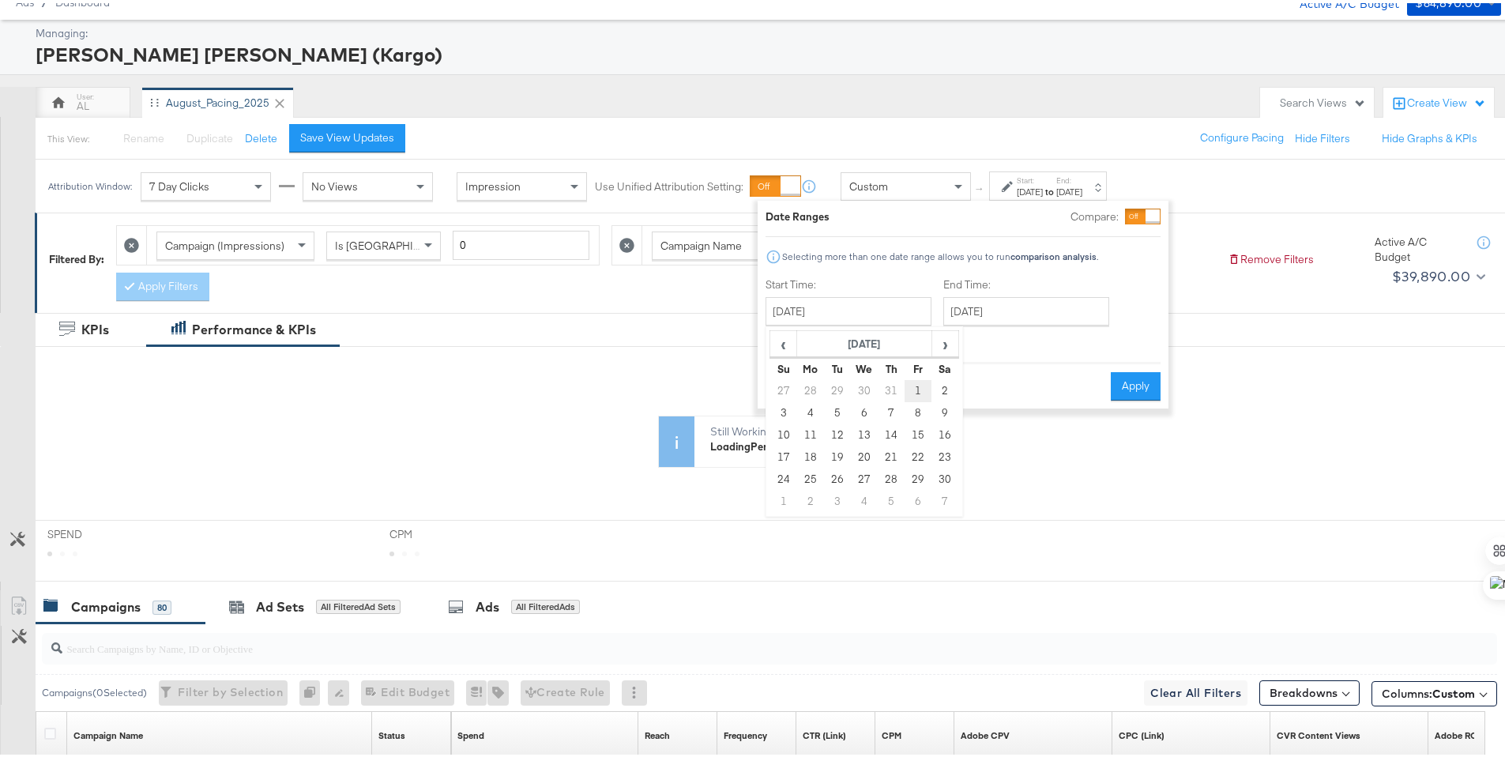
click at [912, 387] on td "1" at bounding box center [918, 388] width 27 height 22
type input "[DATE]"
click at [1133, 383] on button "Apply" at bounding box center [1140, 383] width 50 height 28
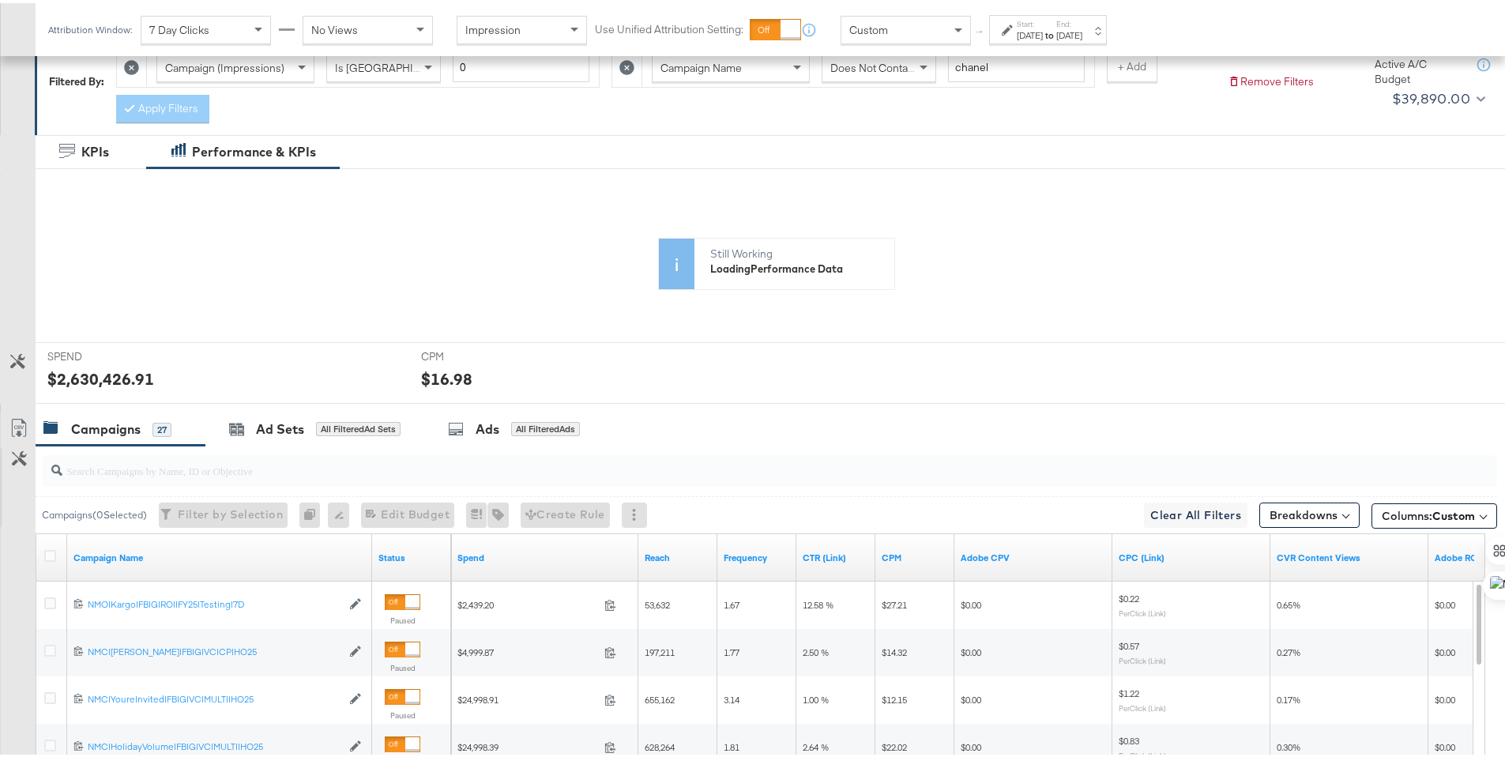
scroll to position [215, 0]
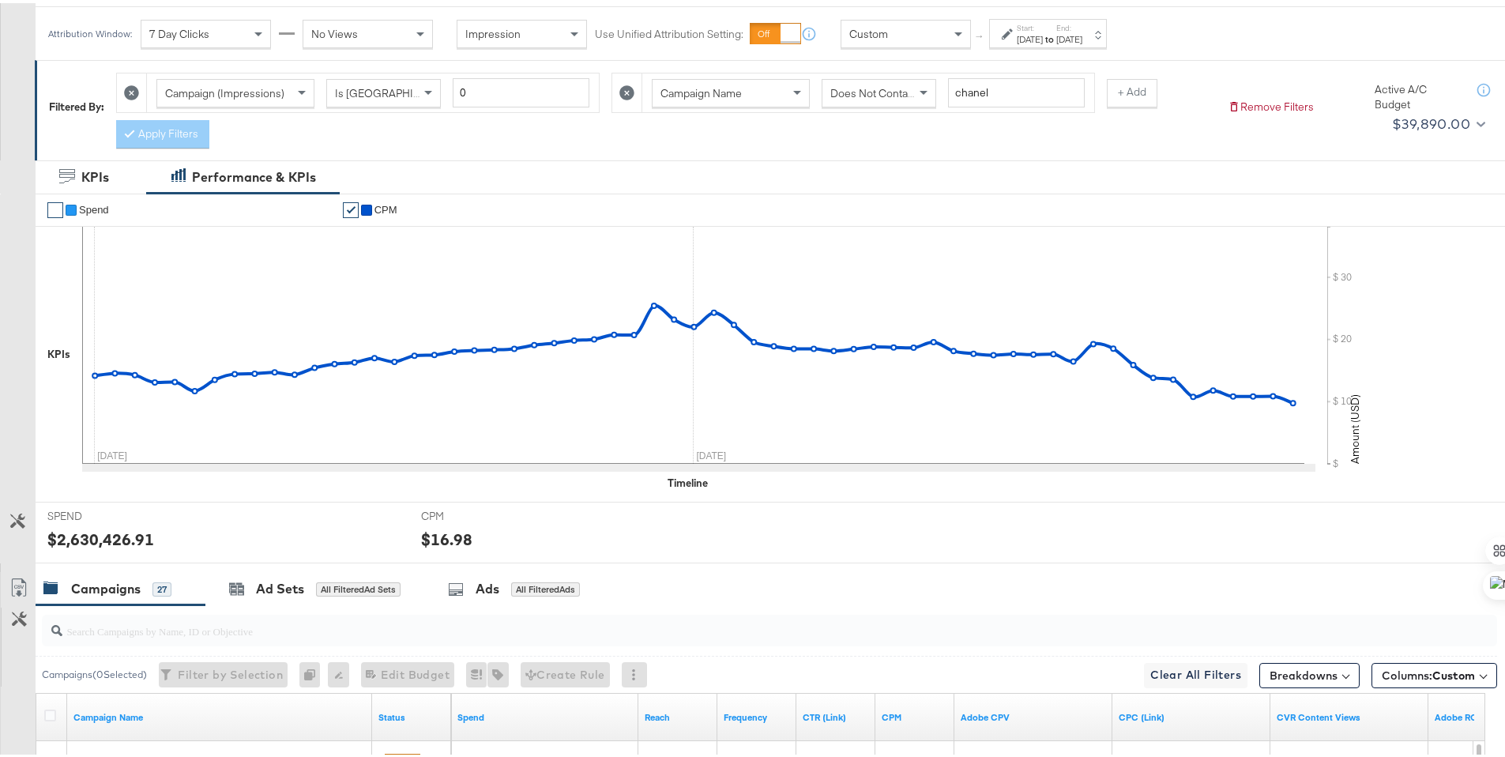
click at [1043, 40] on div "[DATE]" at bounding box center [1030, 36] width 26 height 13
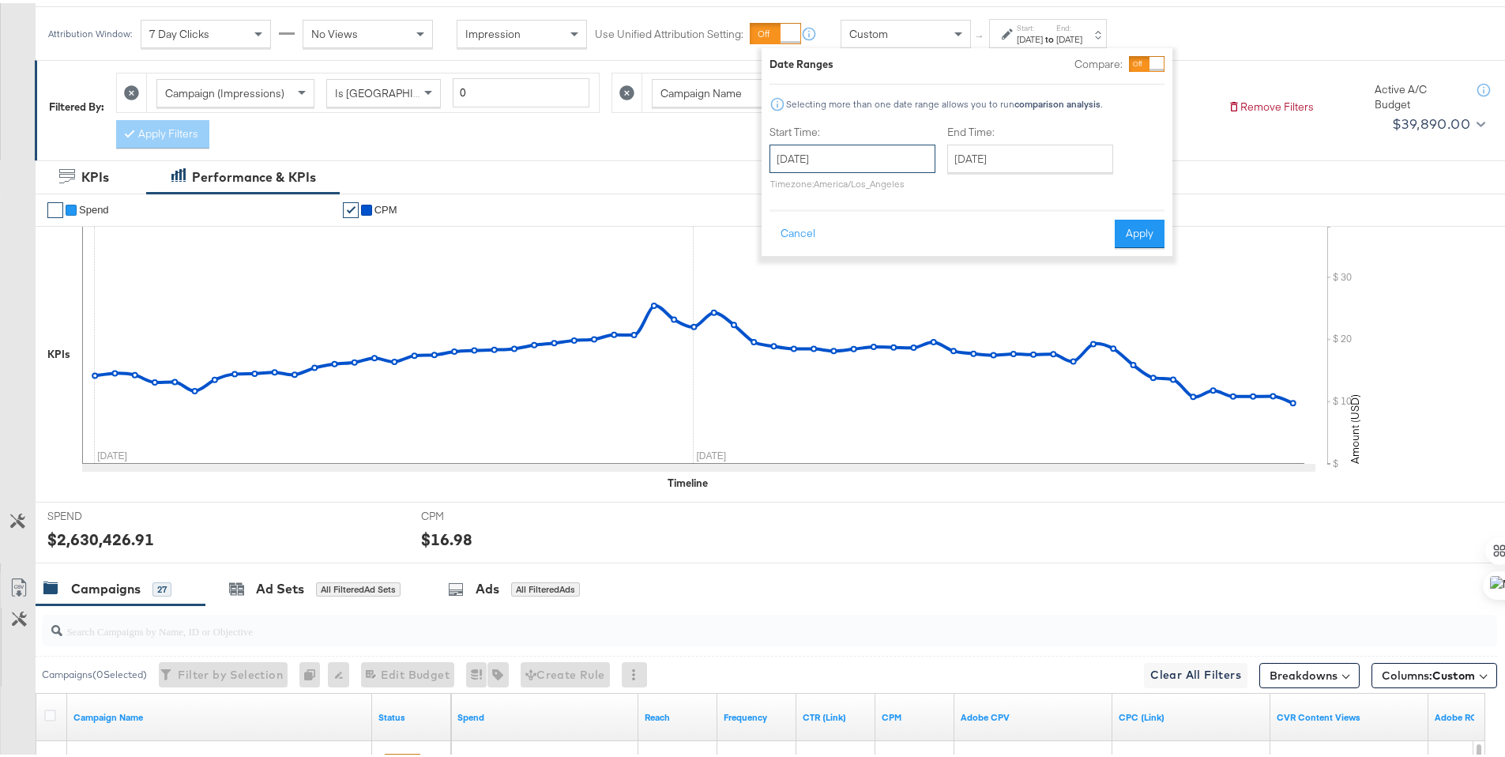
click at [901, 154] on input "[DATE]" at bounding box center [852, 155] width 166 height 28
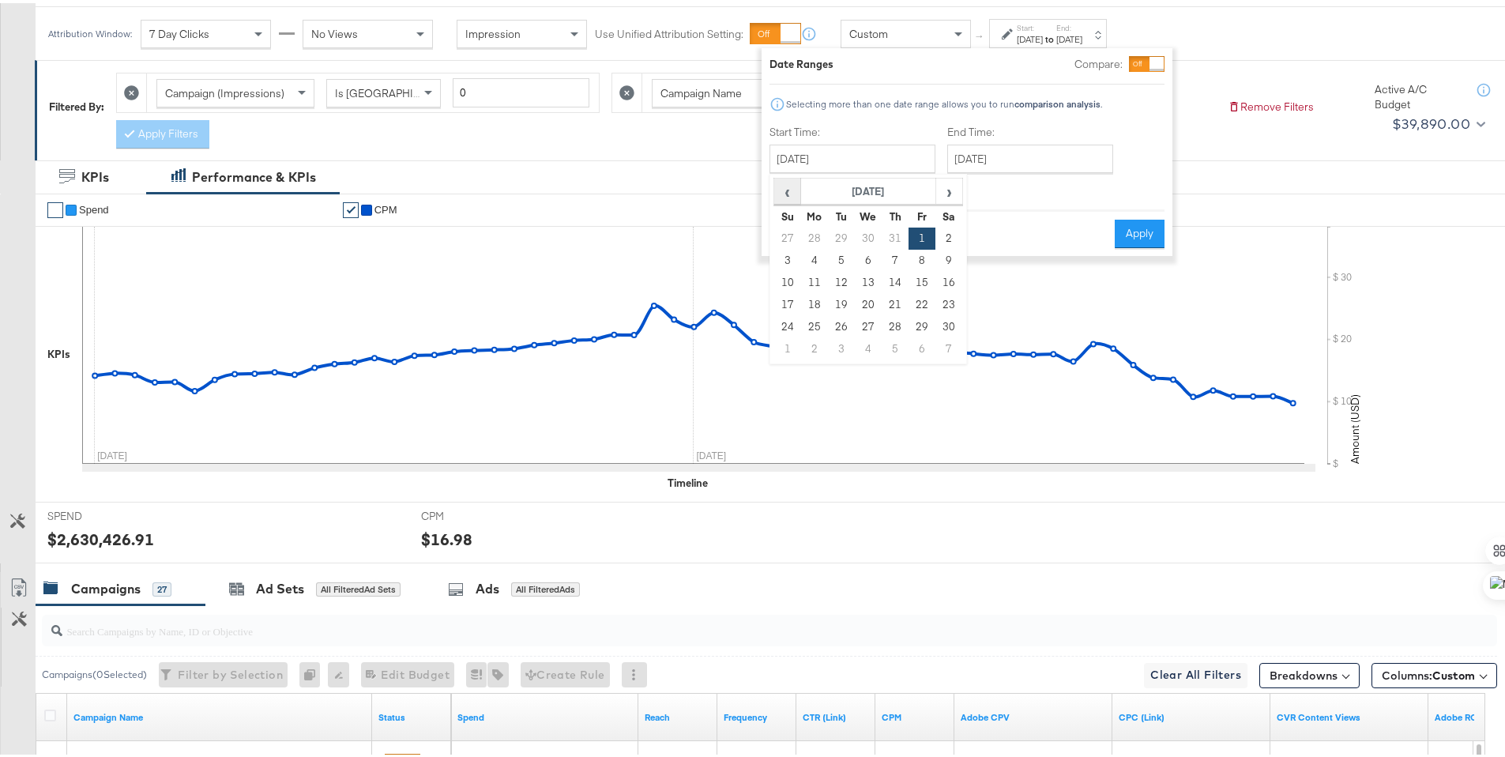
click at [784, 193] on span "‹" at bounding box center [787, 188] width 24 height 24
click at [839, 241] on td "1" at bounding box center [841, 235] width 27 height 22
type input "[DATE]"
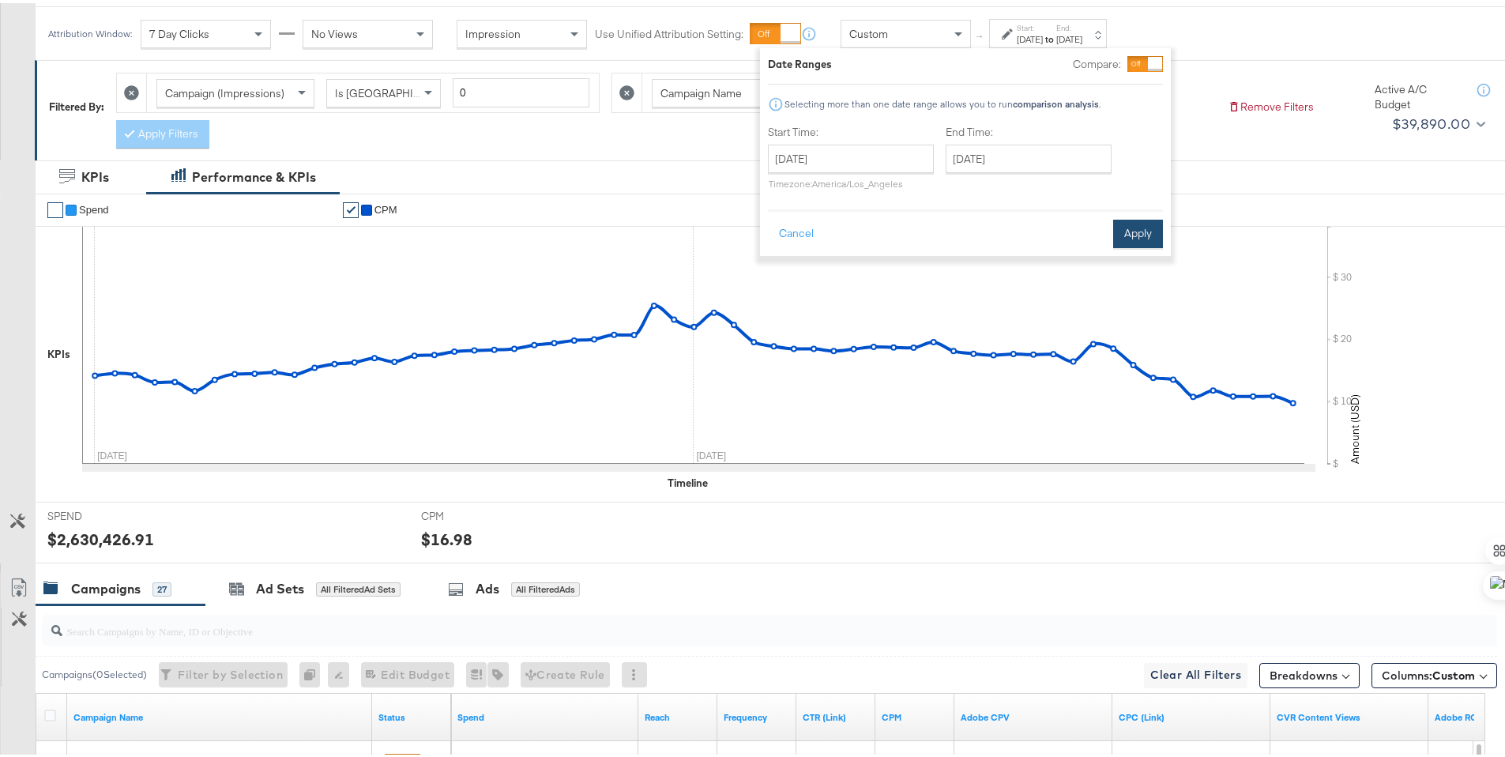
click at [1146, 235] on button "Apply" at bounding box center [1138, 230] width 50 height 28
